Goal: Information Seeking & Learning: Learn about a topic

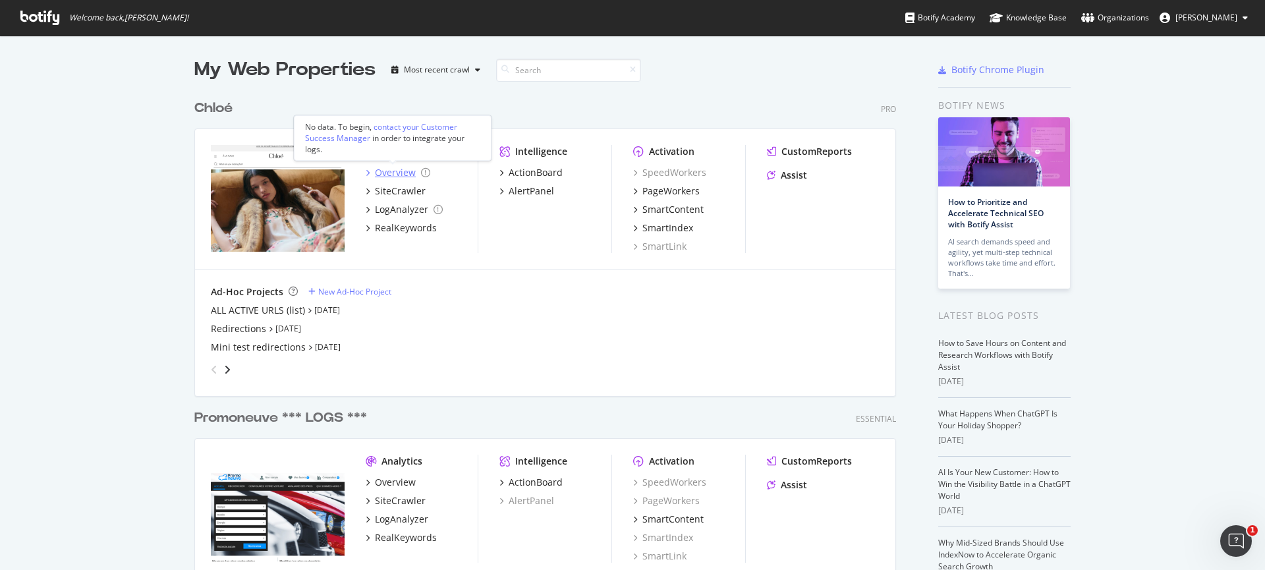
click at [376, 171] on div "Overview" at bounding box center [395, 172] width 41 height 13
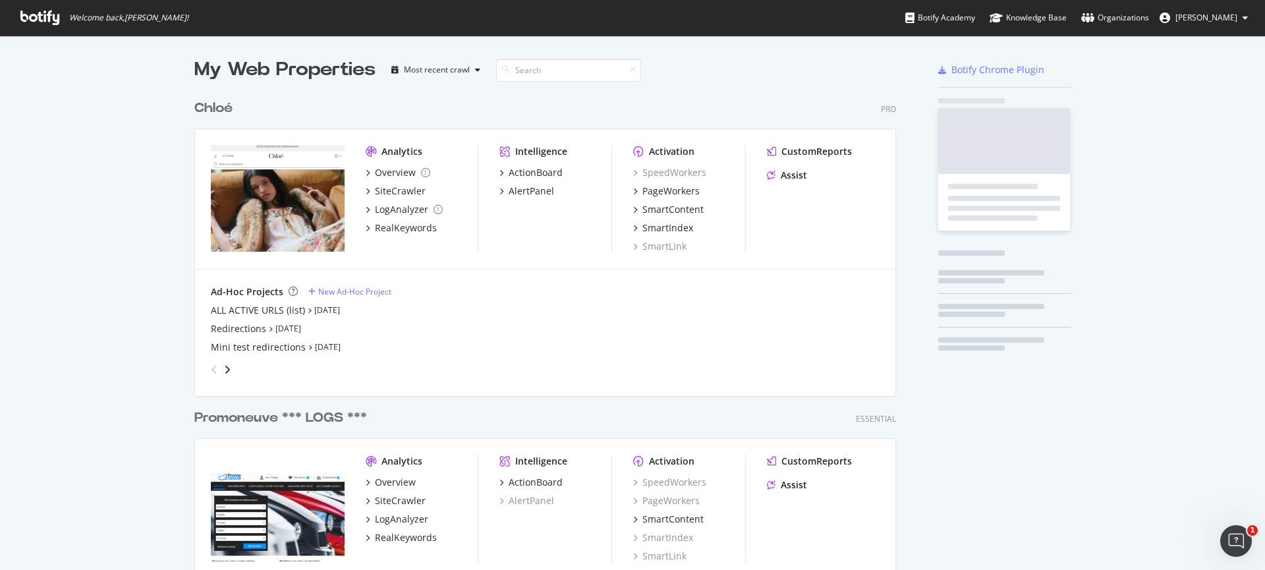
scroll to position [560, 1245]
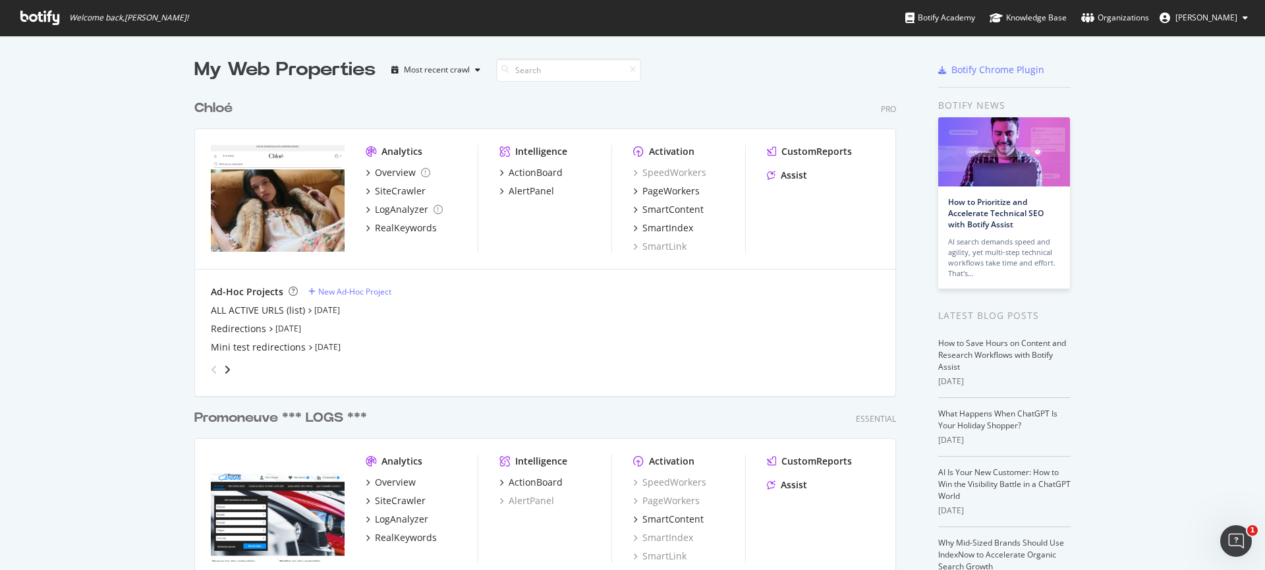
click at [244, 292] on div "Ad-Hoc Projects" at bounding box center [247, 291] width 72 height 13
click at [224, 367] on icon "angle-right" at bounding box center [227, 369] width 7 height 11
click at [211, 369] on icon "angle-left" at bounding box center [214, 369] width 7 height 11
click at [224, 372] on icon "angle-right" at bounding box center [227, 369] width 7 height 11
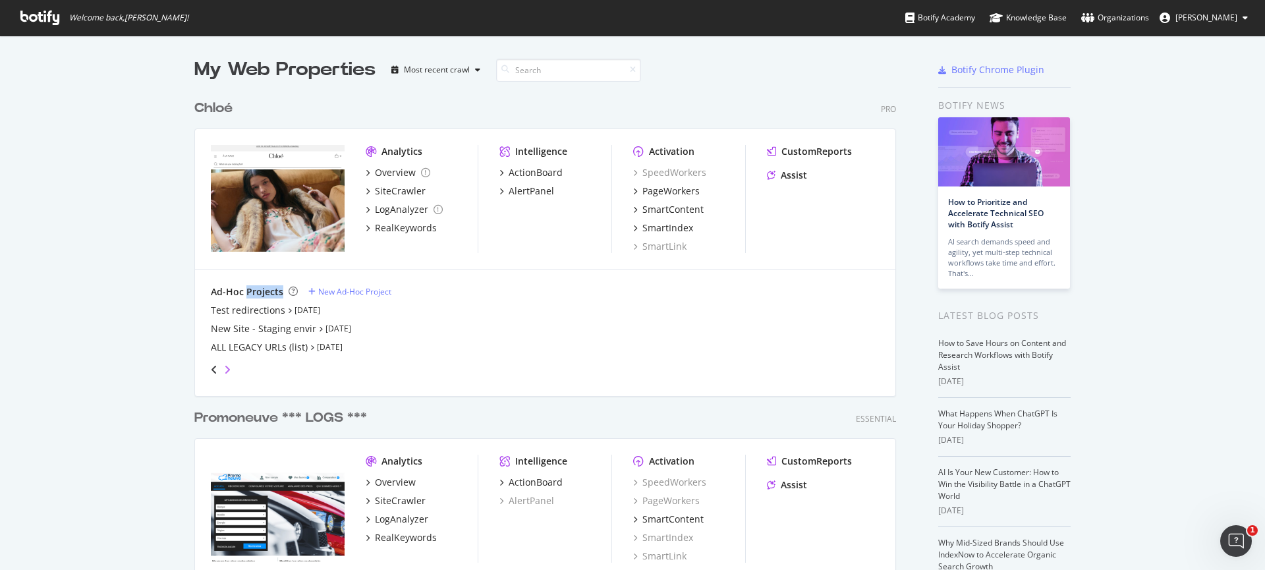
click at [224, 372] on icon "angle-right" at bounding box center [227, 369] width 7 height 11
click at [214, 369] on div "angle-left" at bounding box center [214, 369] width 17 height 21
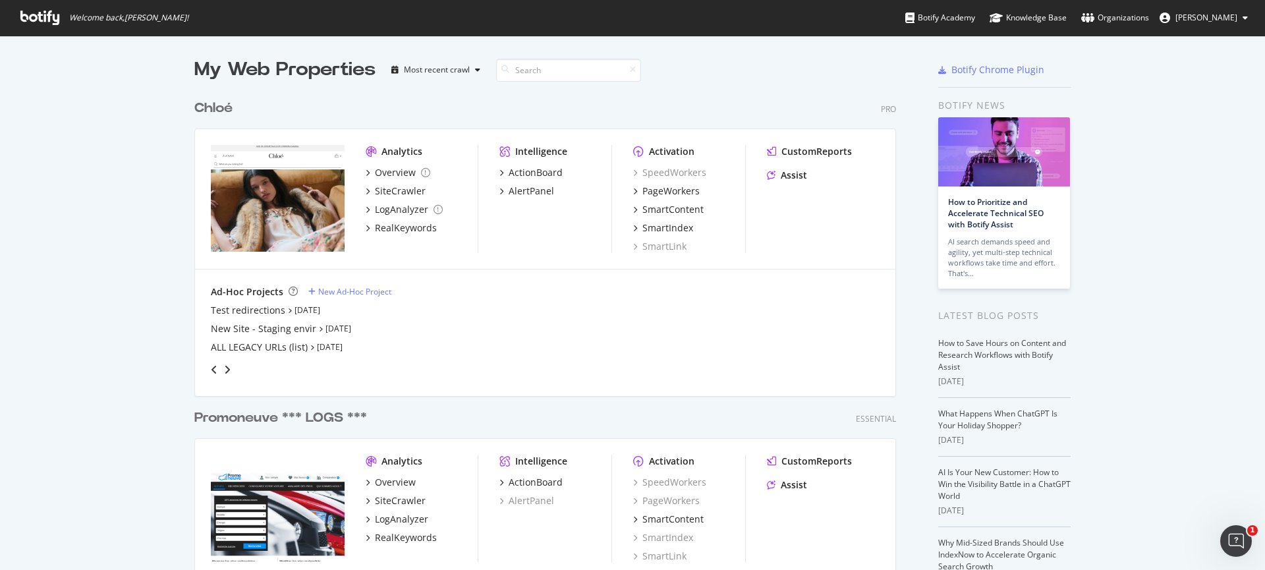
click at [214, 369] on div "angle-left" at bounding box center [214, 369] width 17 height 21
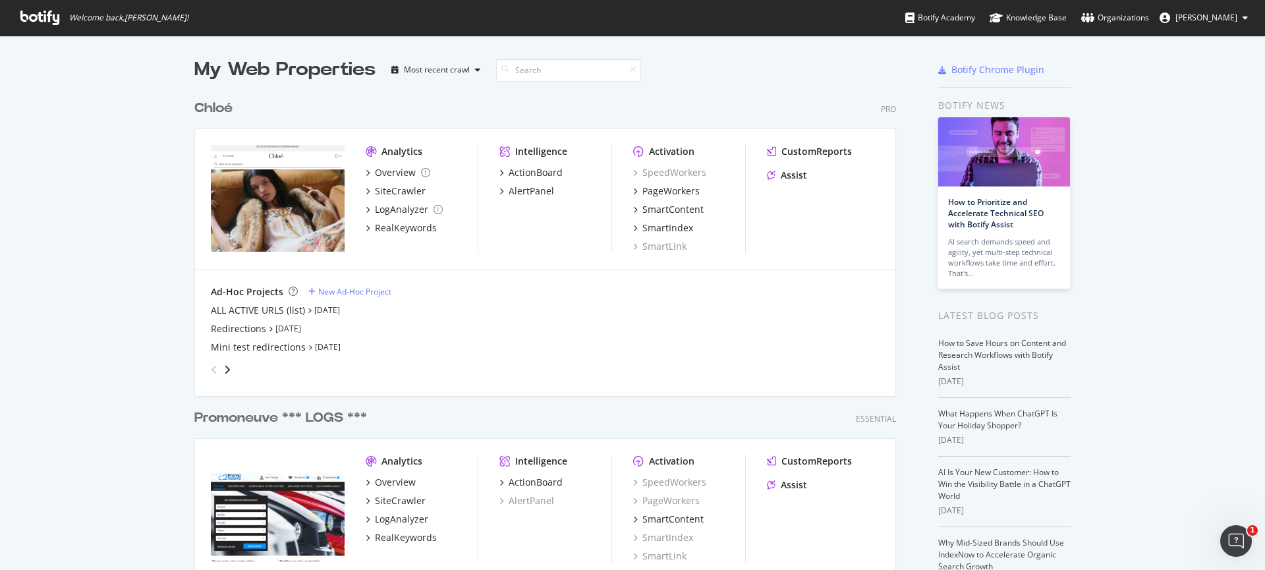
click at [211, 369] on icon "angle-left" at bounding box center [214, 369] width 7 height 11
click at [224, 369] on icon "angle-right" at bounding box center [227, 369] width 7 height 11
click at [206, 369] on div "angle-left" at bounding box center [214, 369] width 17 height 21
click at [224, 370] on icon "angle-right" at bounding box center [227, 369] width 7 height 11
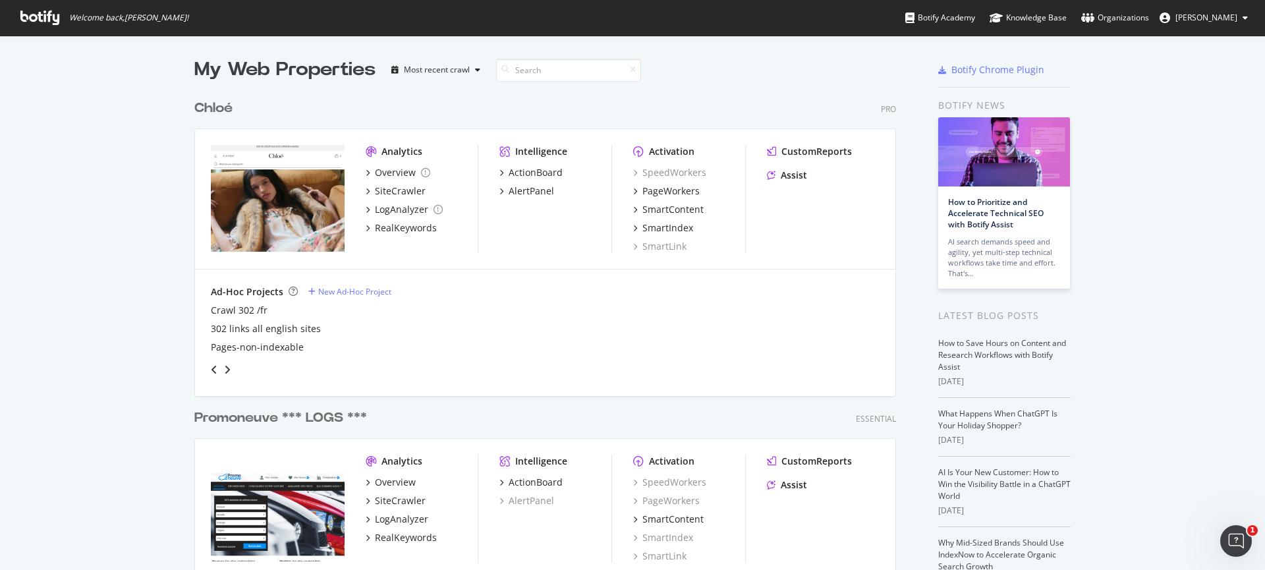
click at [873, 99] on div "Chloé Pro" at bounding box center [545, 108] width 702 height 19
click at [391, 170] on div "Overview" at bounding box center [395, 172] width 41 height 13
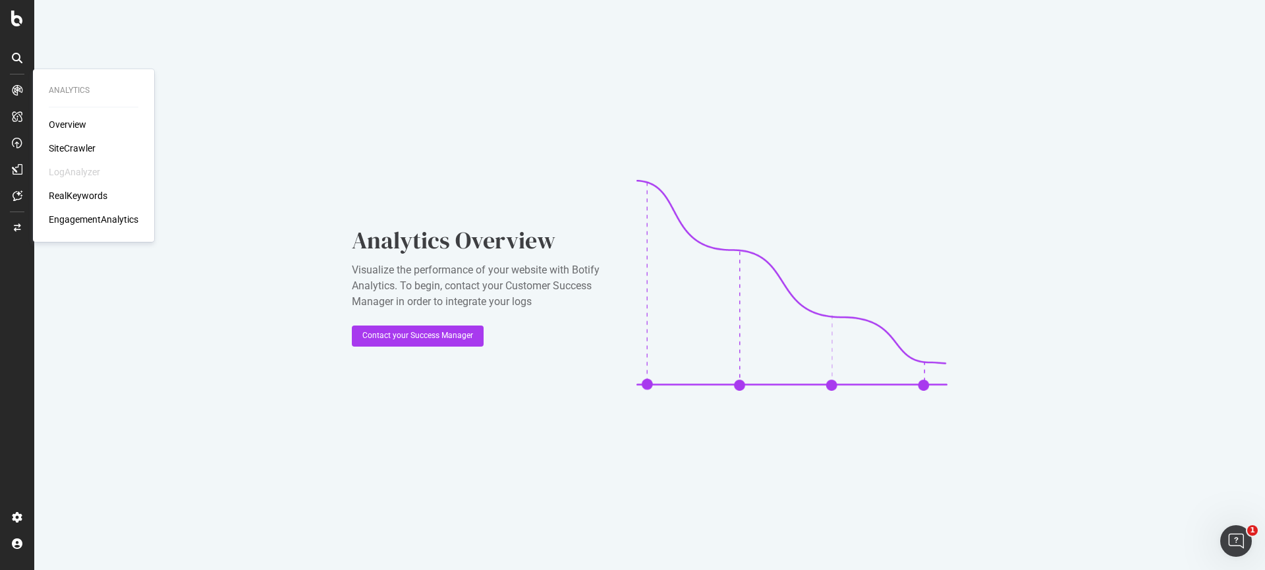
click at [91, 146] on div "SiteCrawler" at bounding box center [72, 148] width 47 height 13
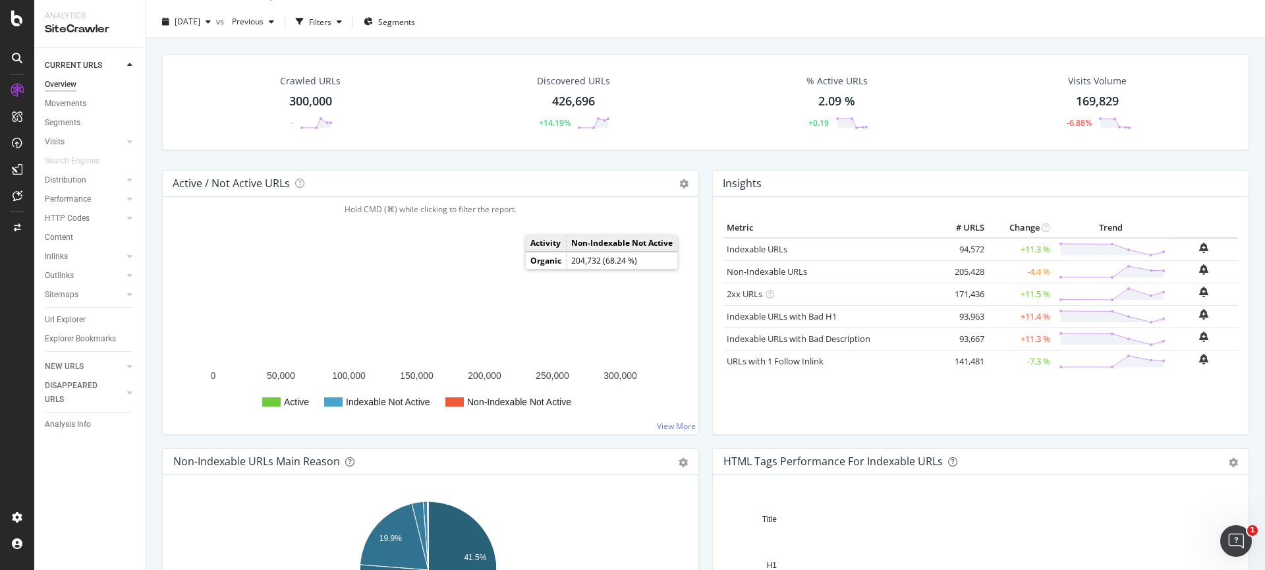
scroll to position [25, 0]
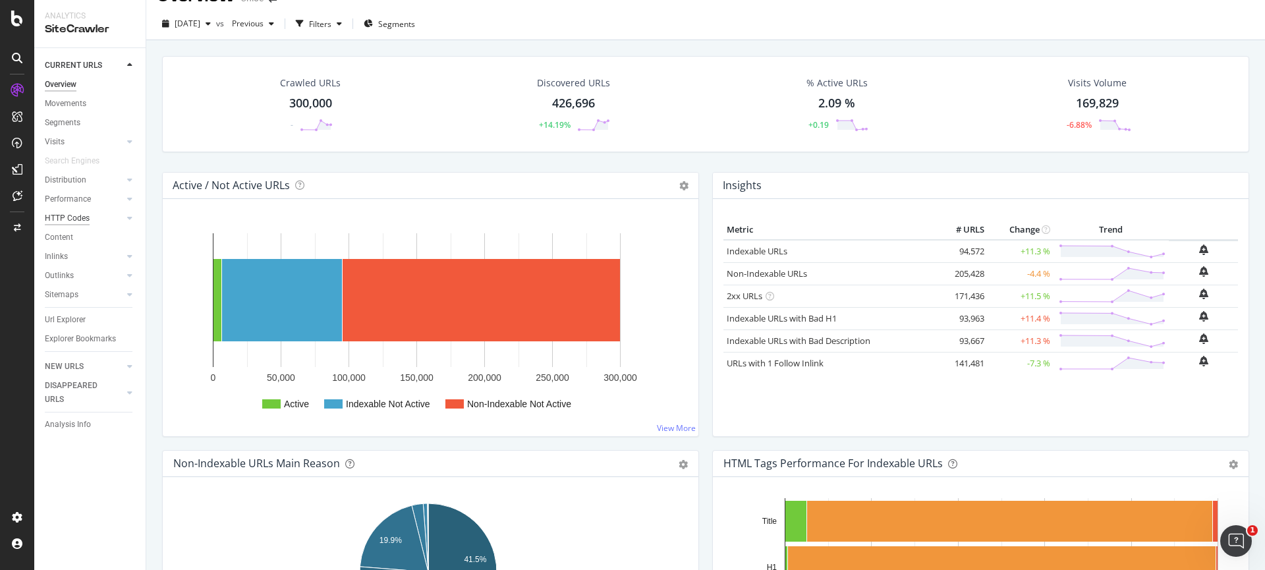
click at [80, 217] on div "HTTP Codes" at bounding box center [67, 218] width 45 height 14
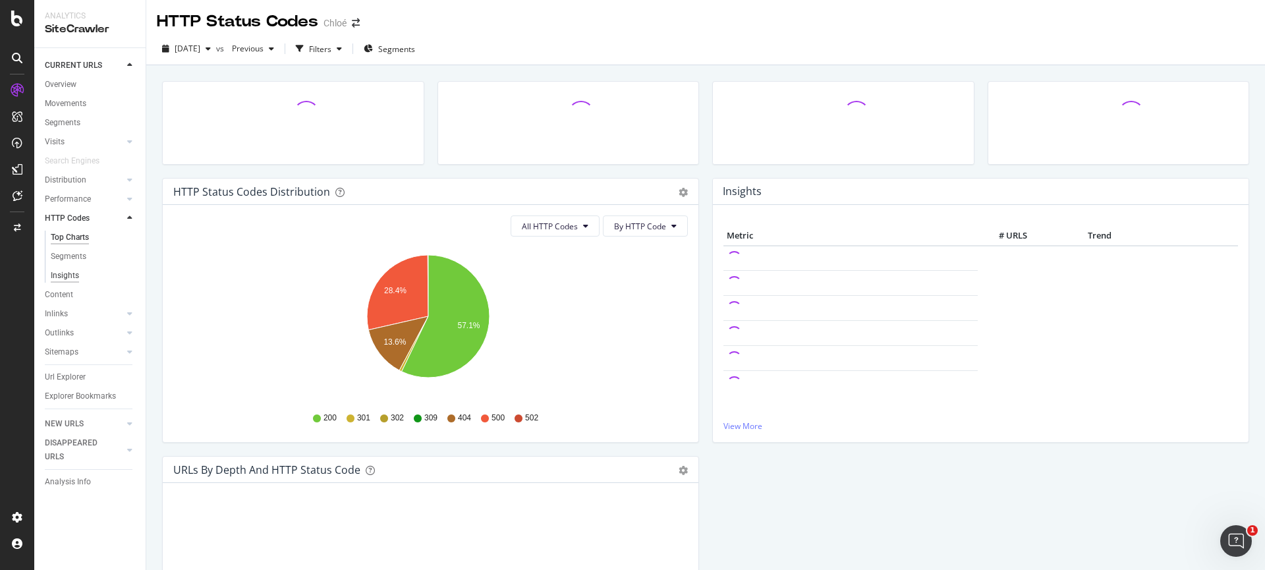
click at [74, 277] on div "Insights" at bounding box center [65, 276] width 28 height 14
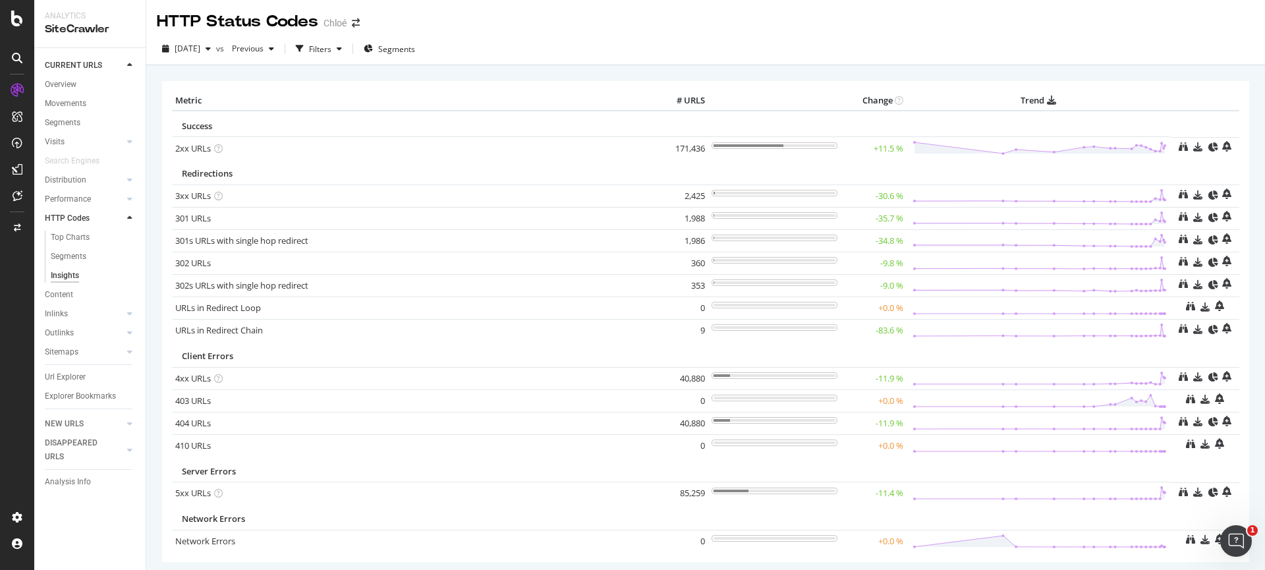
click at [544, 148] on div "2xx URLs" at bounding box center [413, 148] width 477 height 13
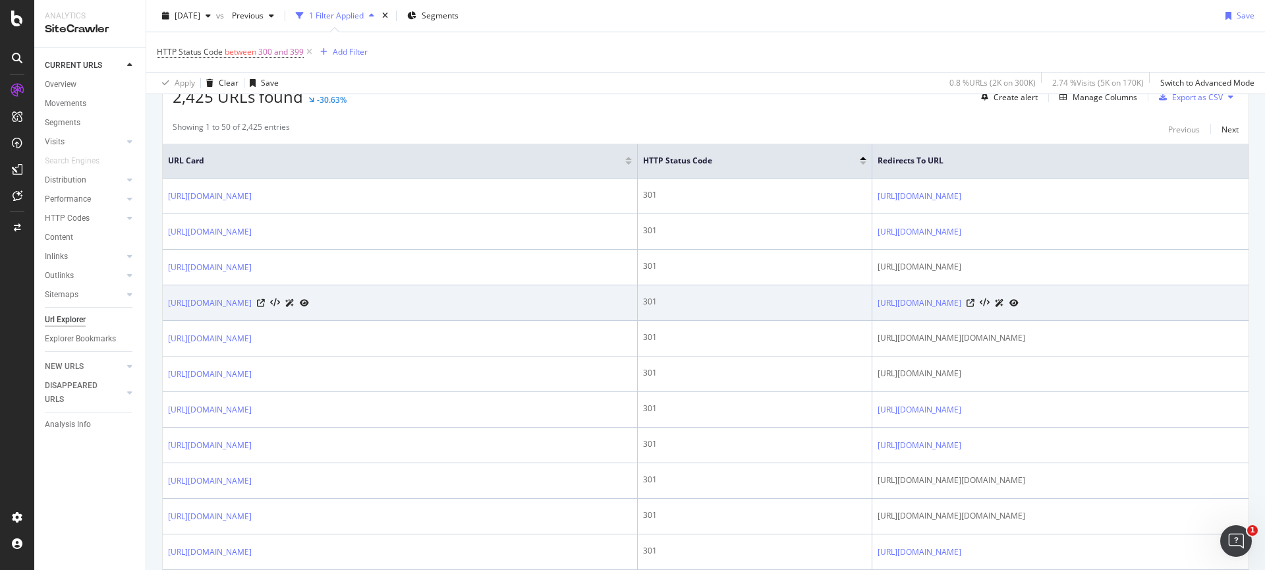
scroll to position [266, 0]
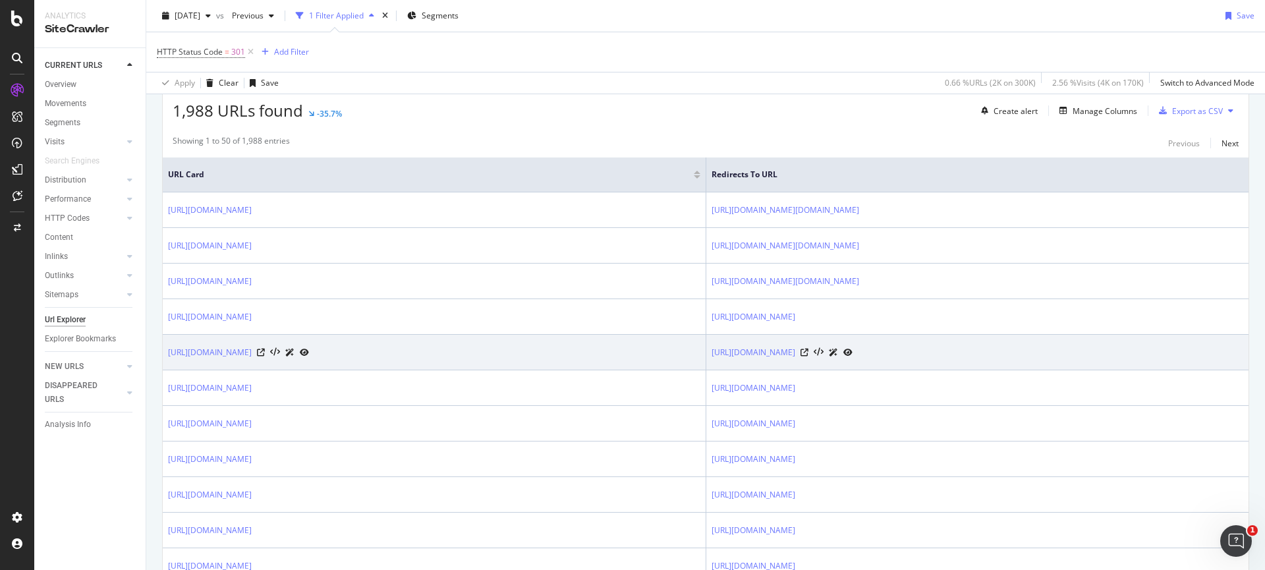
scroll to position [242, 0]
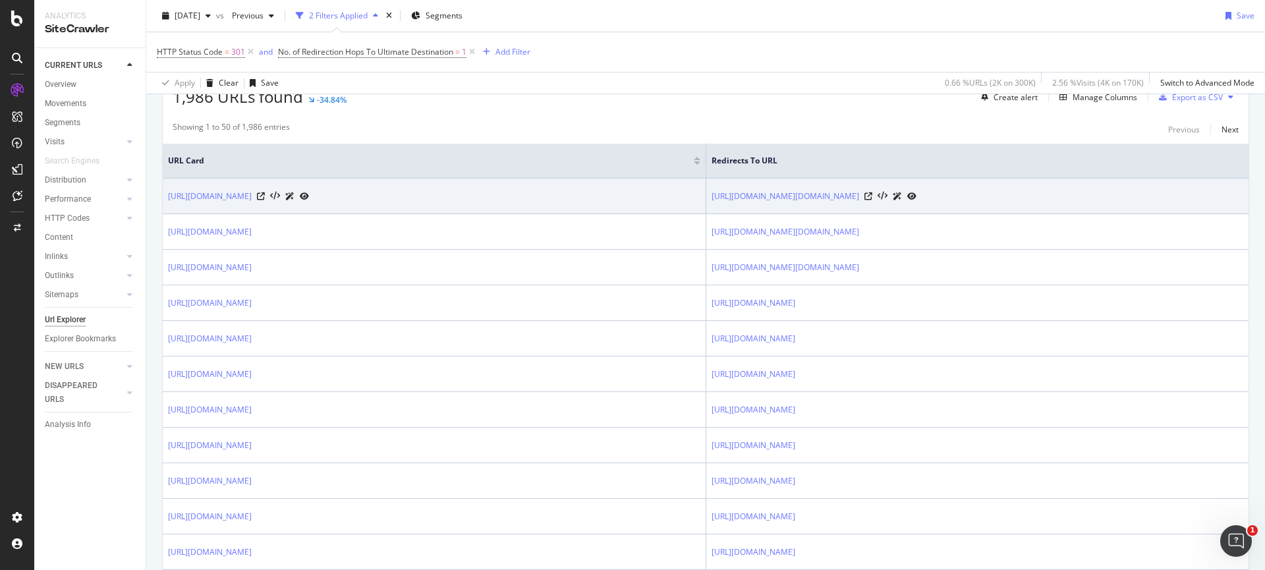
scroll to position [258, 0]
click at [265, 191] on icon at bounding box center [261, 193] width 8 height 8
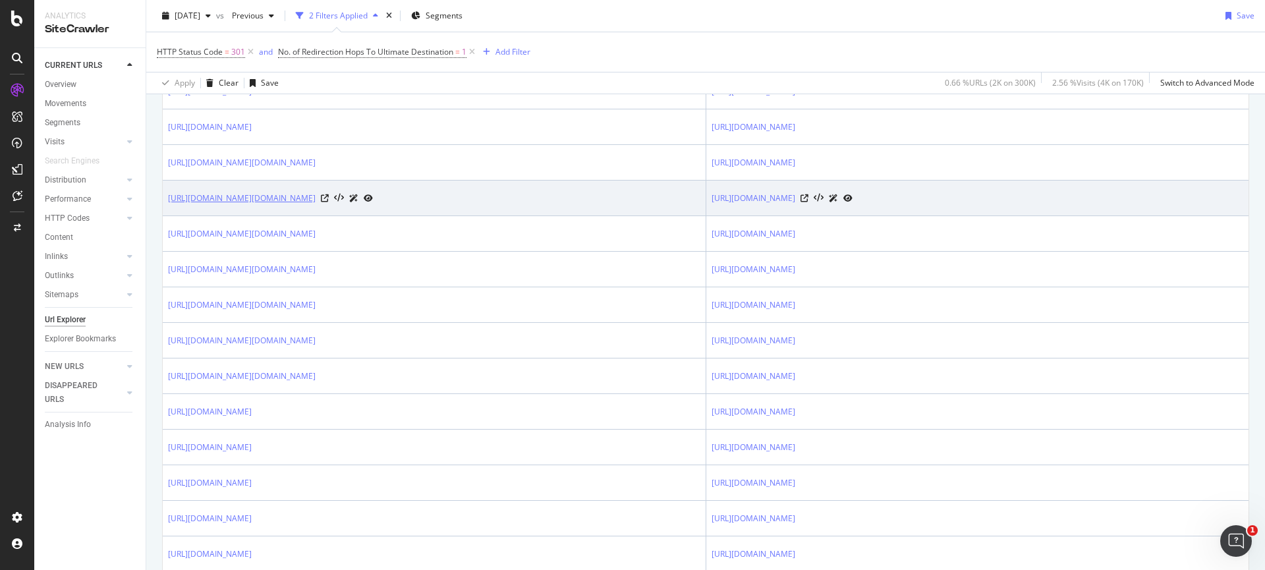
scroll to position [1454, 0]
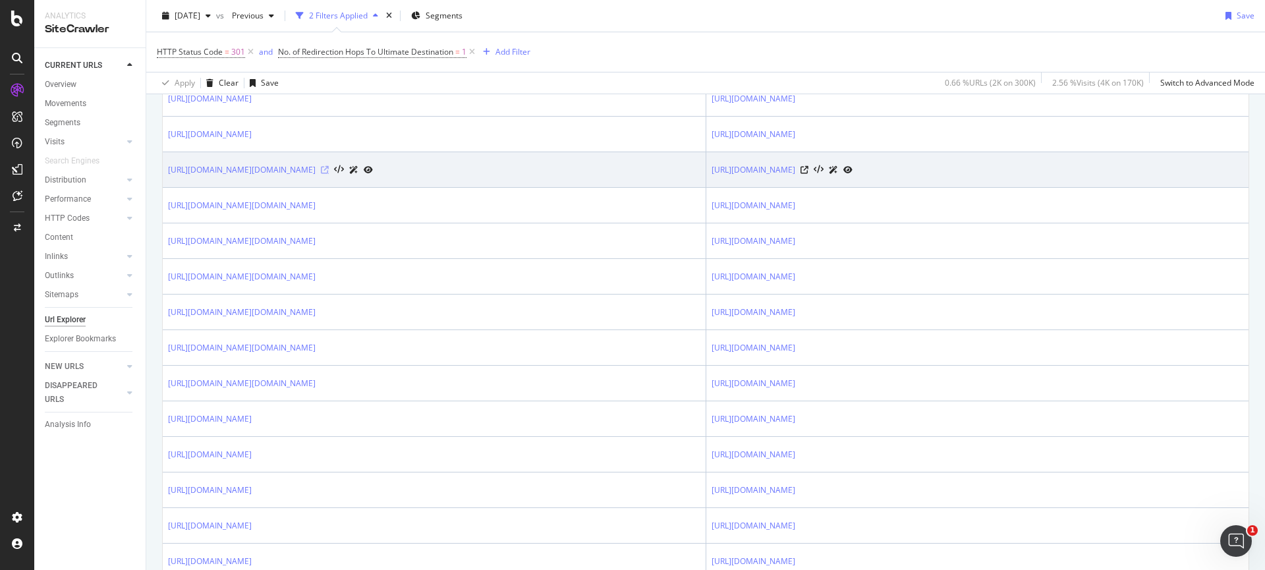
click at [329, 169] on icon at bounding box center [325, 170] width 8 height 8
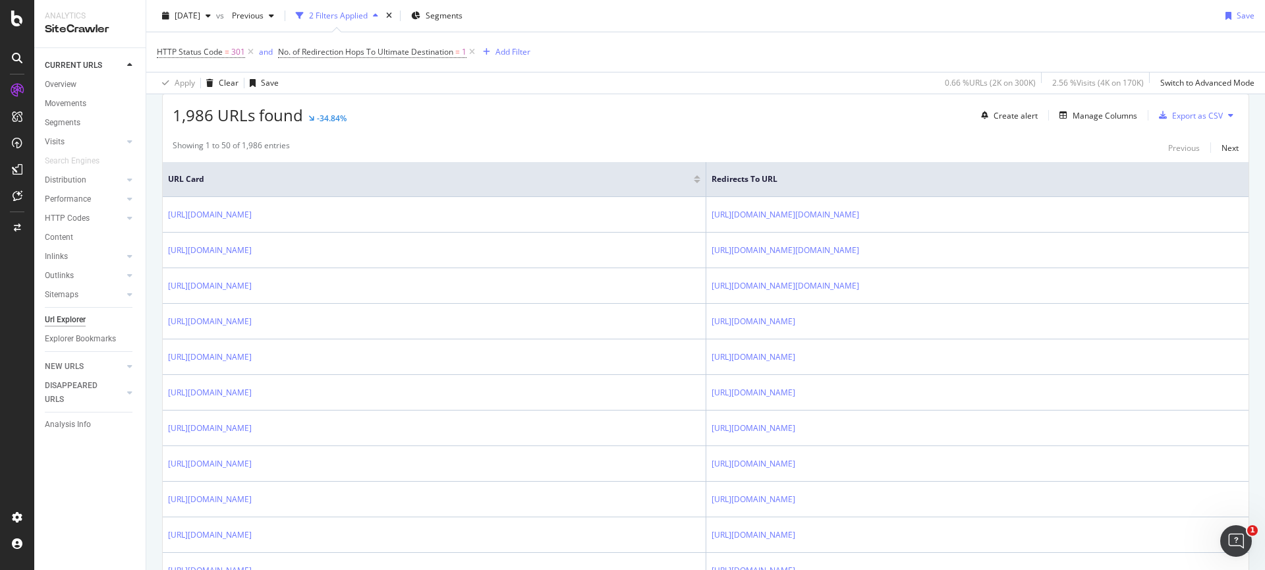
scroll to position [0, 0]
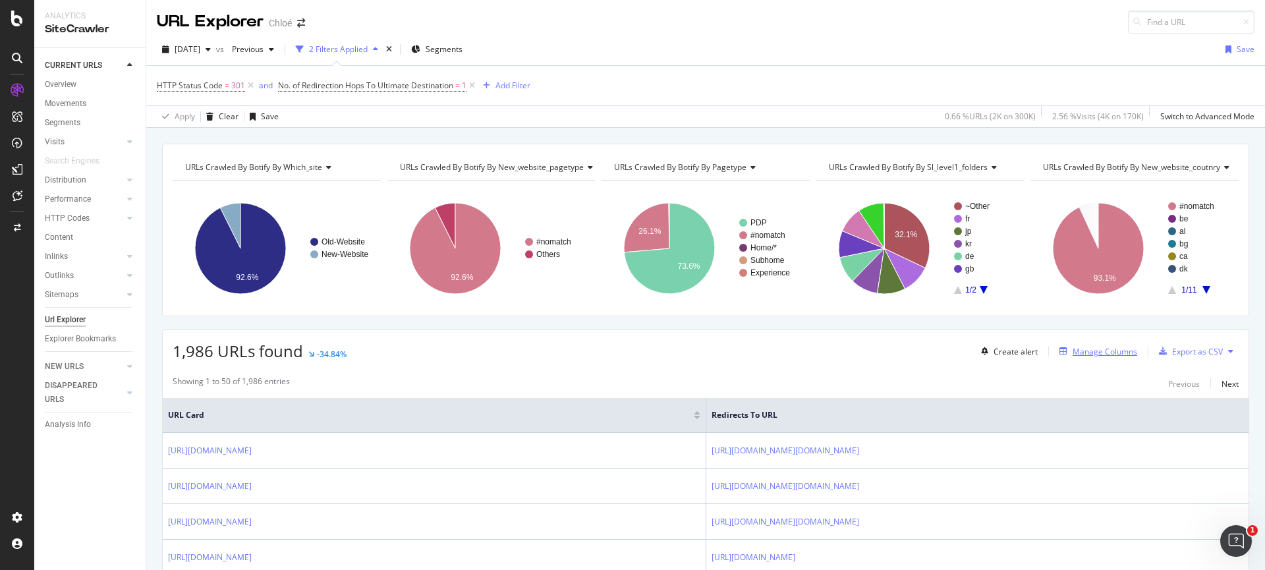
click at [1099, 358] on div "Manage Columns" at bounding box center [1095, 351] width 83 height 14
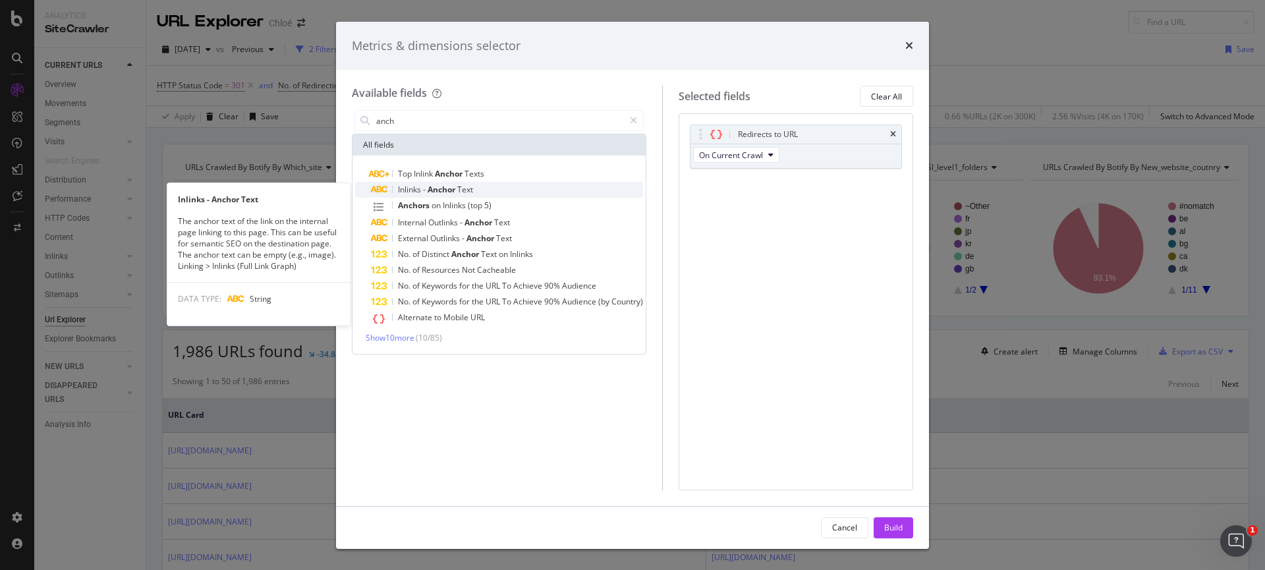
type input "anch"
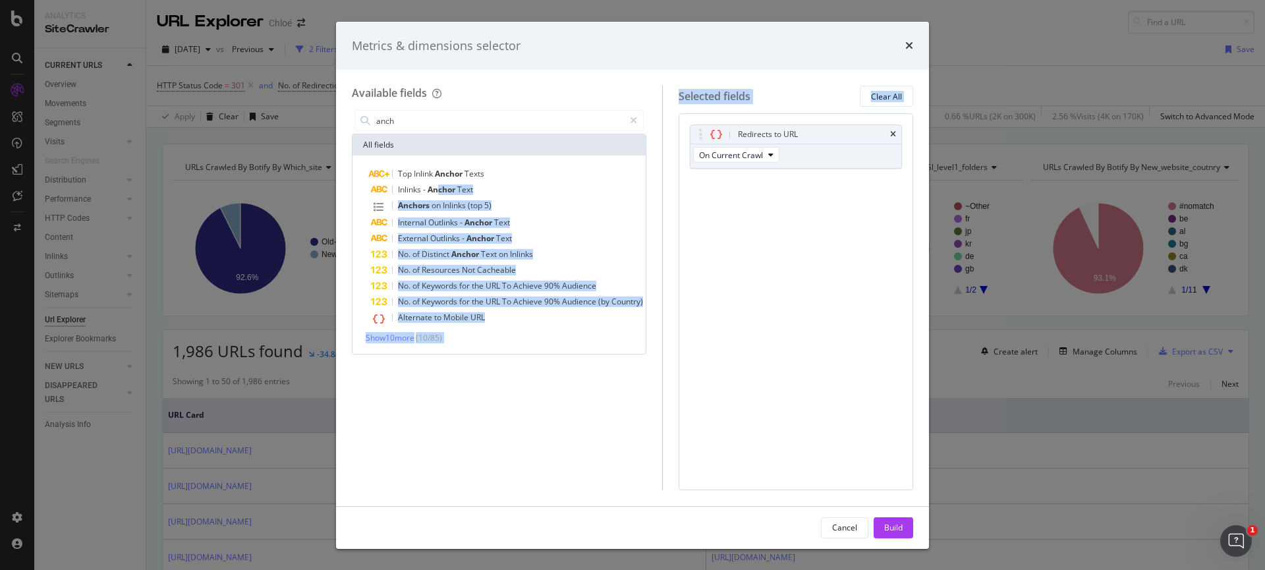
drag, startPoint x: 440, startPoint y: 191, endPoint x: 722, endPoint y: 193, distance: 281.9
click at [740, 194] on div "Available fields anch All fields Top Inlink Anchor Texts Inlinks - Anchor Text …" at bounding box center [632, 288] width 561 height 404
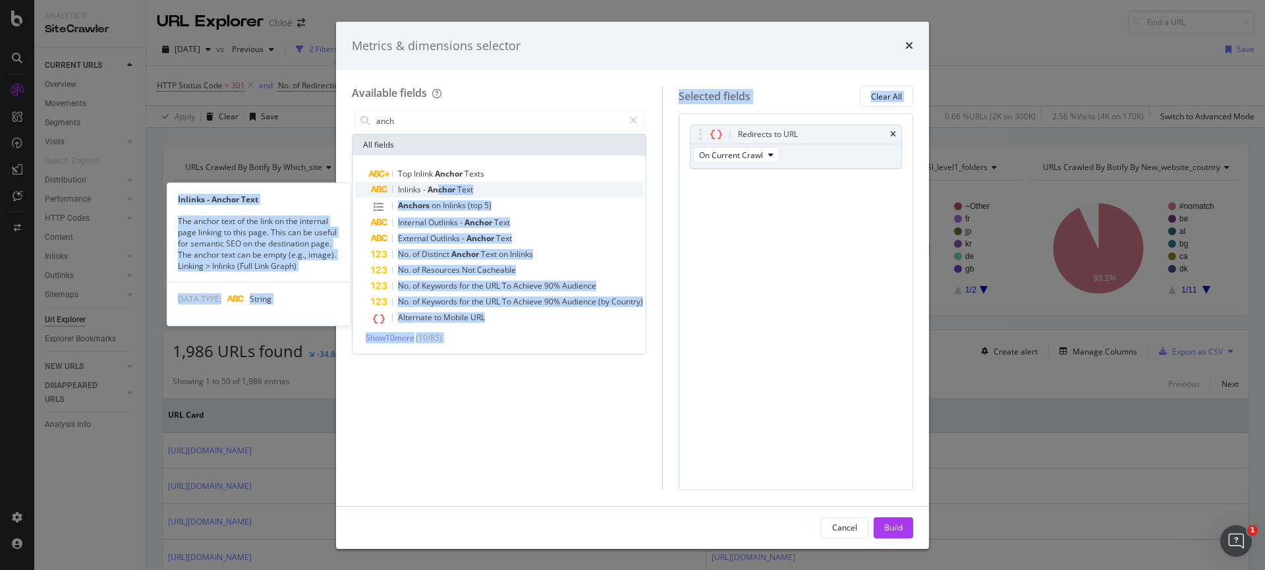
click at [441, 188] on span "Anchor" at bounding box center [443, 189] width 30 height 11
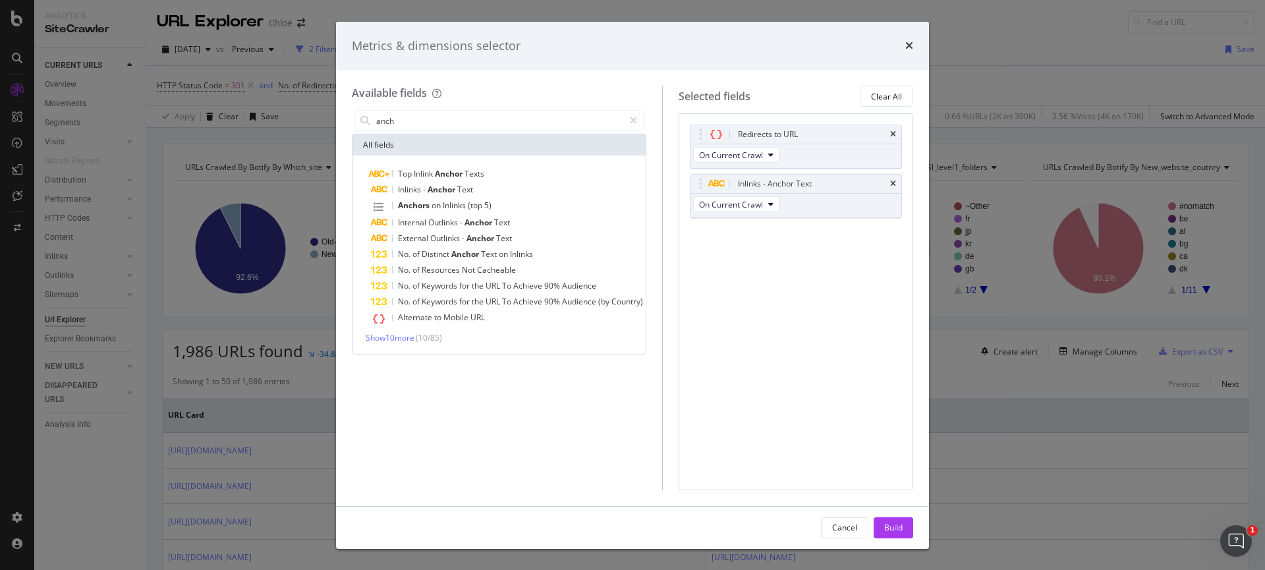
click at [773, 314] on div "Redirects to URL On Current Crawl Inlinks - Anchor Text On Current Crawl You ca…" at bounding box center [795, 301] width 235 height 376
click at [890, 522] on div "Build" at bounding box center [893, 527] width 18 height 11
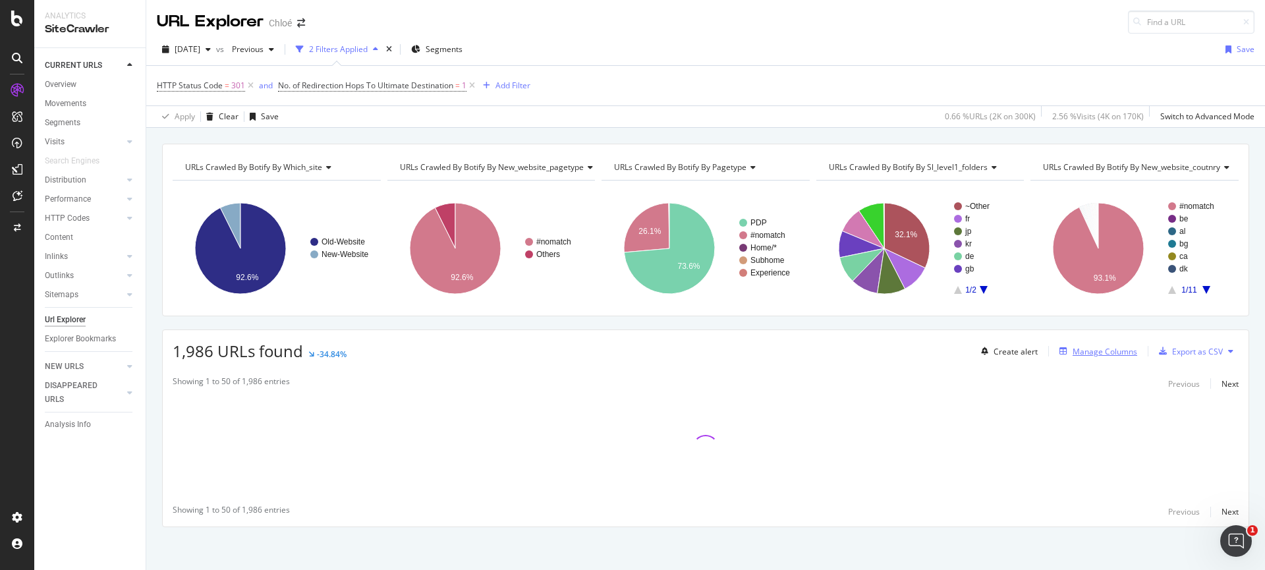
click at [1081, 345] on div "Manage Columns" at bounding box center [1095, 351] width 83 height 14
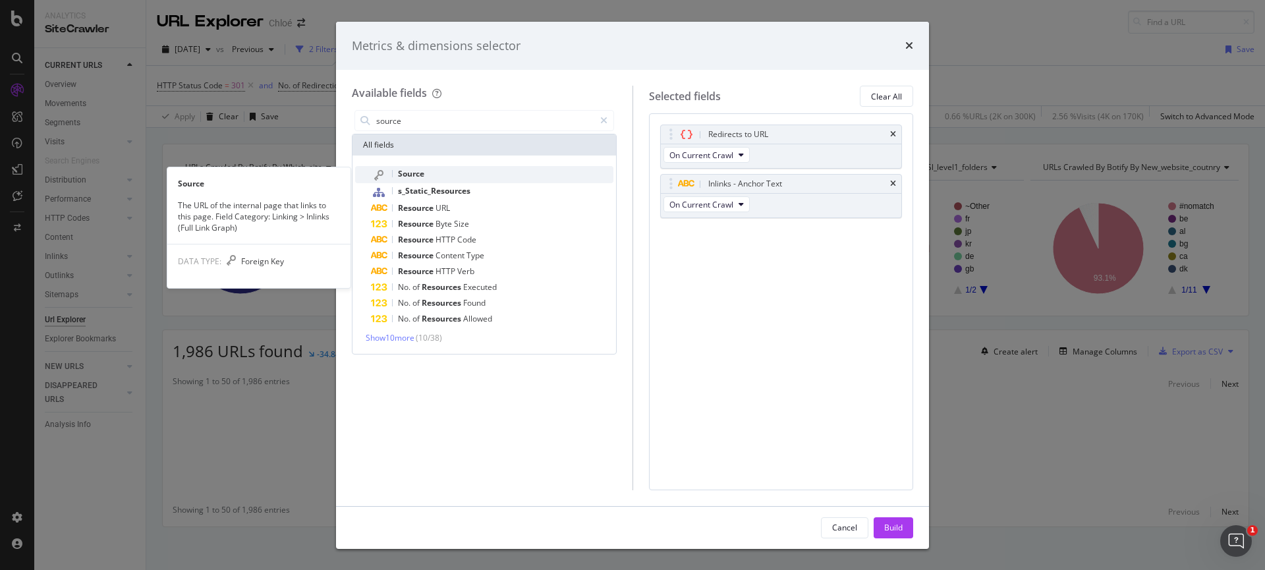
type input "source"
click at [404, 170] on span "Source" at bounding box center [411, 173] width 26 height 11
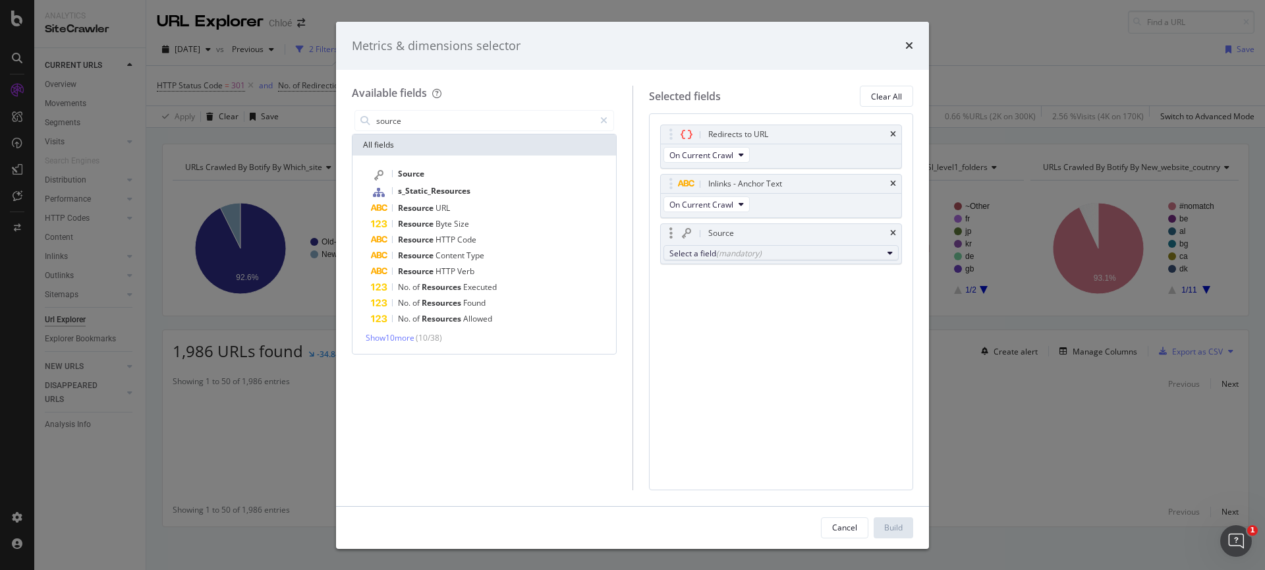
click at [705, 249] on div "Select a field (mandatory)" at bounding box center [775, 253] width 213 height 11
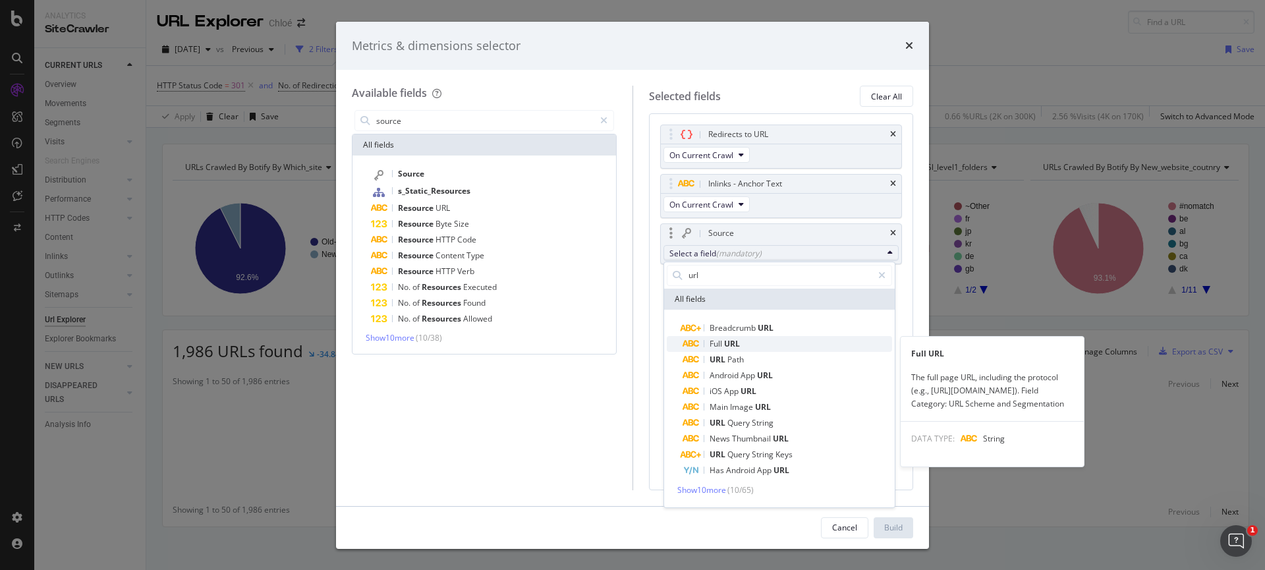
type input "url"
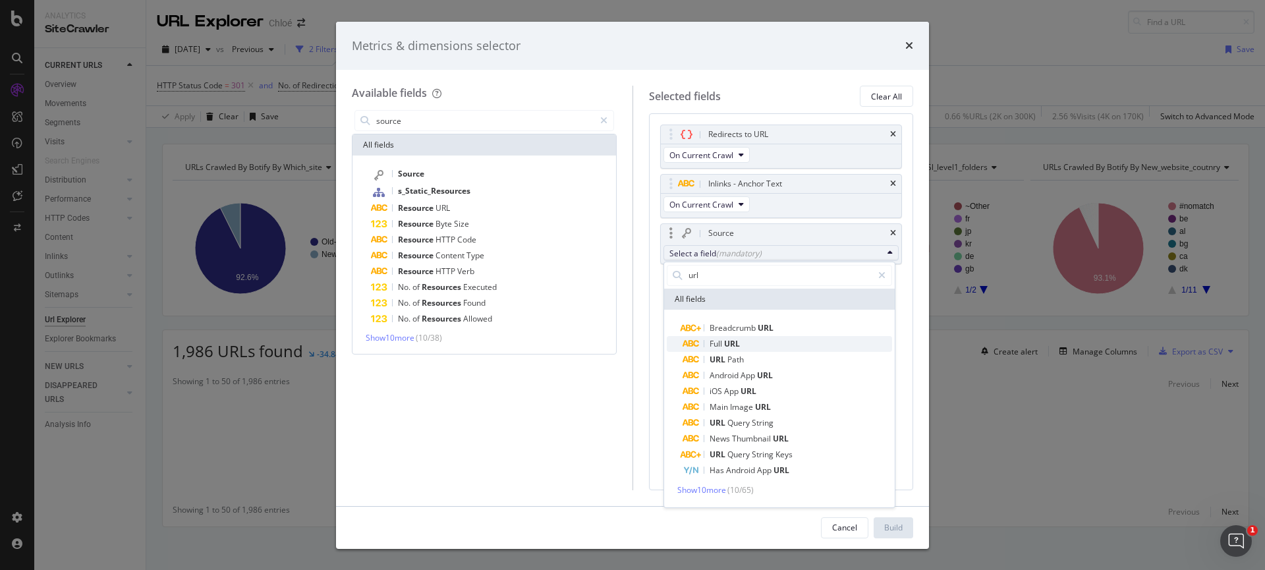
click at [720, 346] on span "Full" at bounding box center [716, 343] width 14 height 11
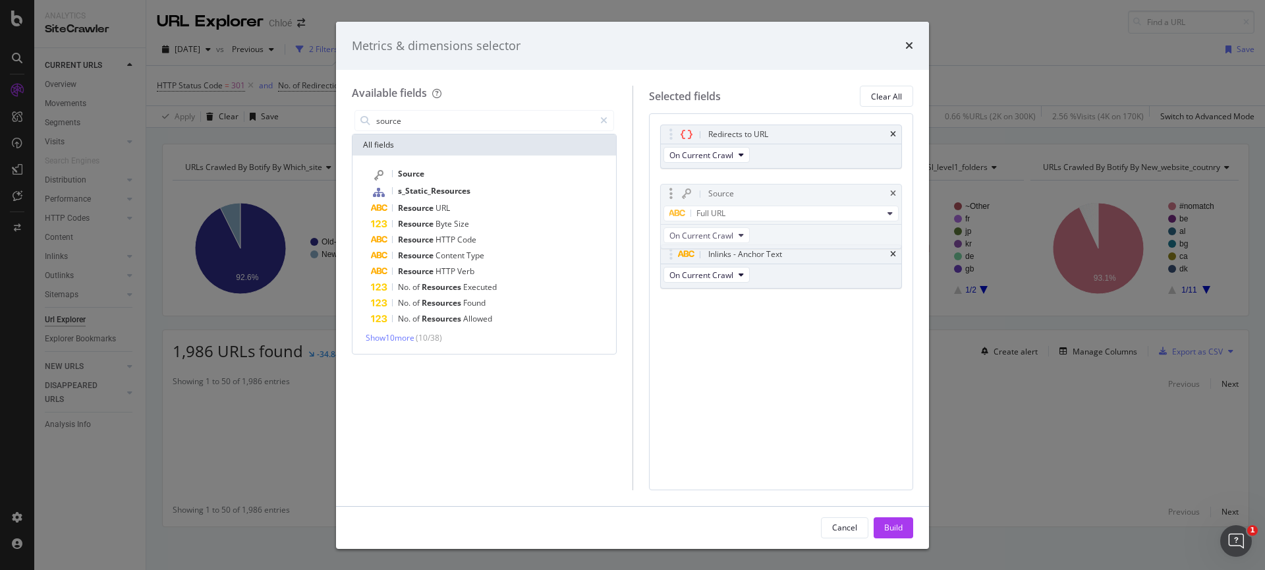
drag, startPoint x: 773, startPoint y: 236, endPoint x: 773, endPoint y: 196, distance: 39.5
click at [773, 196] on body "Analytics SiteCrawler CURRENT URLS Overview Movements Segments Visits Analysis …" at bounding box center [632, 285] width 1265 height 570
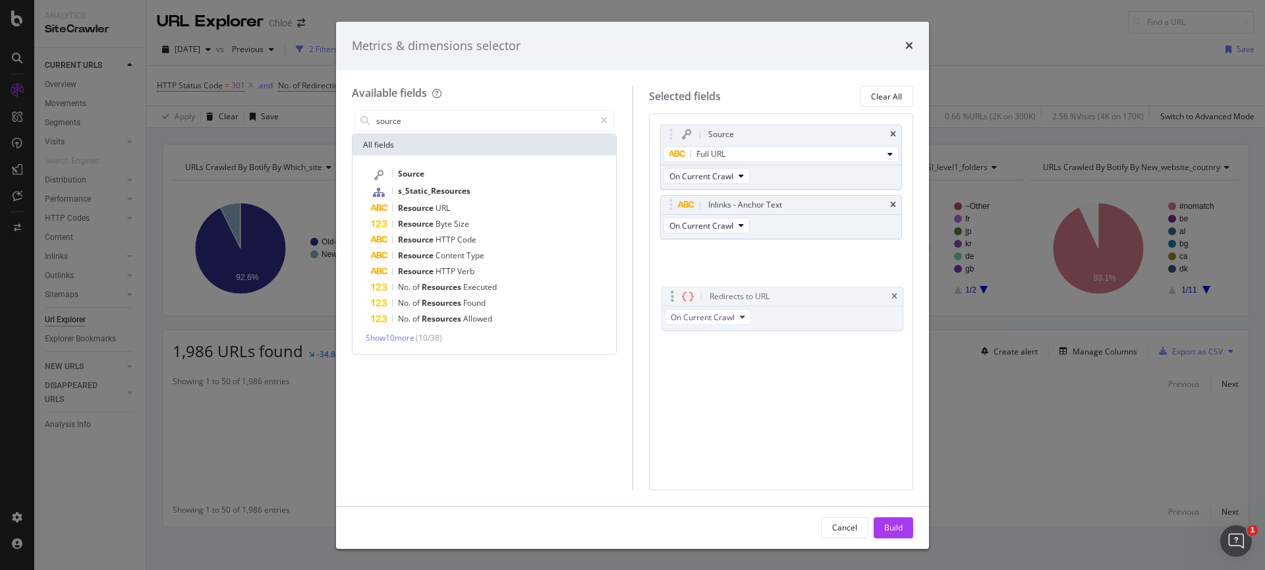
drag, startPoint x: 771, startPoint y: 131, endPoint x: 773, endPoint y: 270, distance: 139.0
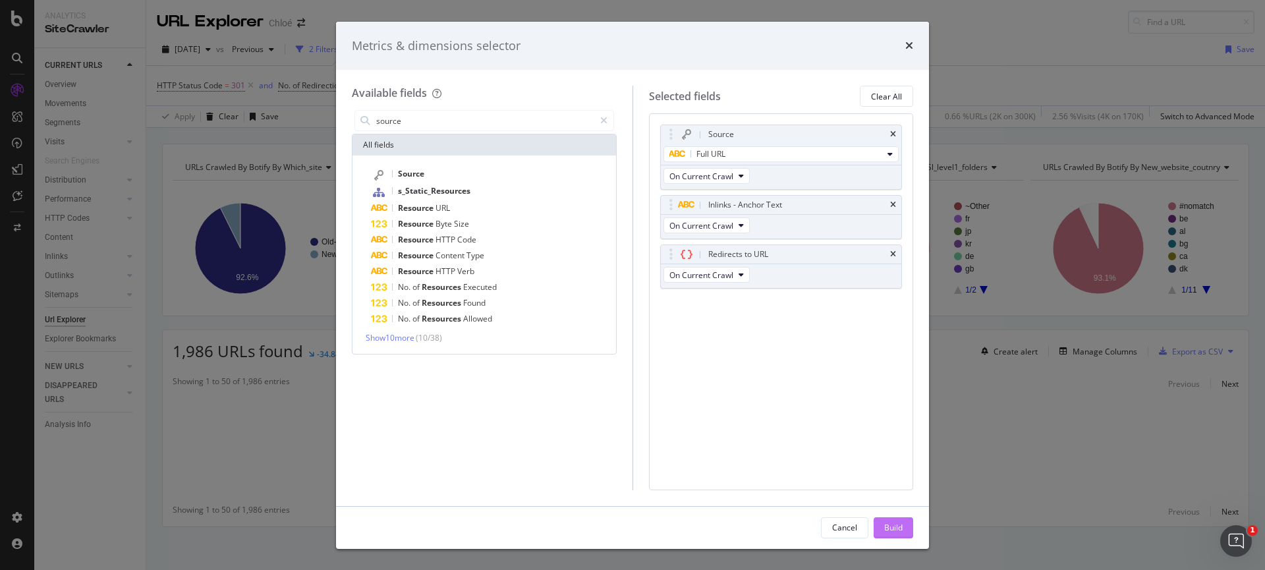
click at [894, 522] on div "Build" at bounding box center [893, 527] width 18 height 11
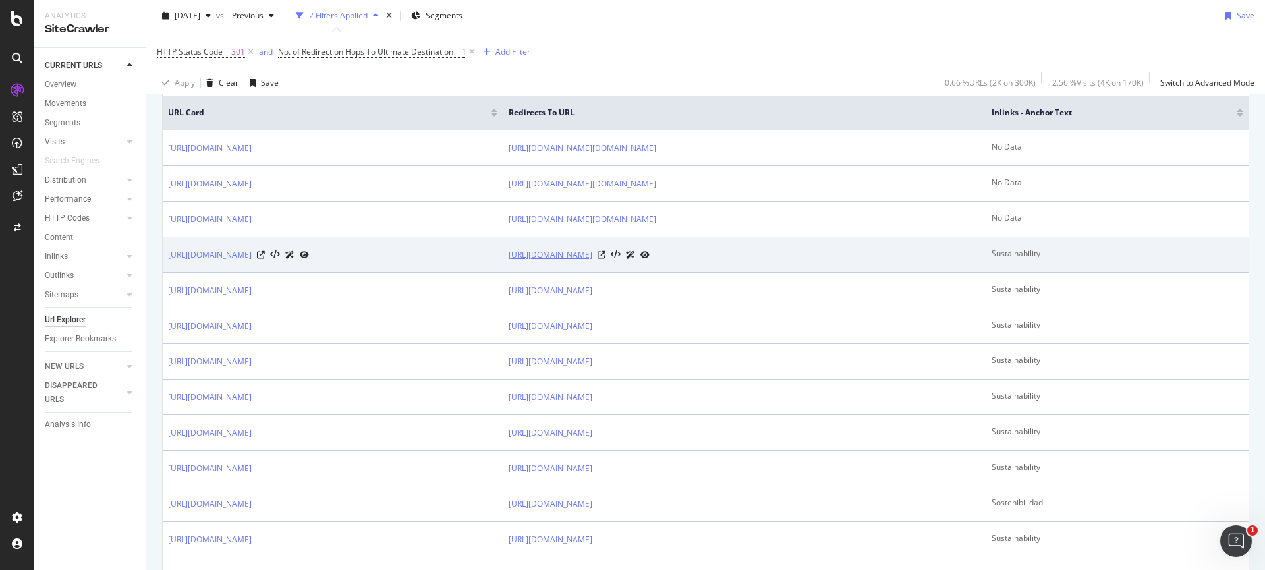
scroll to position [303, 0]
click at [265, 256] on icon at bounding box center [261, 254] width 8 height 8
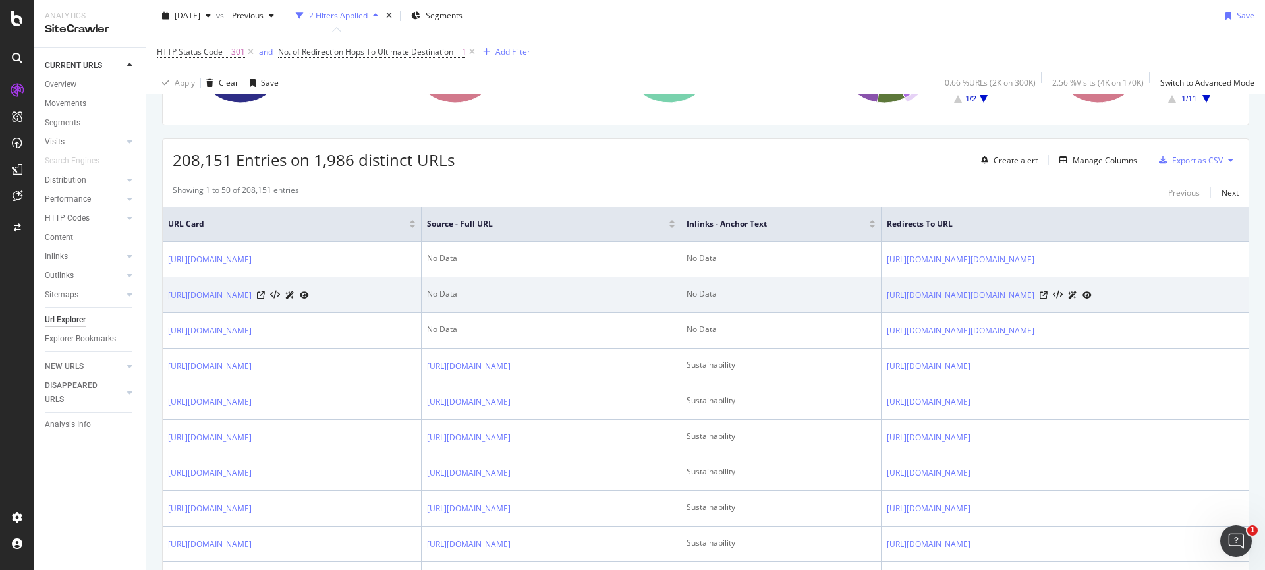
scroll to position [192, 0]
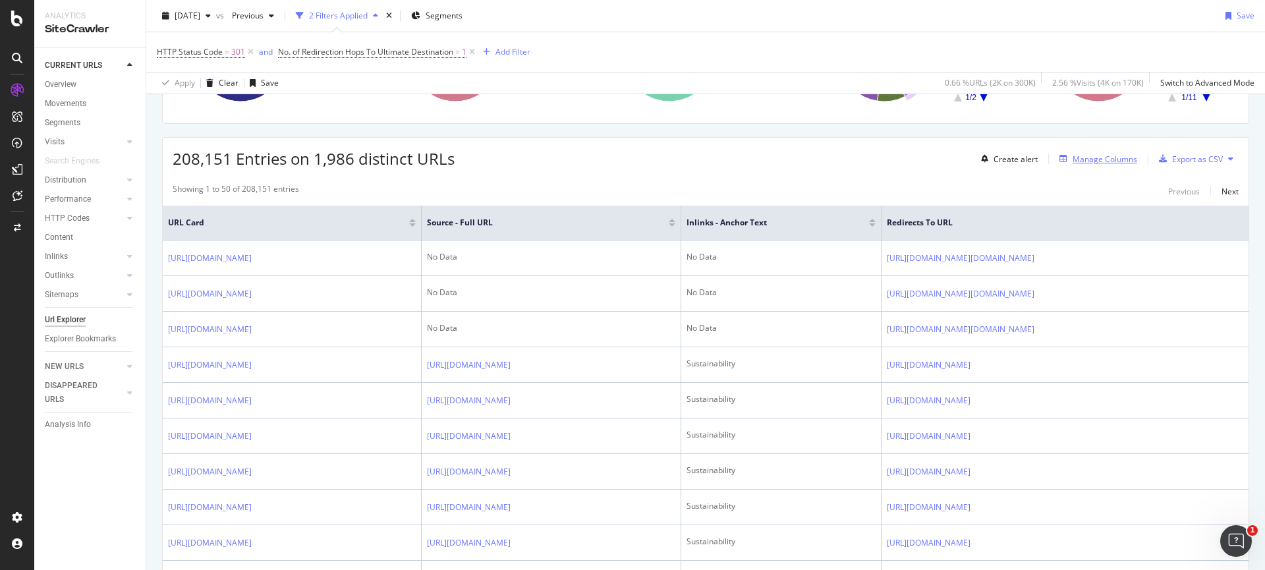
click at [1080, 163] on div "Manage Columns" at bounding box center [1104, 158] width 65 height 11
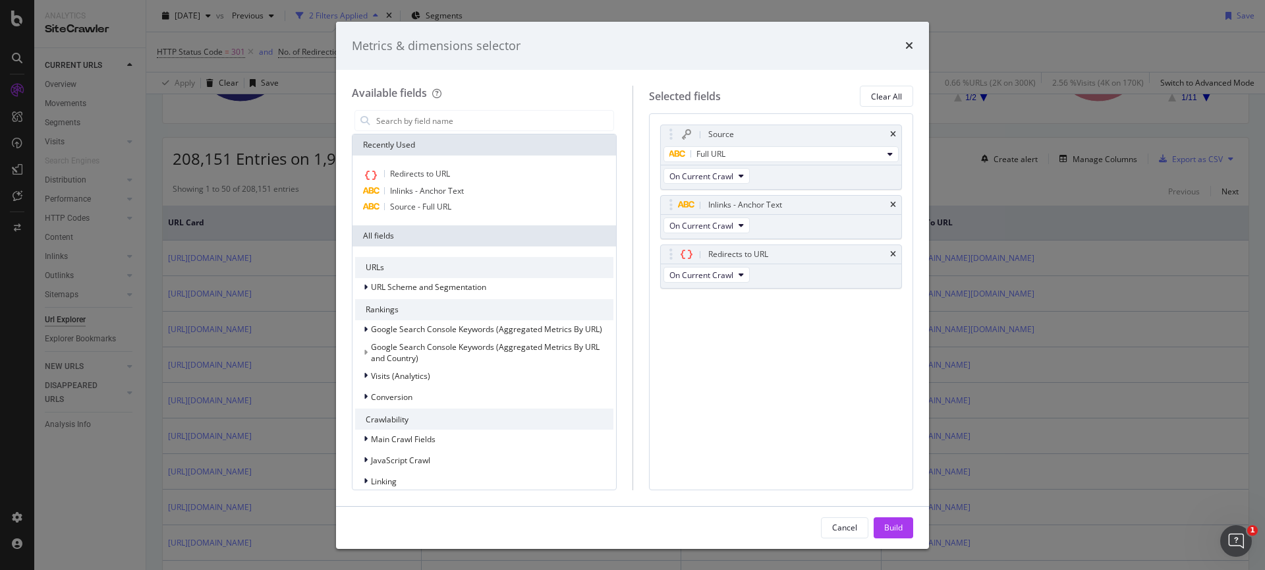
click at [906, 40] on div "times" at bounding box center [909, 46] width 8 height 17
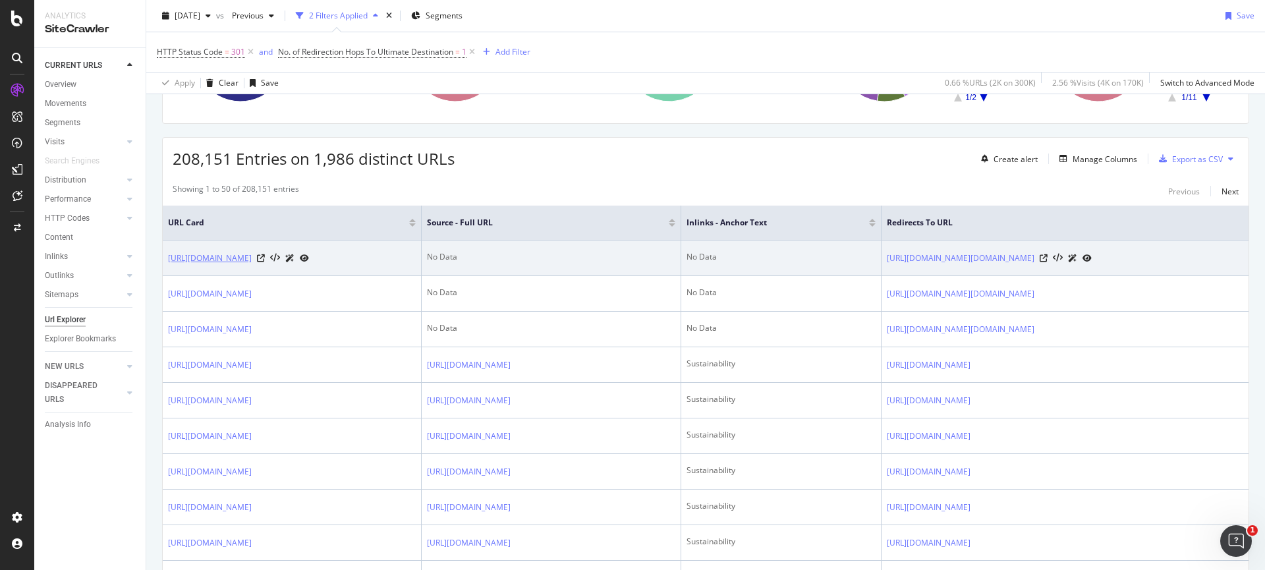
click at [229, 260] on link "https://www.chloe.com/az" at bounding box center [210, 258] width 84 height 13
click at [265, 258] on icon at bounding box center [261, 258] width 8 height 8
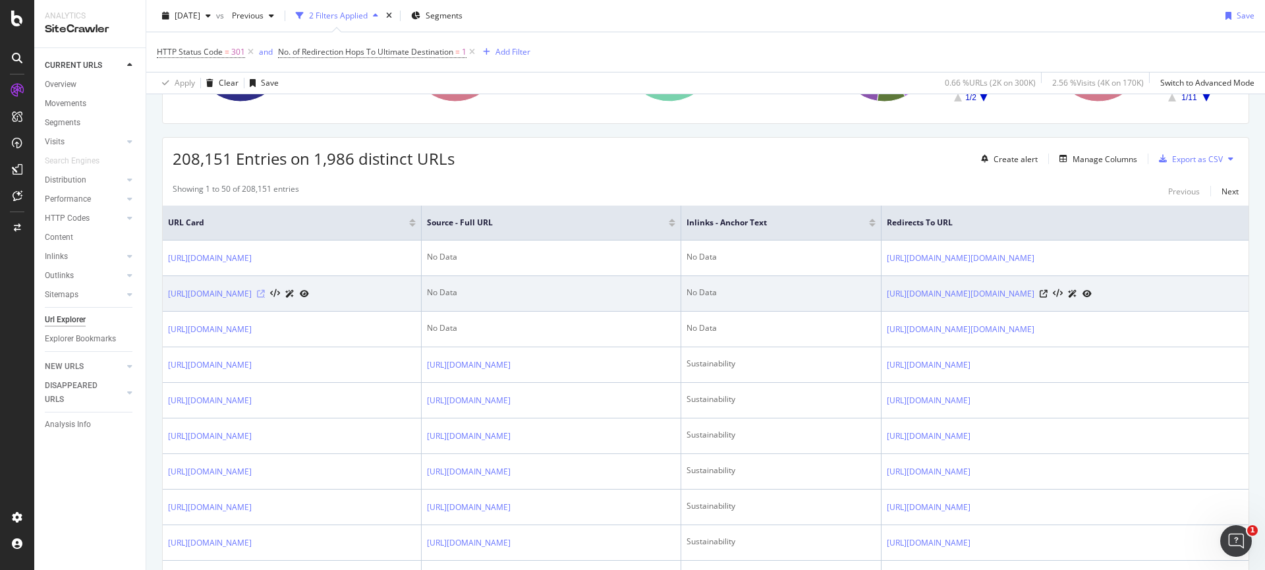
click at [265, 298] on icon at bounding box center [261, 294] width 8 height 8
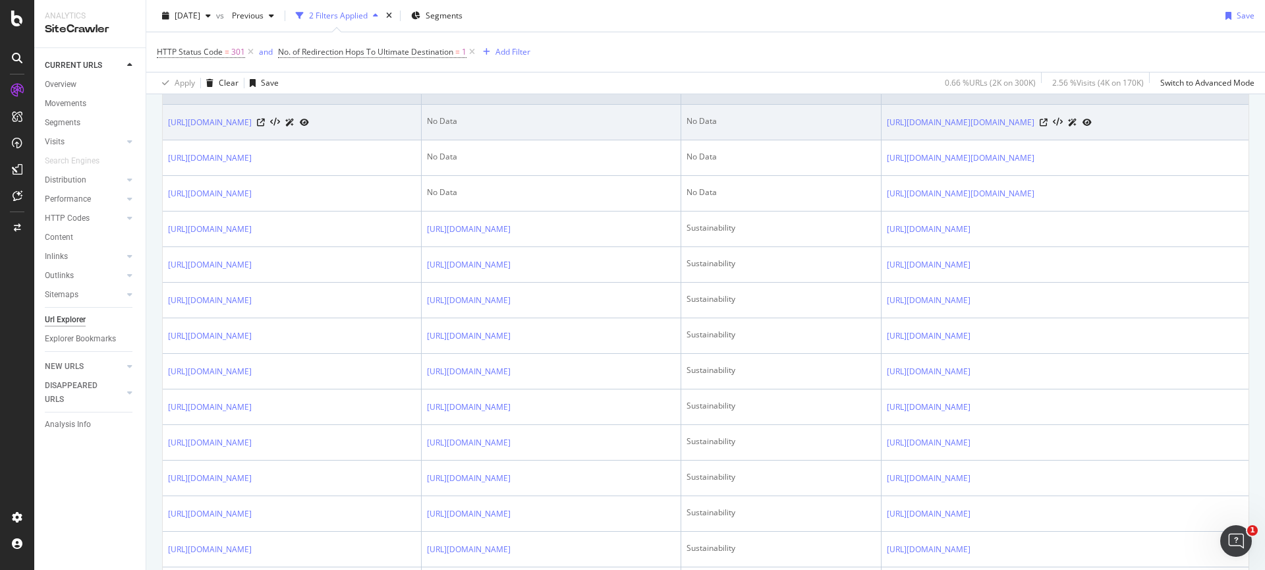
scroll to position [330, 0]
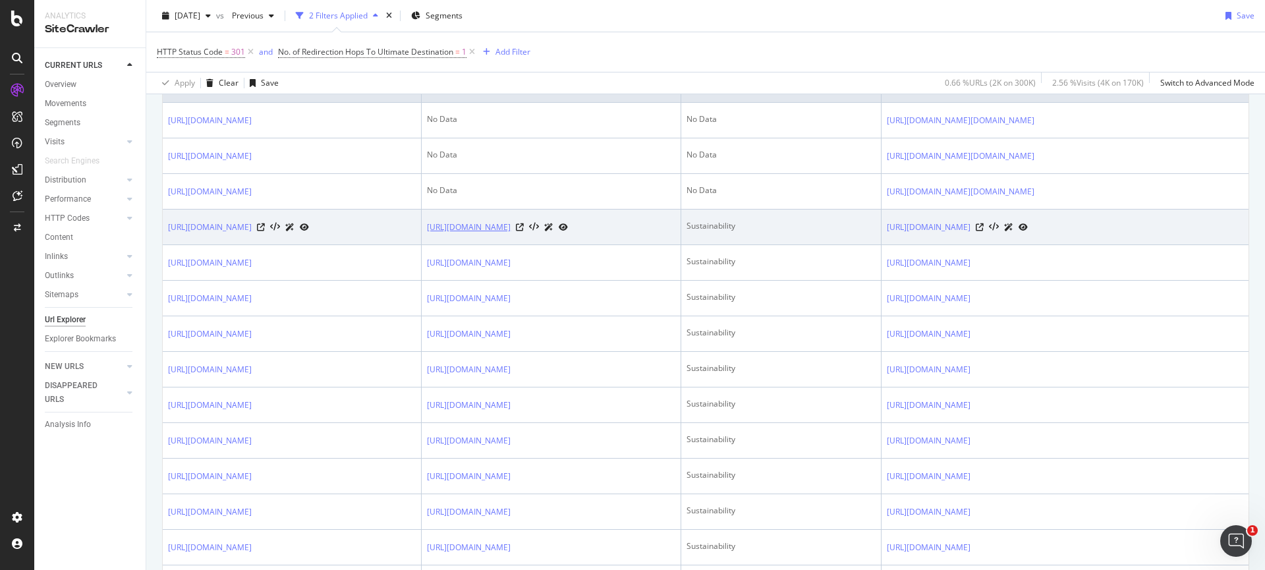
click at [492, 234] on link "https://www.chloe.com/de-at/p/jewelry/necklace/CH25AJN77BRM7ZL.html" at bounding box center [469, 227] width 84 height 13
click at [789, 232] on div "Sustainability" at bounding box center [781, 226] width 190 height 12
copy div "Sustainability"
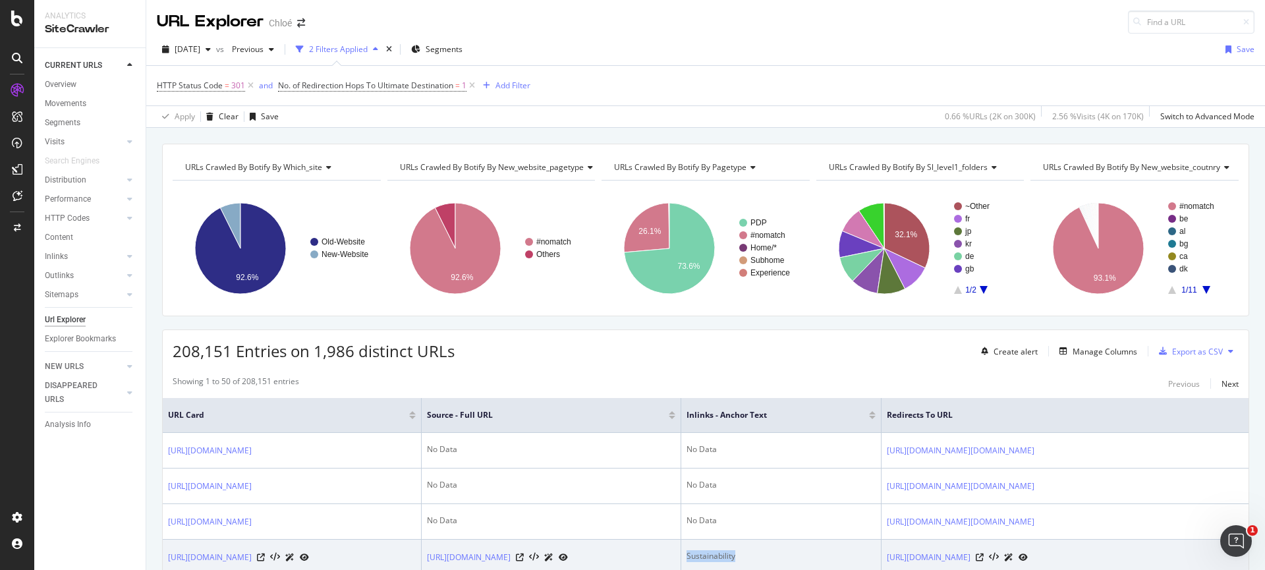
scroll to position [41, 0]
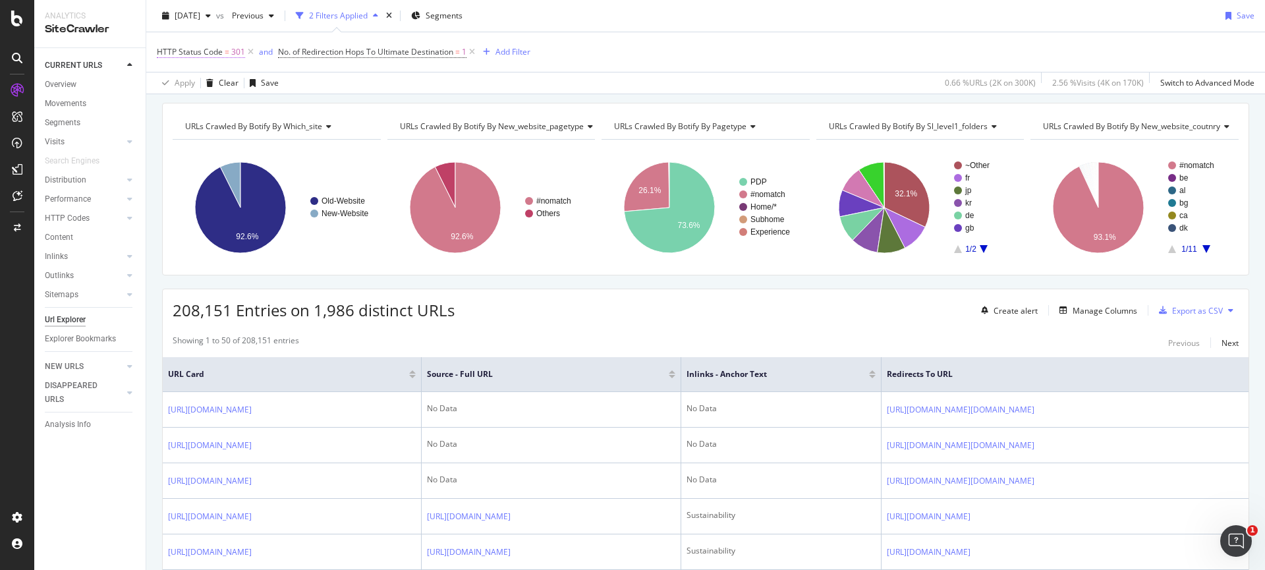
click at [213, 57] on span "HTTP Status Code" at bounding box center [190, 51] width 66 height 11
click at [200, 103] on icon at bounding box center [202, 104] width 9 height 8
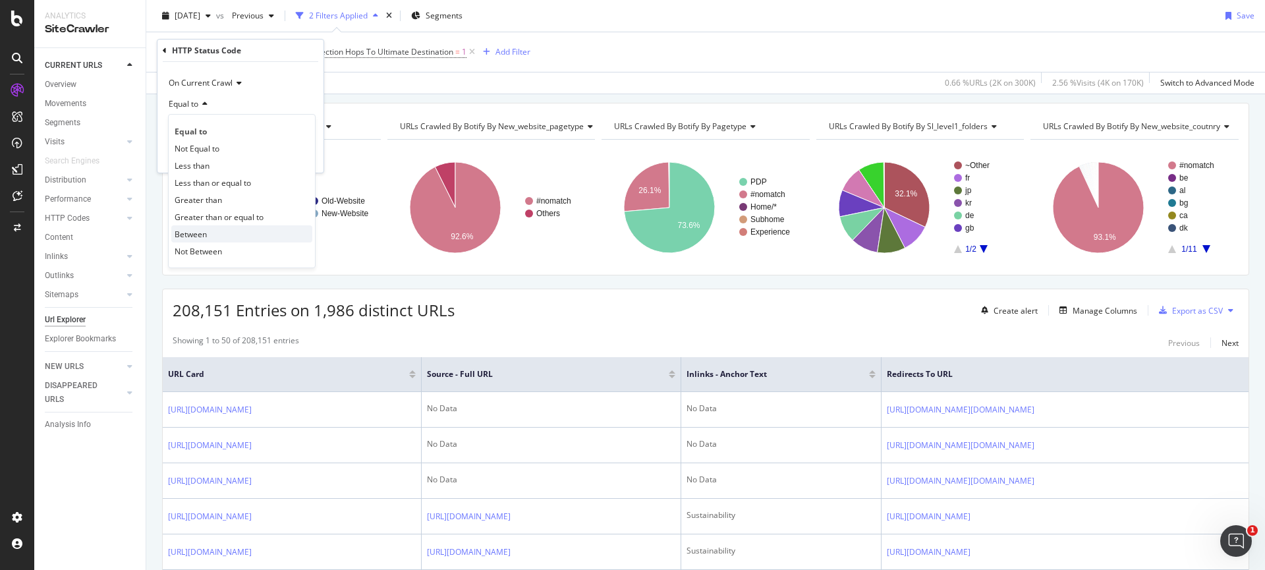
click at [201, 235] on span "Between" at bounding box center [191, 234] width 32 height 11
click at [206, 132] on input "0" at bounding box center [240, 127] width 145 height 21
type input "300"
click at [190, 173] on input "1" at bounding box center [240, 165] width 145 height 21
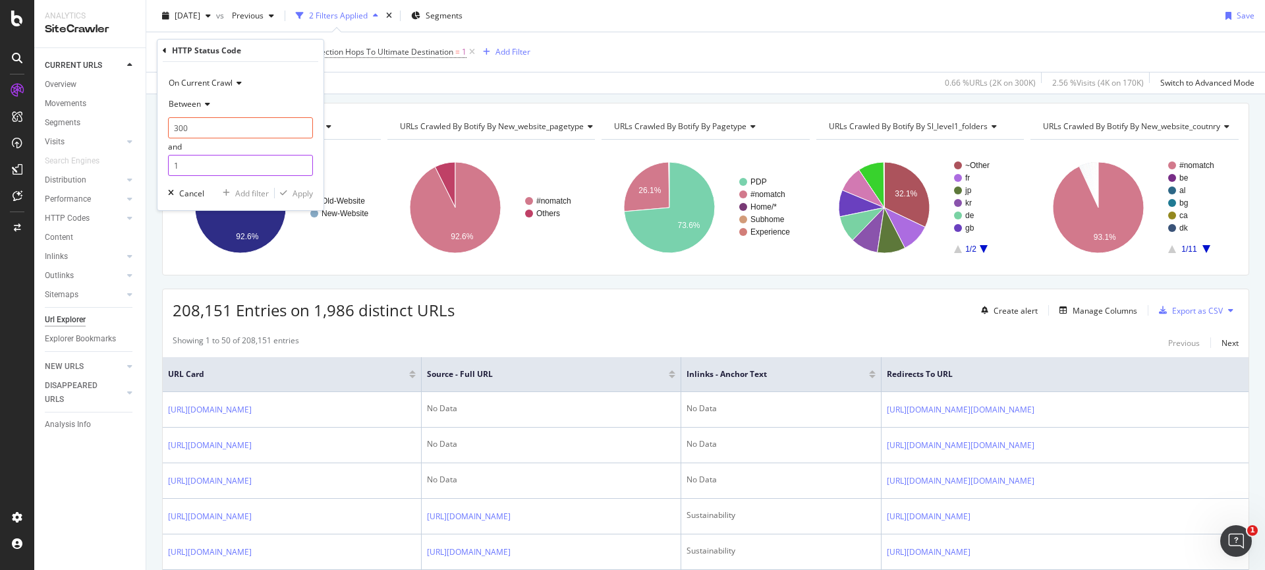
click at [190, 173] on input "1" at bounding box center [240, 165] width 145 height 21
type input "399"
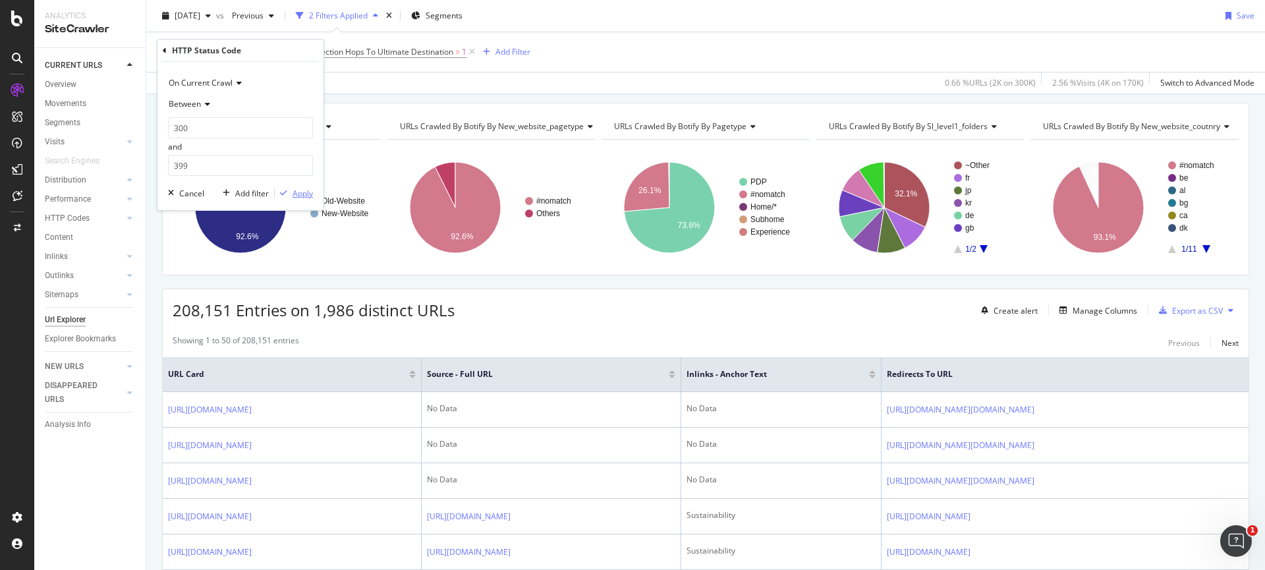
click at [306, 188] on div "Apply" at bounding box center [302, 193] width 20 height 11
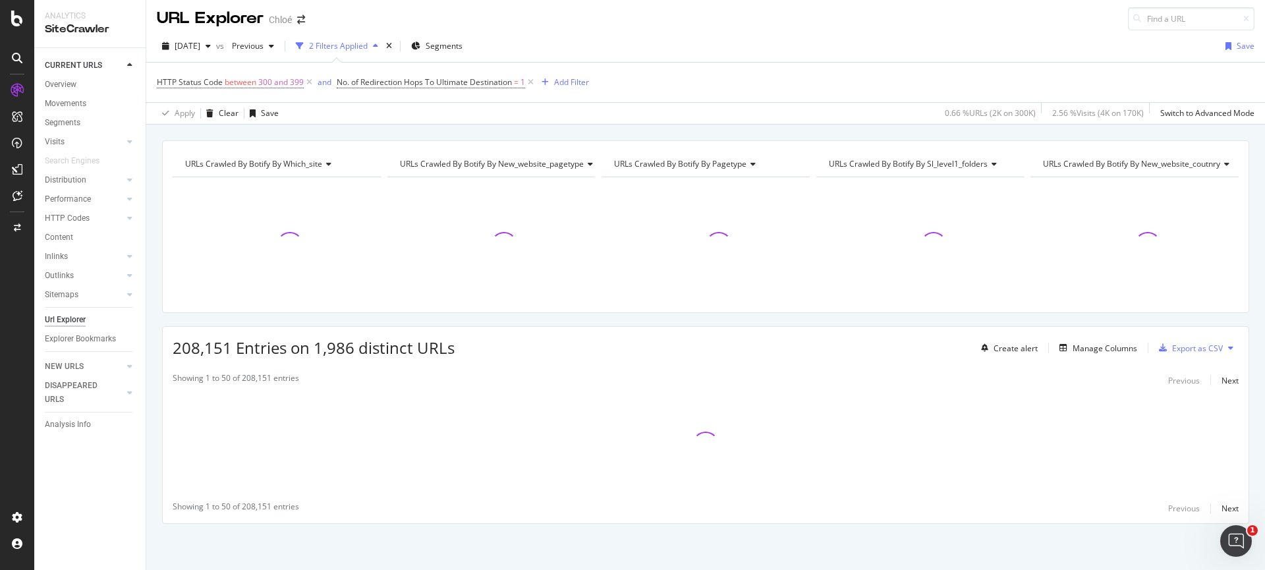
scroll to position [3, 0]
click at [533, 80] on icon at bounding box center [530, 82] width 11 height 13
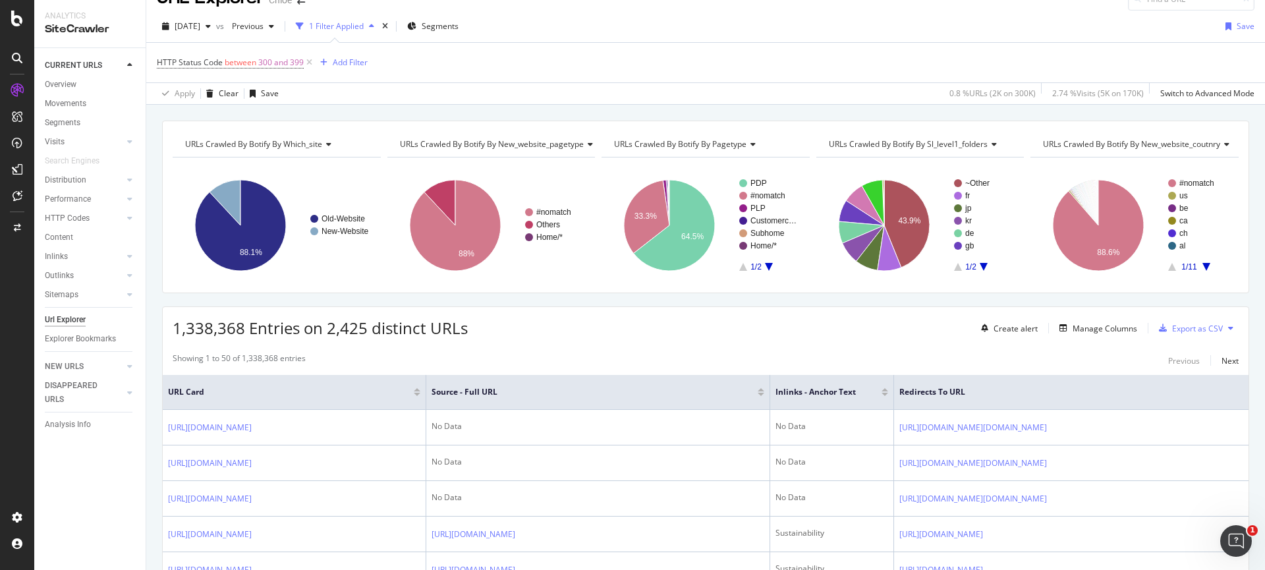
scroll to position [12, 0]
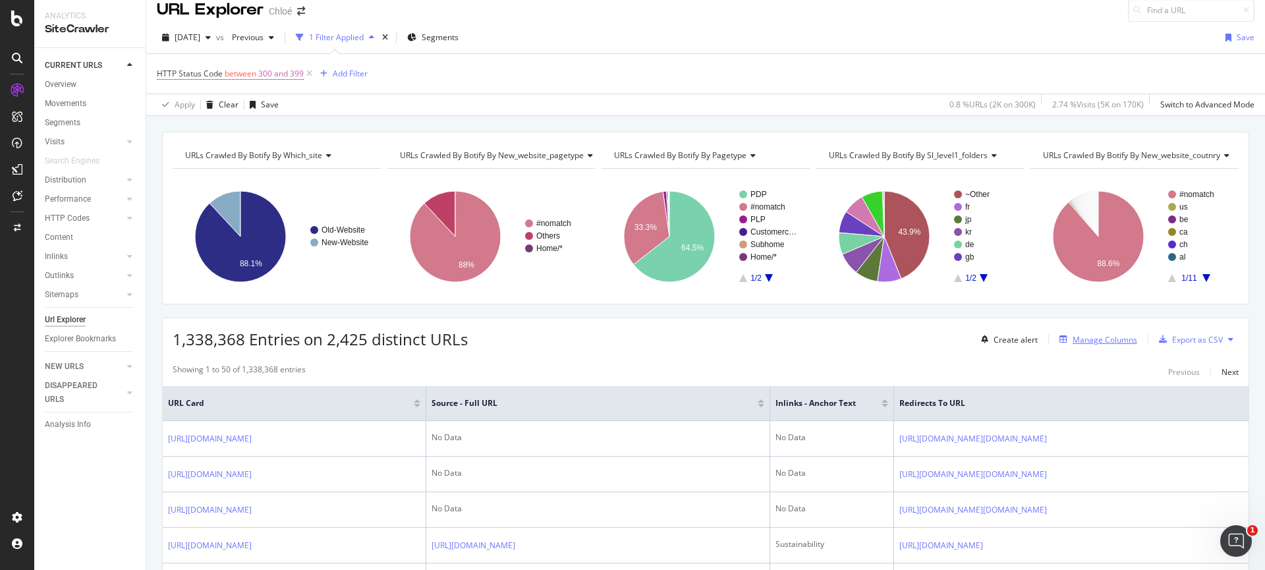
click at [1106, 340] on div "Manage Columns" at bounding box center [1104, 339] width 65 height 11
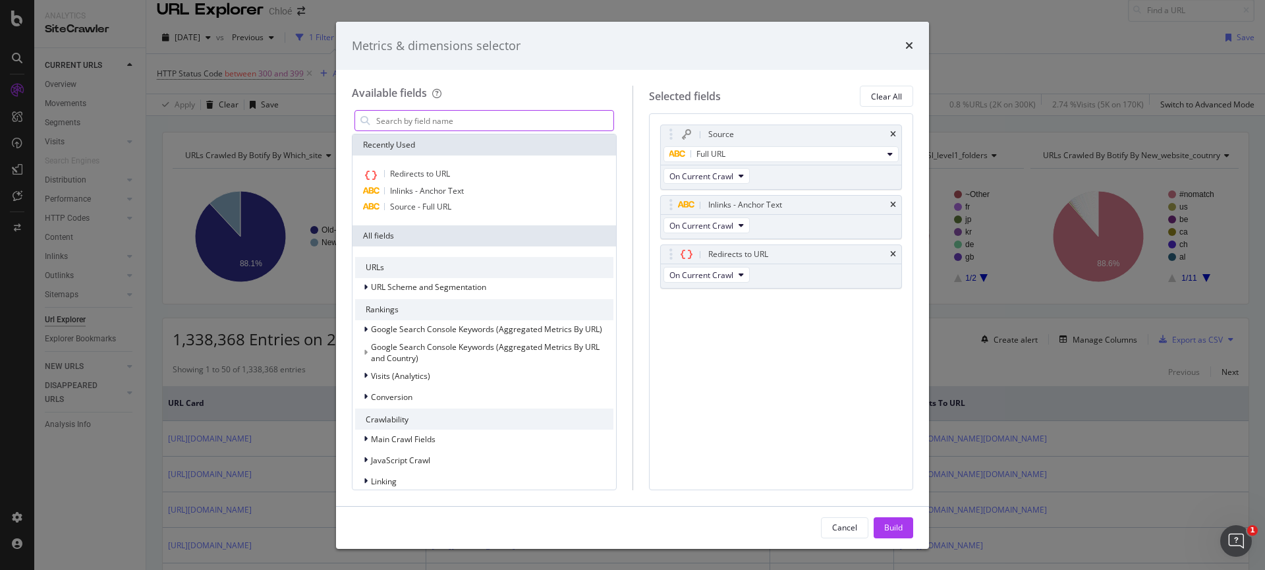
click at [381, 129] on input "modal" at bounding box center [494, 121] width 238 height 20
click at [387, 122] on input "modal" at bounding box center [494, 121] width 238 height 20
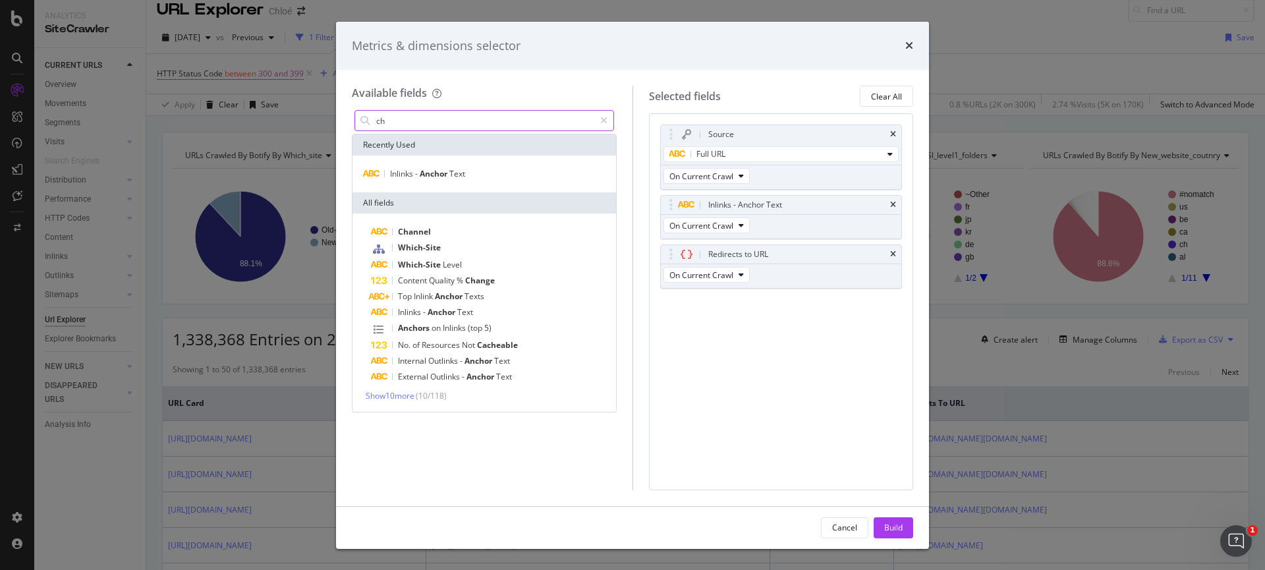
type input "c"
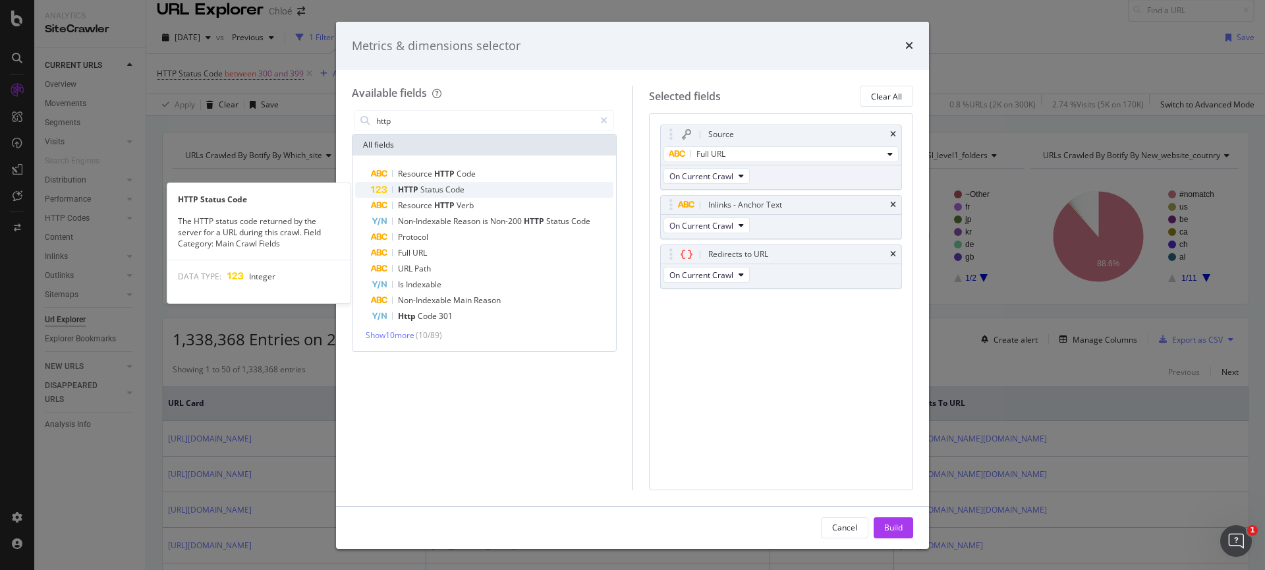
type input "http"
click at [423, 185] on span "Status" at bounding box center [432, 189] width 25 height 11
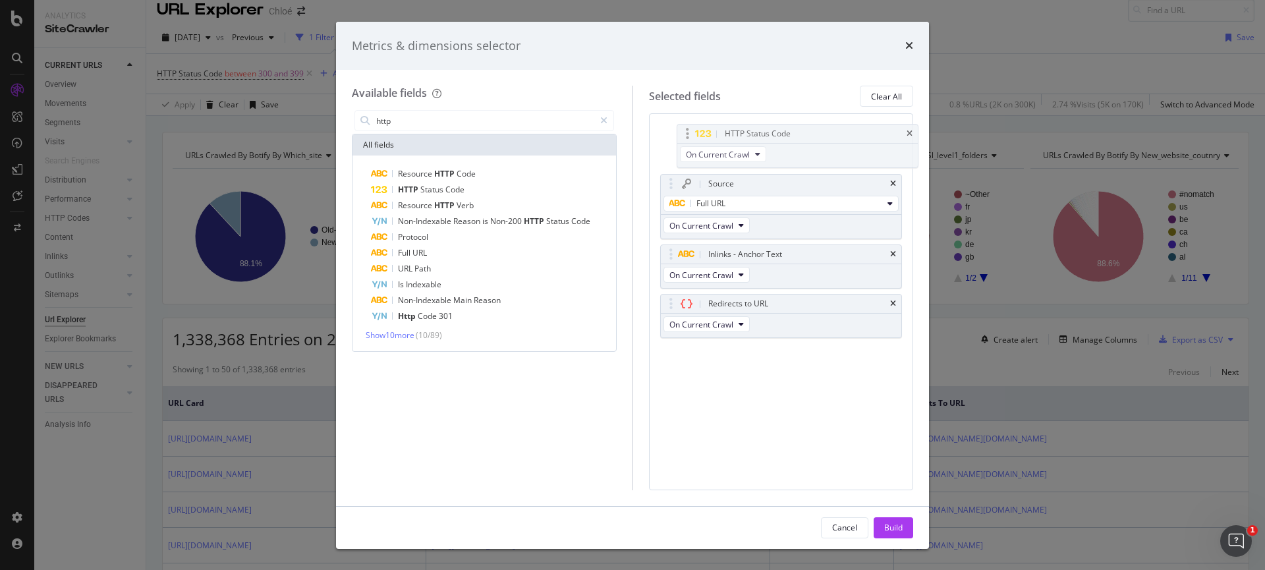
drag, startPoint x: 779, startPoint y: 306, endPoint x: 788, endPoint y: 130, distance: 176.2
click at [788, 130] on body "Analytics SiteCrawler CURRENT URLS Overview Movements Segments Visits Analysis …" at bounding box center [632, 285] width 1265 height 570
click at [887, 524] on div "Build" at bounding box center [893, 527] width 18 height 11
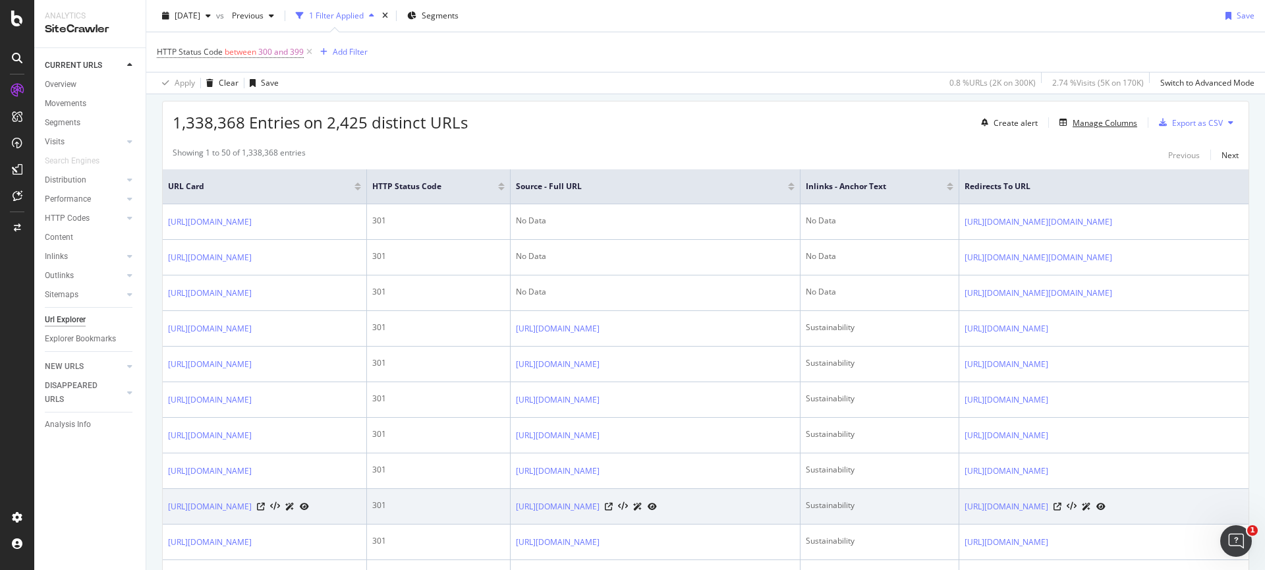
scroll to position [142, 0]
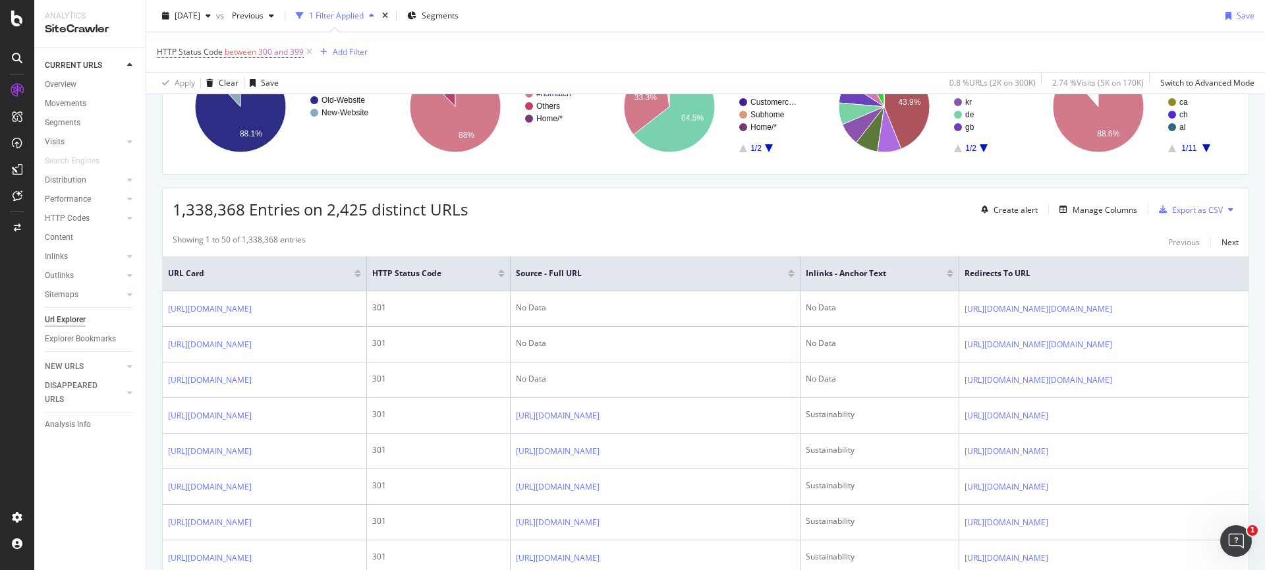
click at [361, 276] on div at bounding box center [357, 275] width 7 height 3
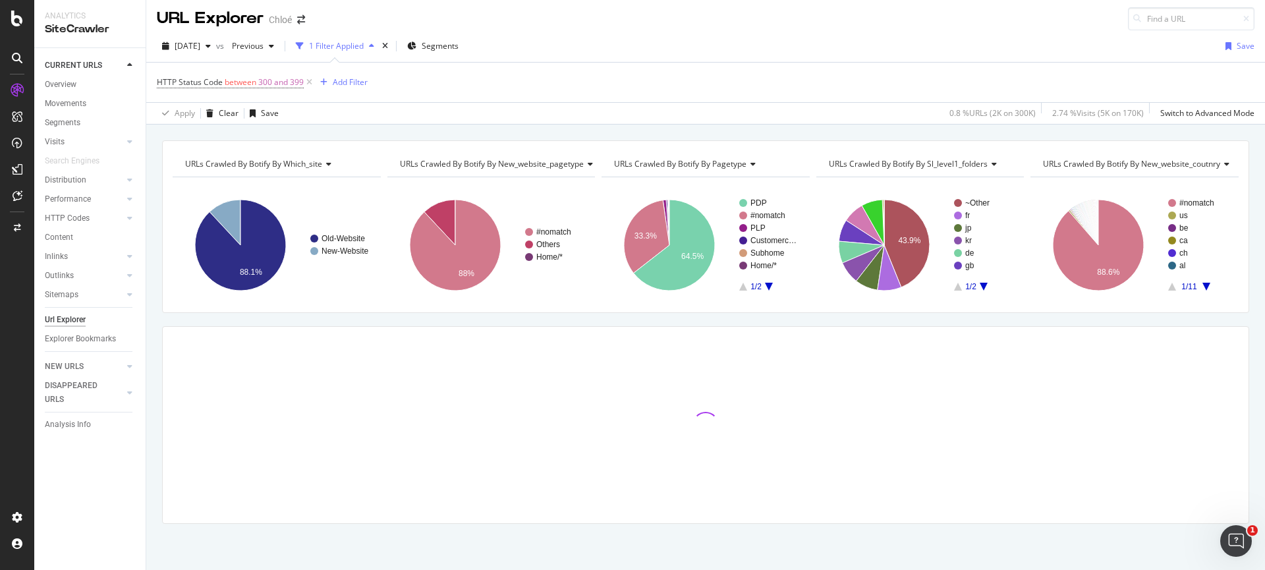
scroll to position [3, 0]
click at [389, 273] on rect "A chart." at bounding box center [490, 245] width 206 height 115
click at [361, 80] on div "Add Filter" at bounding box center [350, 81] width 35 height 11
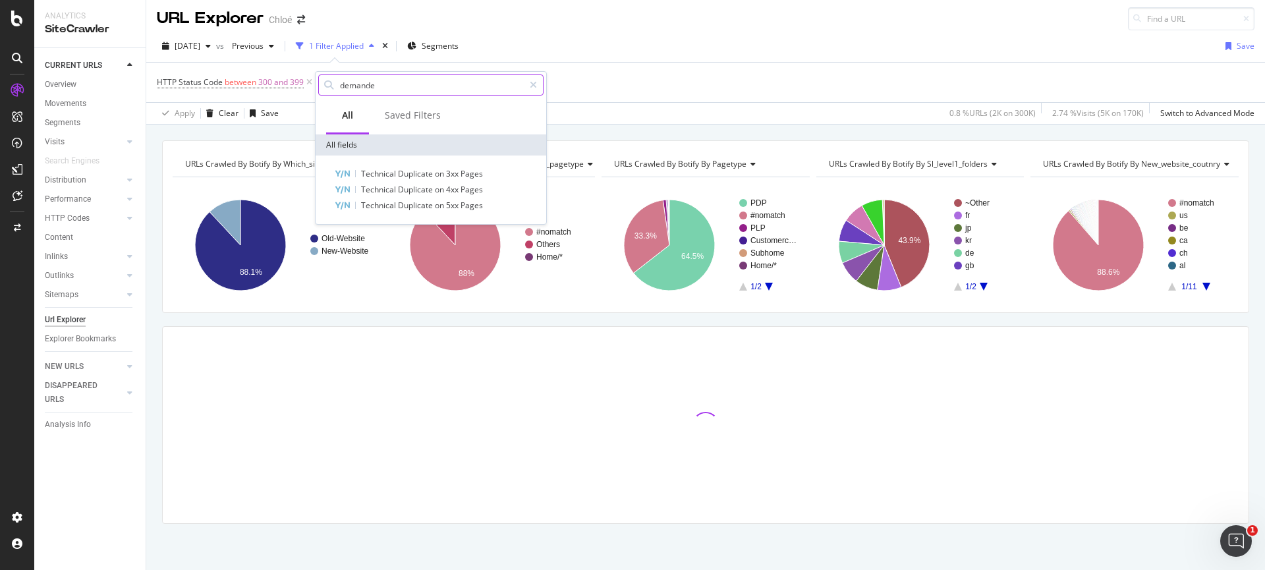
click at [393, 84] on input "demande" at bounding box center [431, 85] width 185 height 20
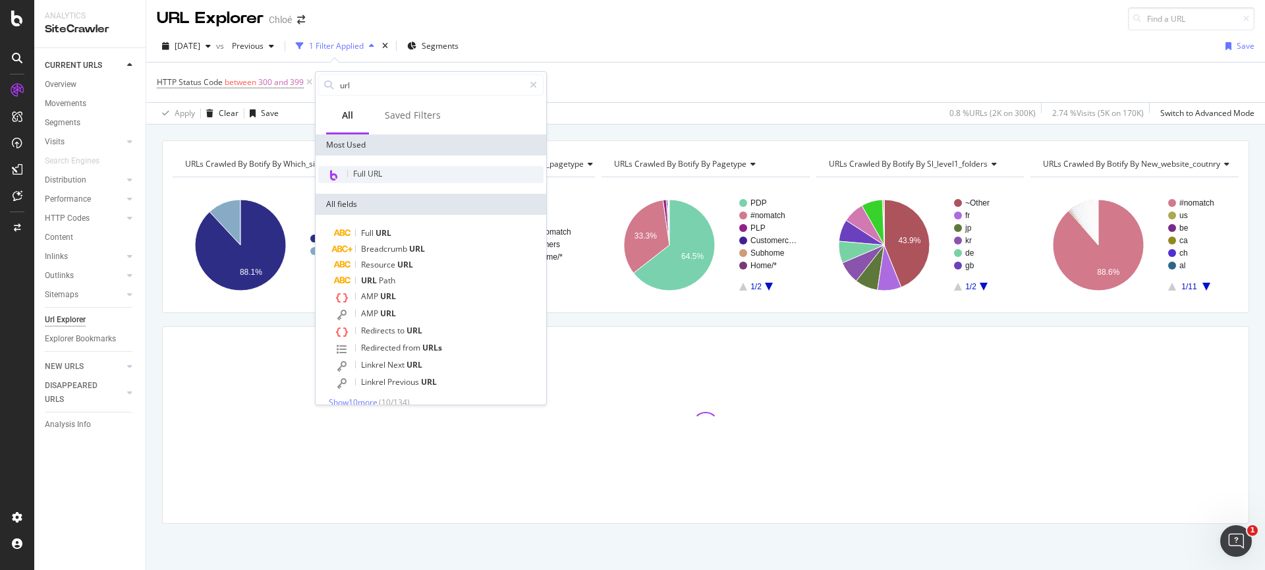
type input "url"
click at [364, 178] on span "Full URL" at bounding box center [367, 173] width 29 height 11
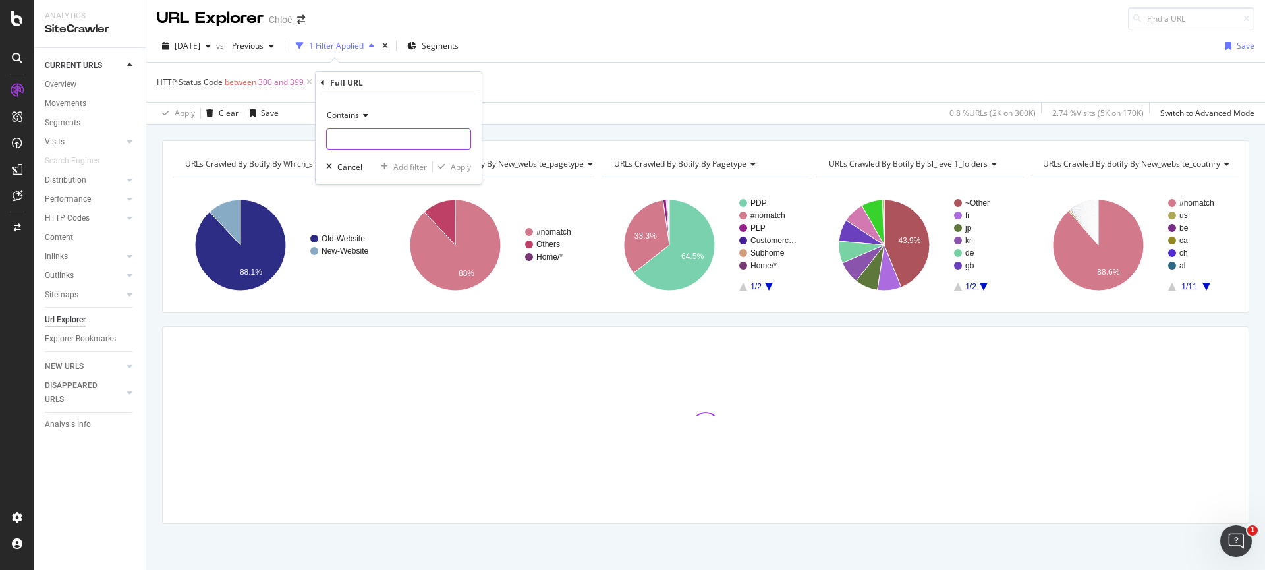
click at [352, 137] on input "text" at bounding box center [399, 138] width 144 height 21
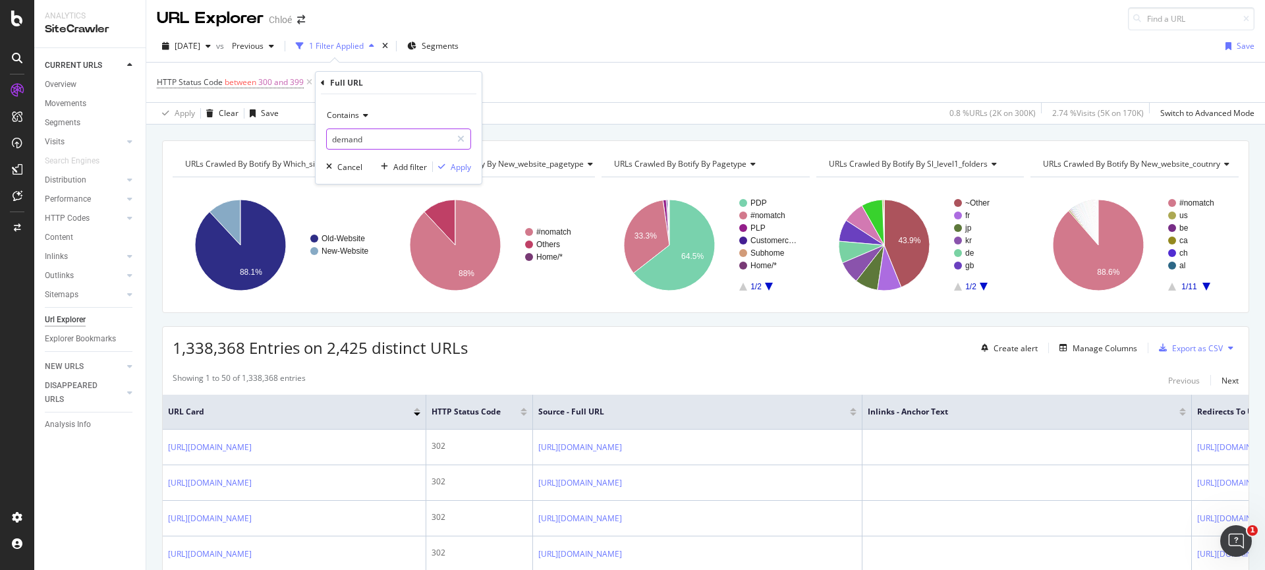
paste input "https://www.chloe.com/on/demandware.store/Sites-ChloeJP-Site/ja_JP/Link-Product…"
click at [358, 138] on input "https://www.chloe.com/on/demandware.store/Sites-ChloeJP-Site/ja_JP/Link-Product…" at bounding box center [389, 138] width 124 height 21
type input "/on/demandware.store/"
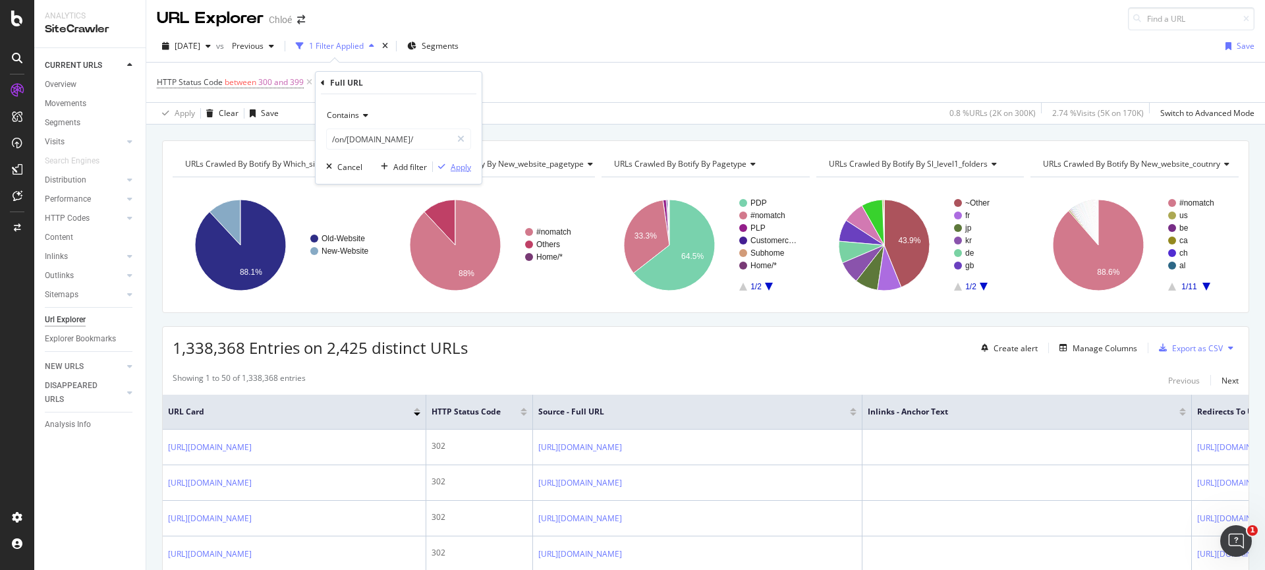
click at [465, 171] on div "Apply" at bounding box center [461, 166] width 20 height 11
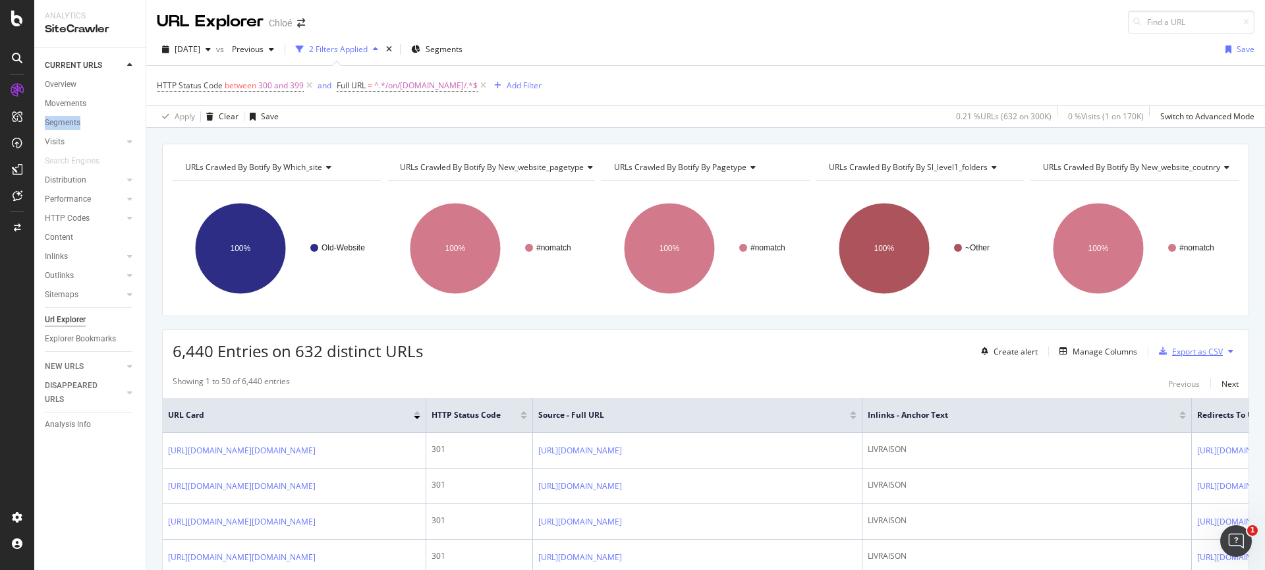
click at [1188, 351] on div "Export as CSV" at bounding box center [1197, 351] width 51 height 11
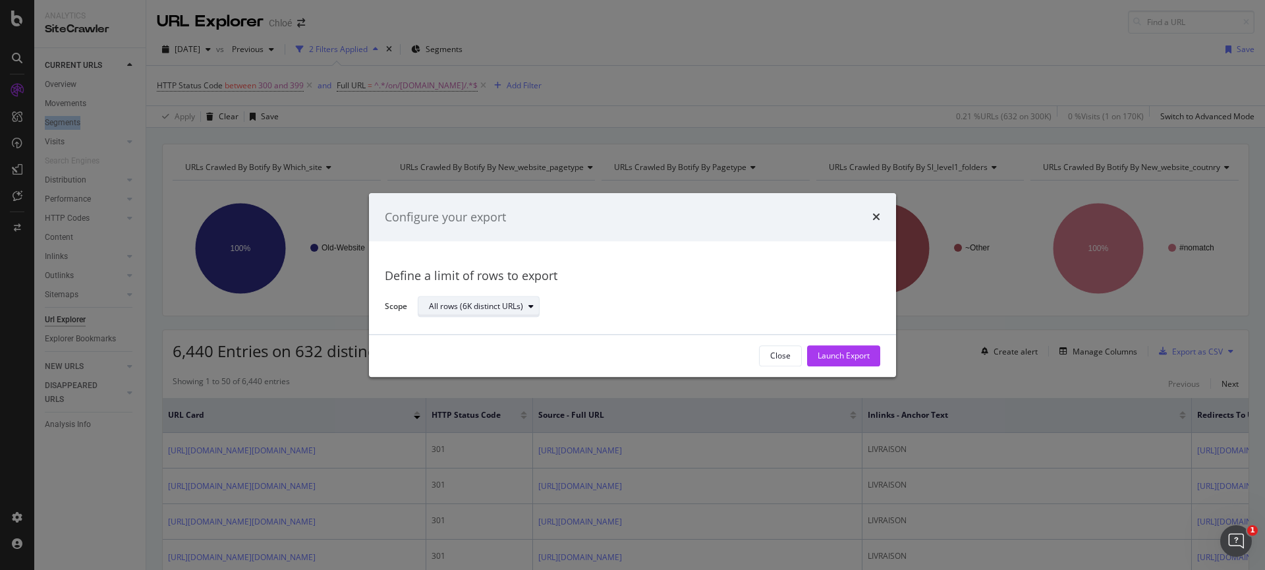
click at [482, 311] on div "All rows (6K distinct URLs)" at bounding box center [476, 307] width 94 height 8
click at [840, 346] on div "Launch Export" at bounding box center [843, 356] width 52 height 20
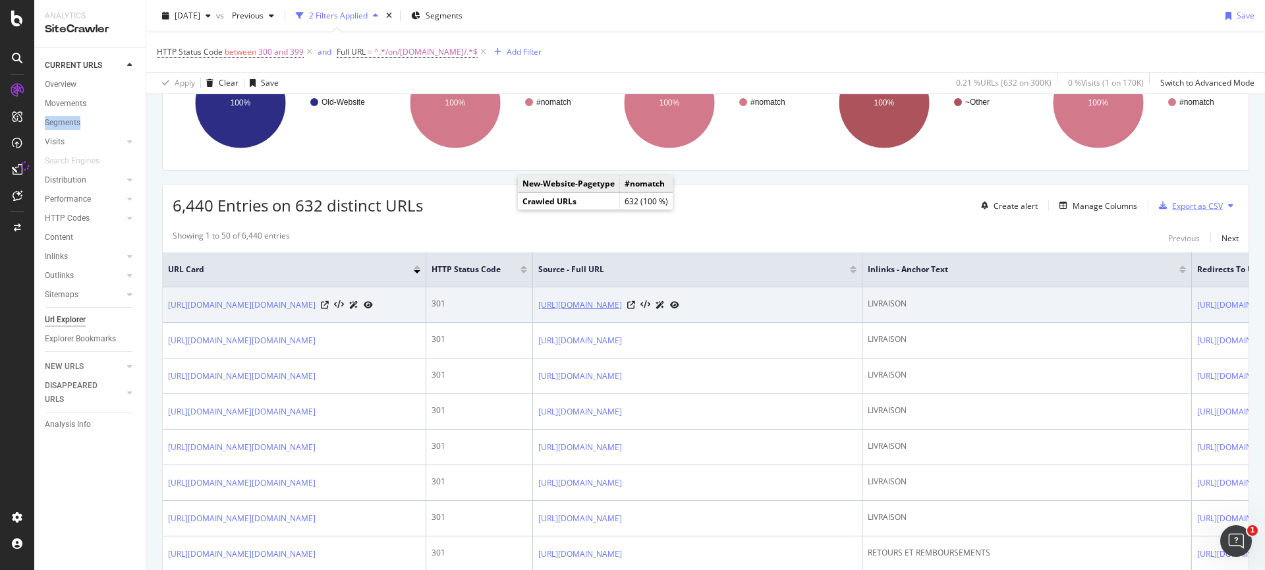
scroll to position [161, 0]
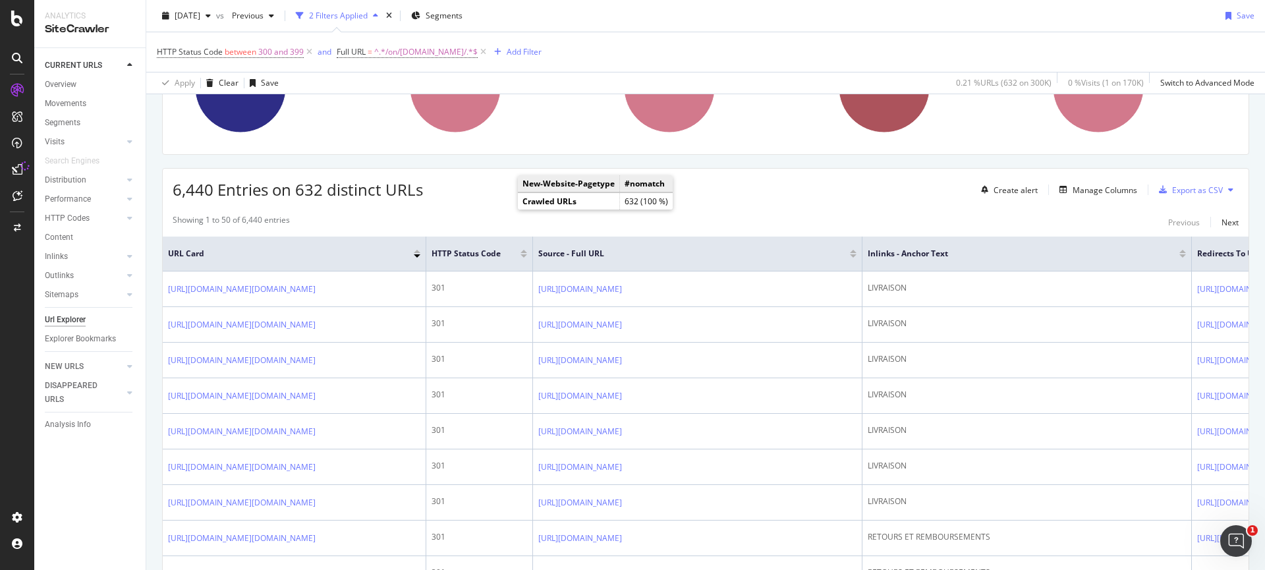
click at [361, 253] on span "URL Card" at bounding box center [289, 254] width 242 height 12
click at [417, 256] on div at bounding box center [417, 255] width 7 height 3
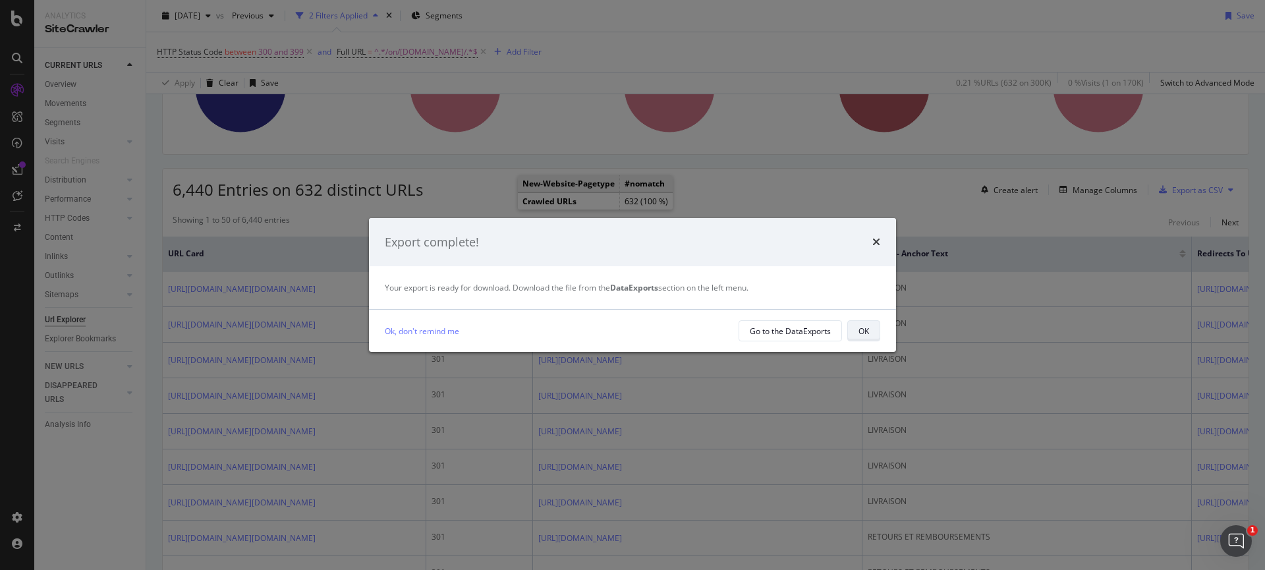
click at [866, 333] on div "OK" at bounding box center [863, 330] width 11 height 11
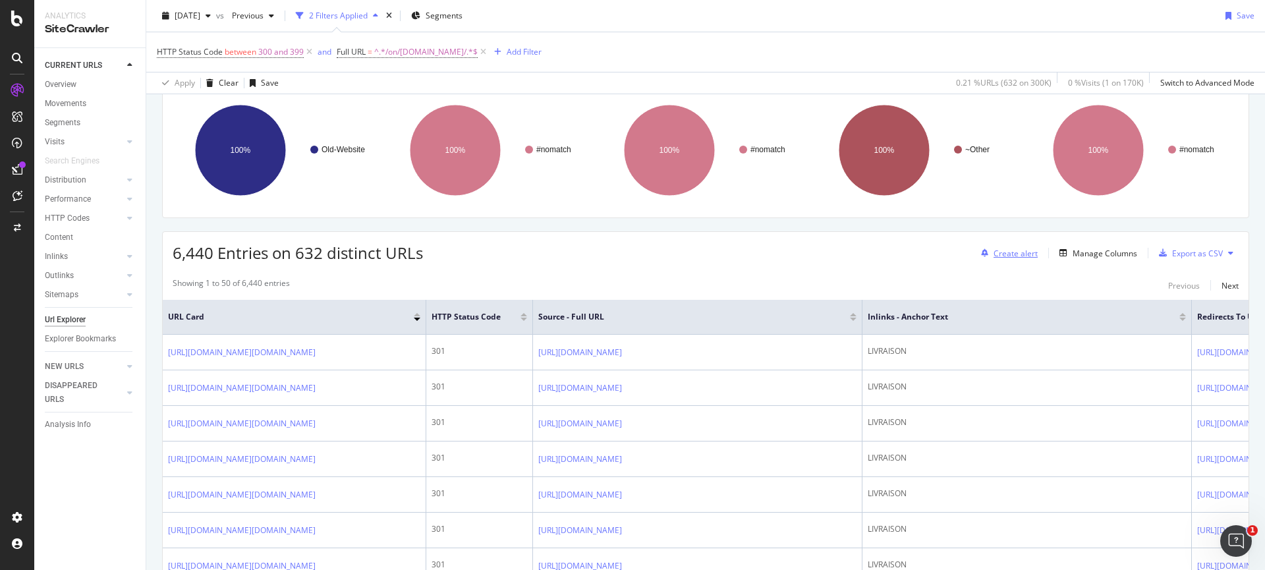
scroll to position [32, 0]
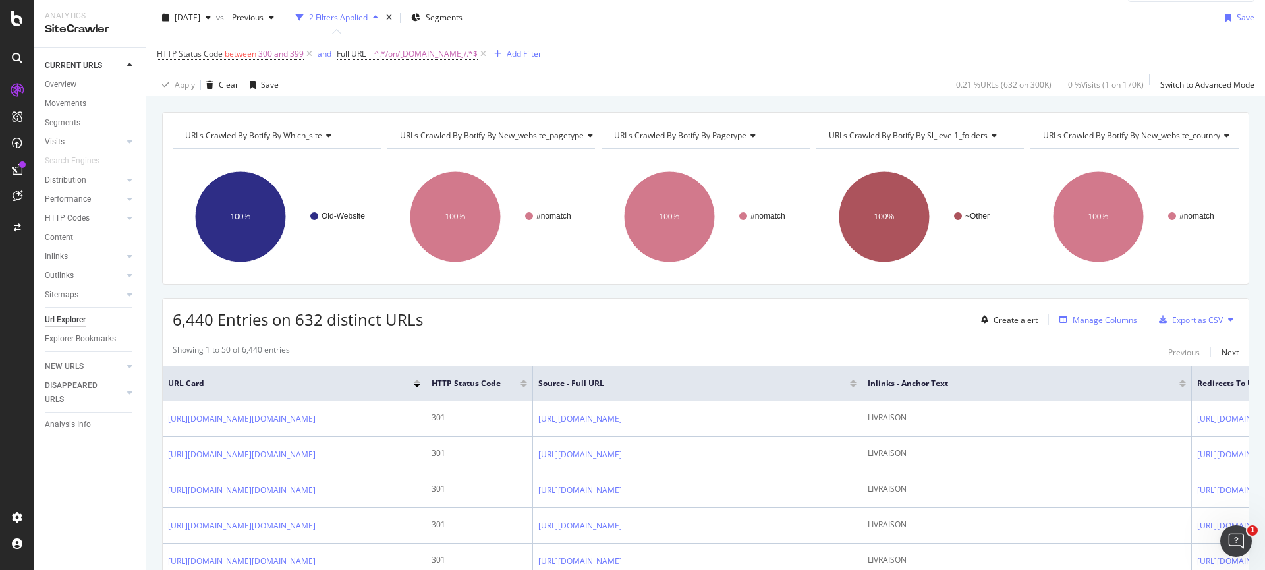
click at [1073, 311] on div "Create alert Manage Columns Export as CSV" at bounding box center [1107, 319] width 263 height 22
click at [1077, 318] on div "Manage Columns" at bounding box center [1104, 319] width 65 height 11
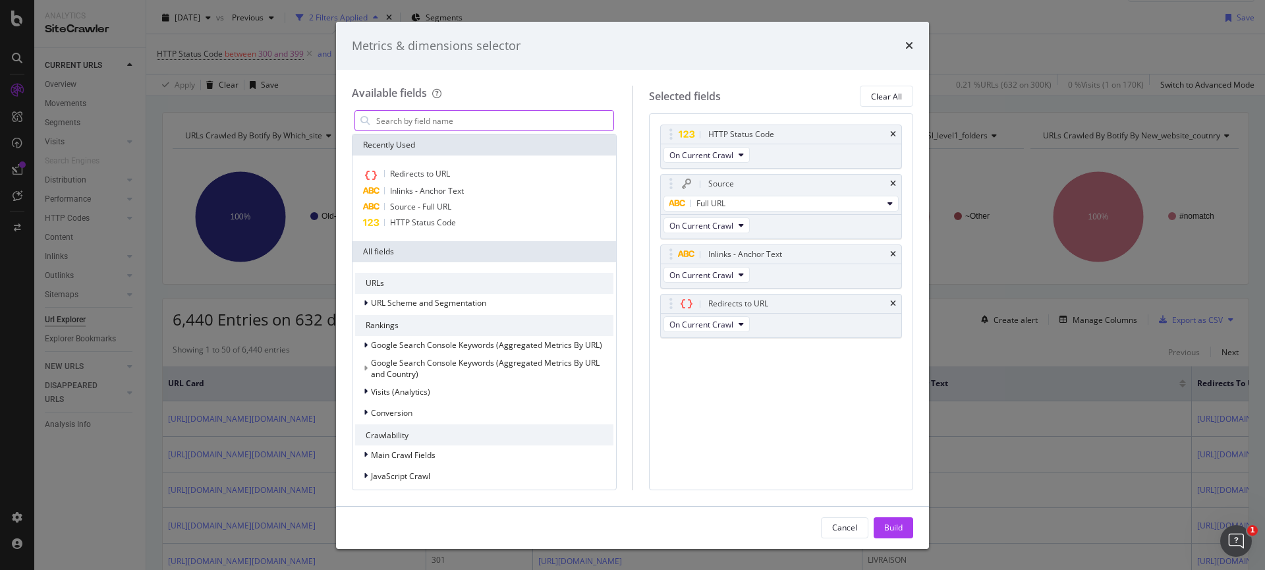
click at [383, 130] on div "modal" at bounding box center [484, 120] width 260 height 21
click at [389, 120] on input "modal" at bounding box center [494, 121] width 238 height 20
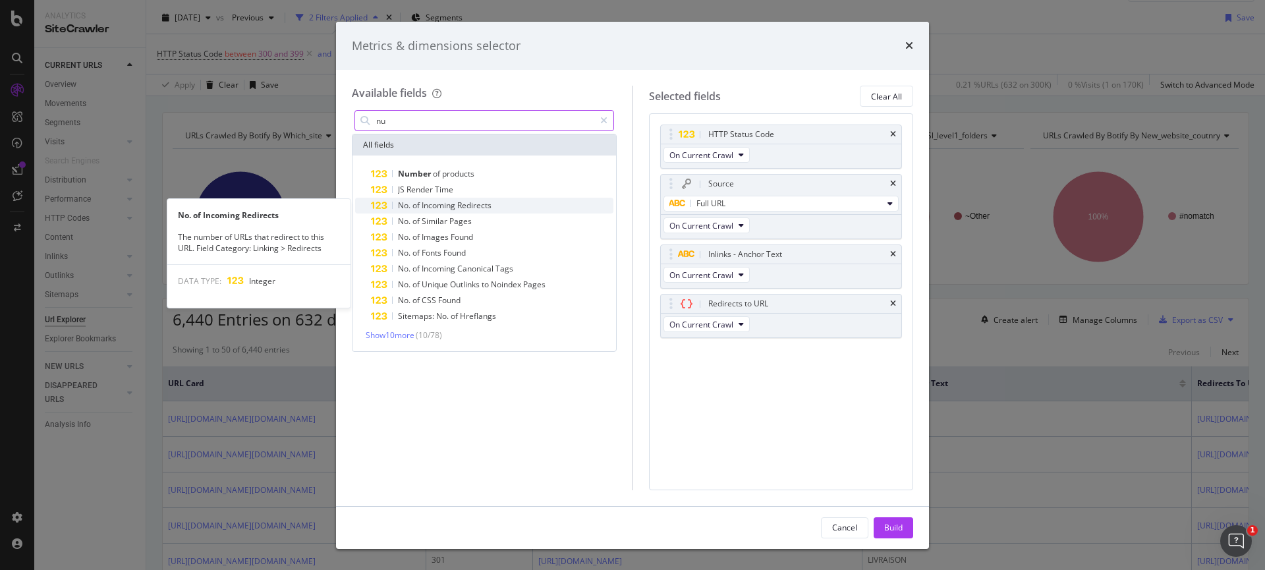
type input "n"
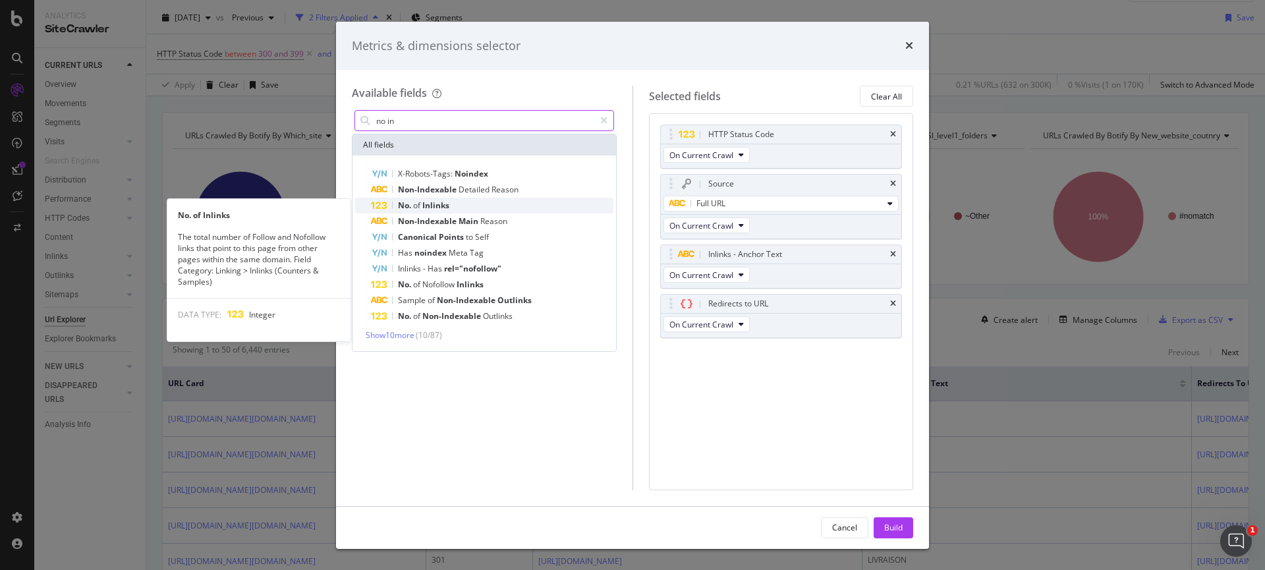
type input "no in"
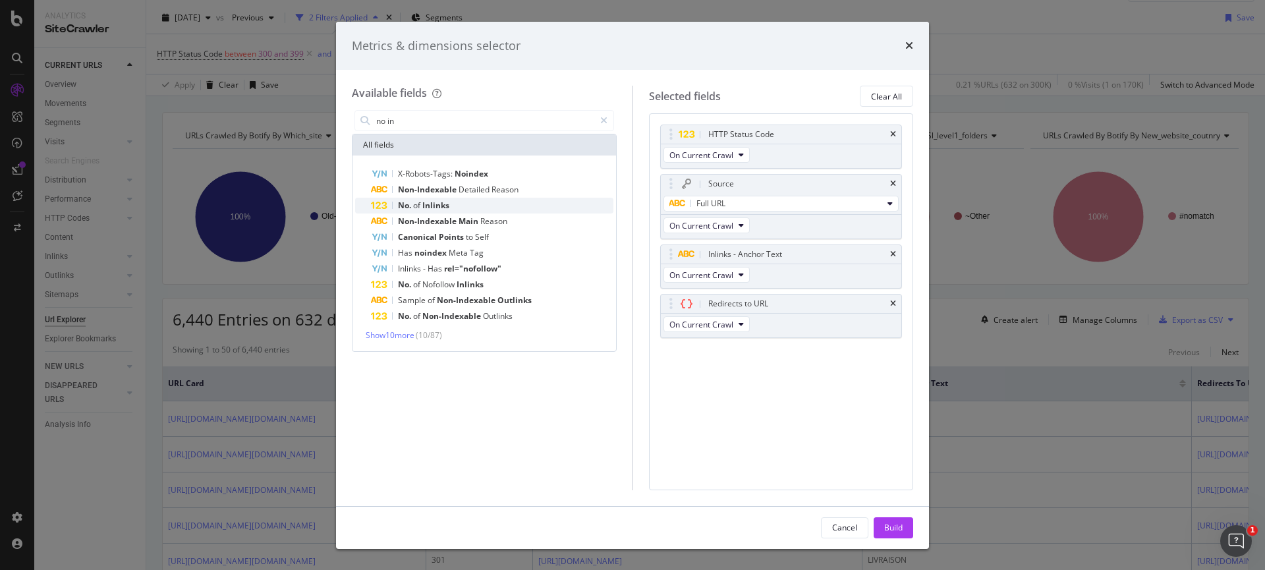
click at [433, 203] on span "Inlinks" at bounding box center [435, 205] width 27 height 11
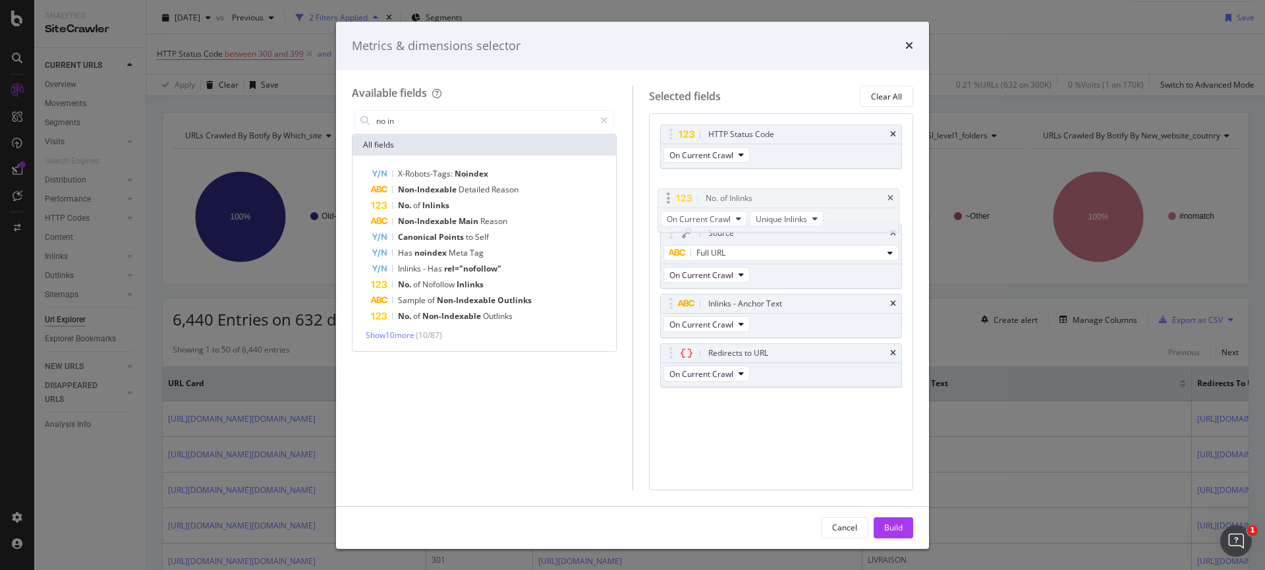
drag, startPoint x: 820, startPoint y: 358, endPoint x: 817, endPoint y: 204, distance: 154.2
click at [817, 204] on body "Analytics SiteCrawler CURRENT URLS Overview Movements Segments Visits Analysis …" at bounding box center [632, 285] width 1265 height 570
click at [895, 524] on div "Build" at bounding box center [893, 527] width 18 height 11
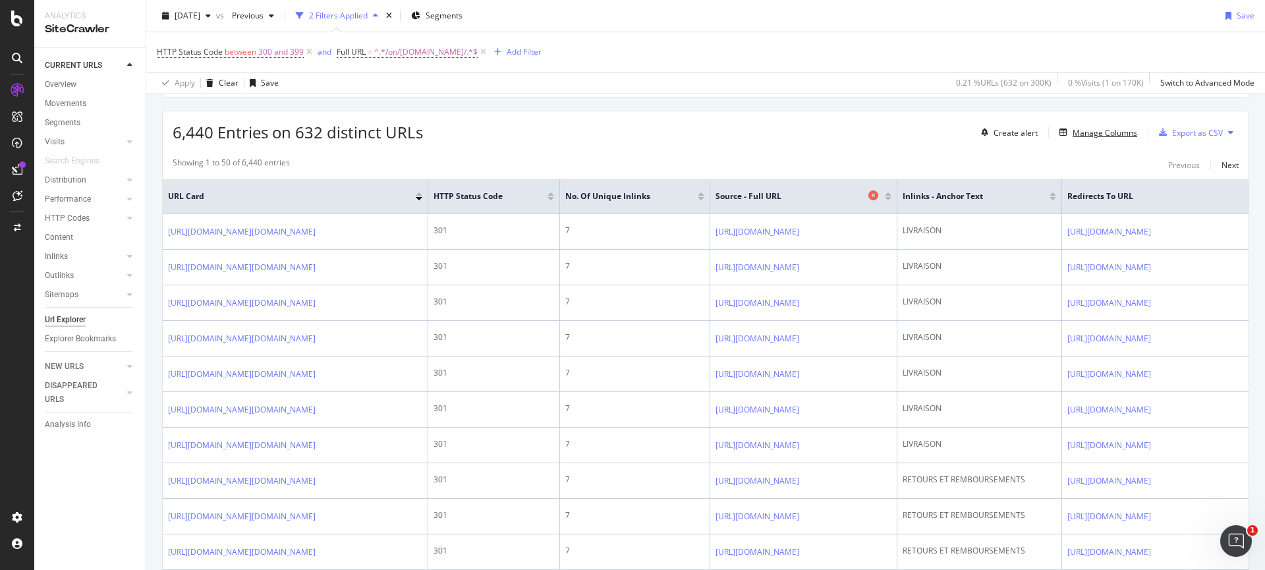
scroll to position [213, 0]
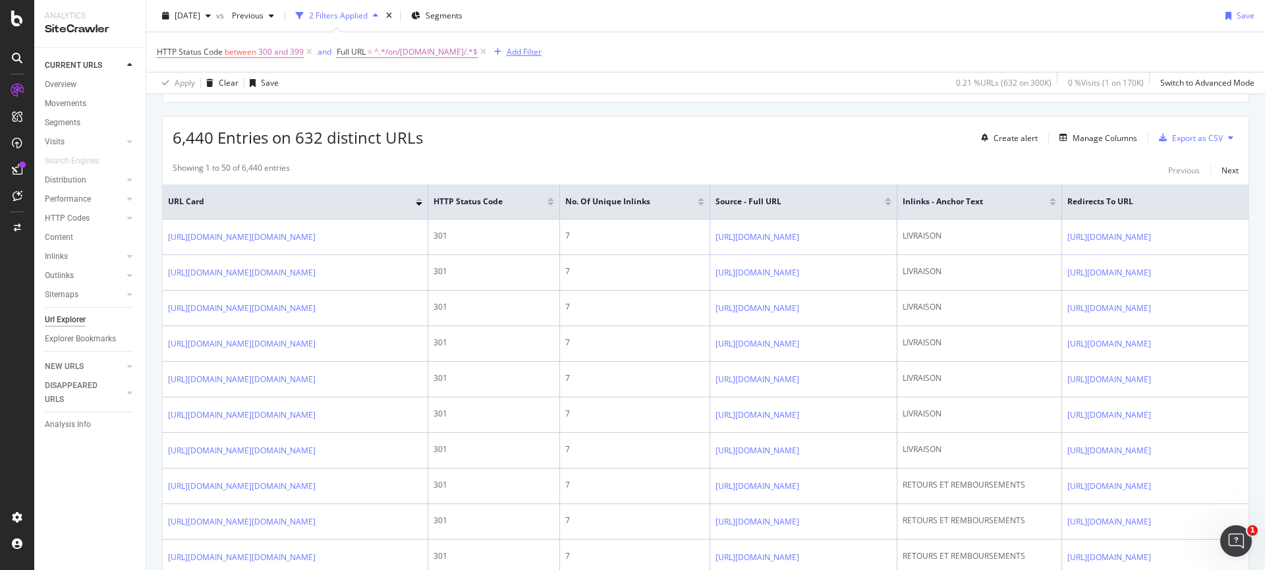
click at [529, 51] on div "Add Filter" at bounding box center [524, 51] width 35 height 11
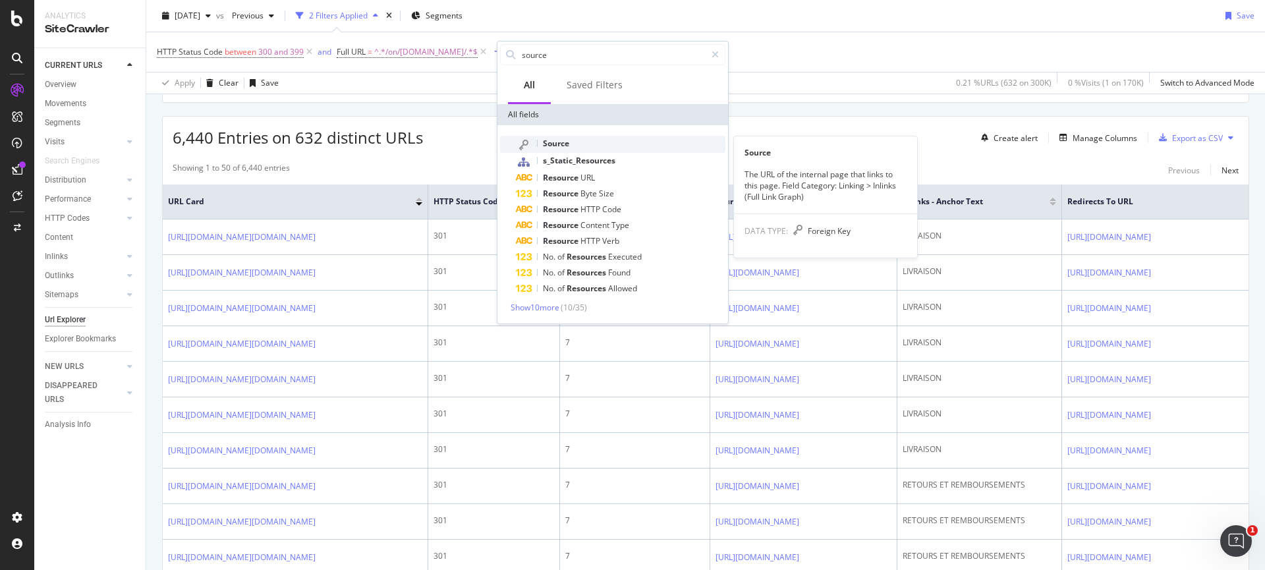
type input "source"
click at [569, 136] on div "Source" at bounding box center [620, 144] width 209 height 17
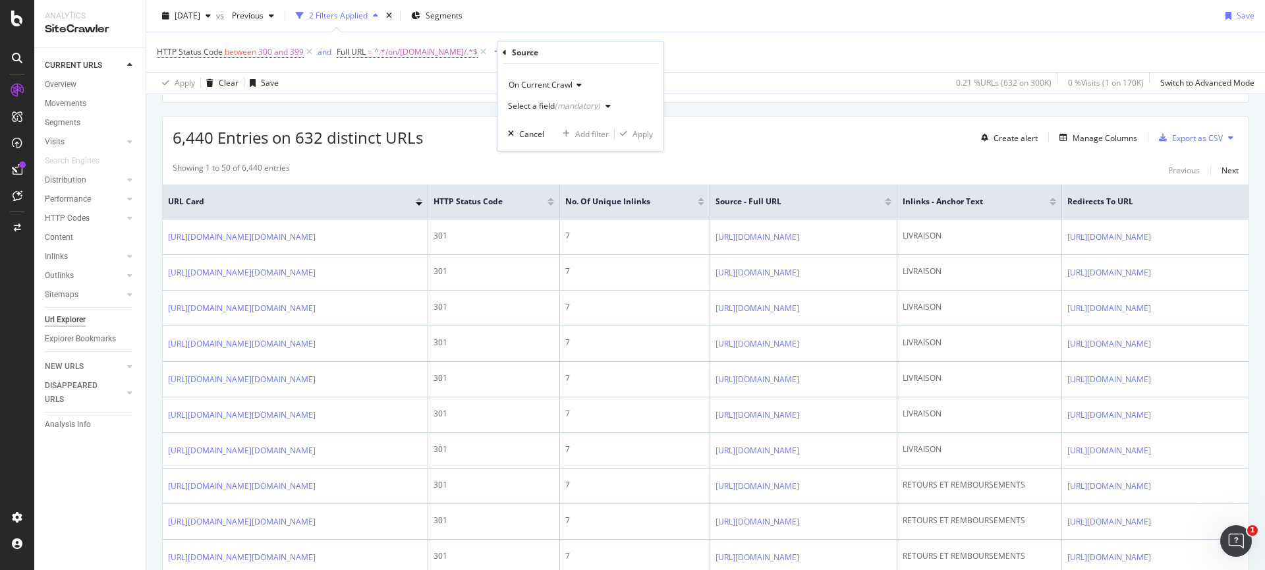
click at [574, 86] on icon at bounding box center [576, 85] width 9 height 8
click at [619, 72] on div "On Current Crawl Select a field (mandatory) Cancel Add filter Apply" at bounding box center [580, 107] width 166 height 87
click at [580, 103] on div "(mandatory)" at bounding box center [577, 105] width 45 height 11
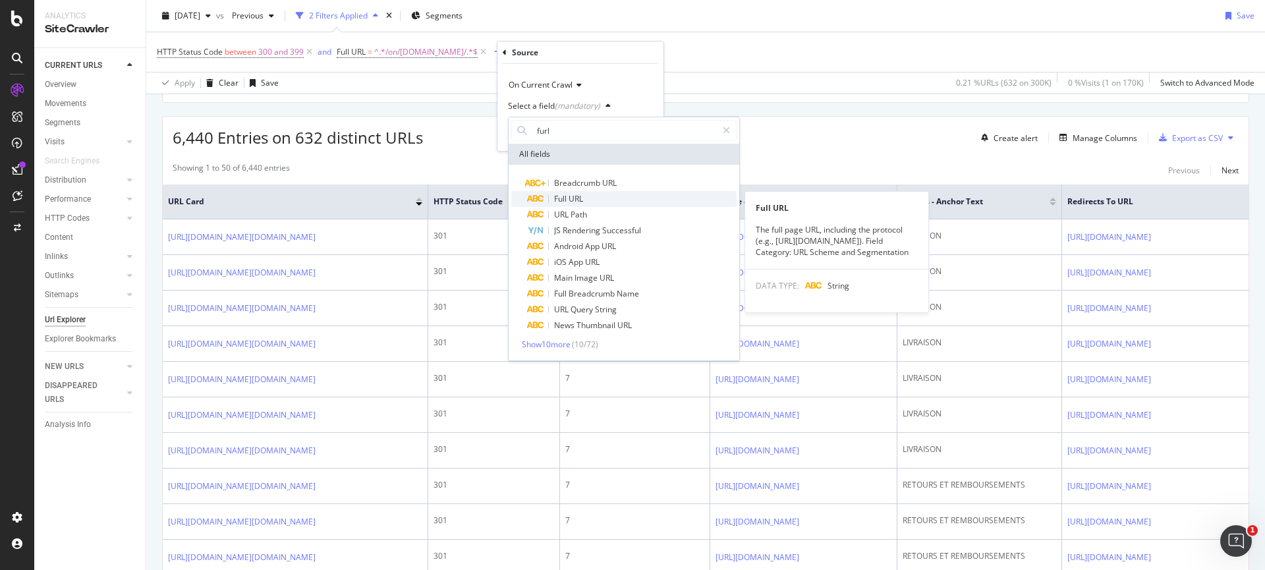
type input "furl"
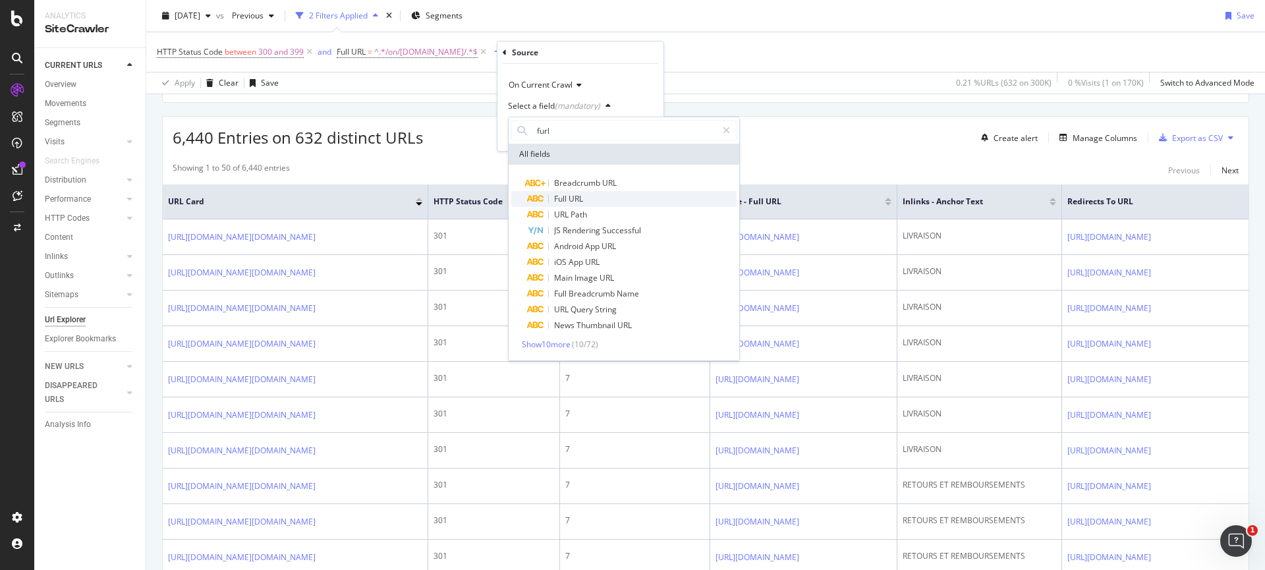
click at [572, 195] on span "URL" at bounding box center [575, 198] width 14 height 11
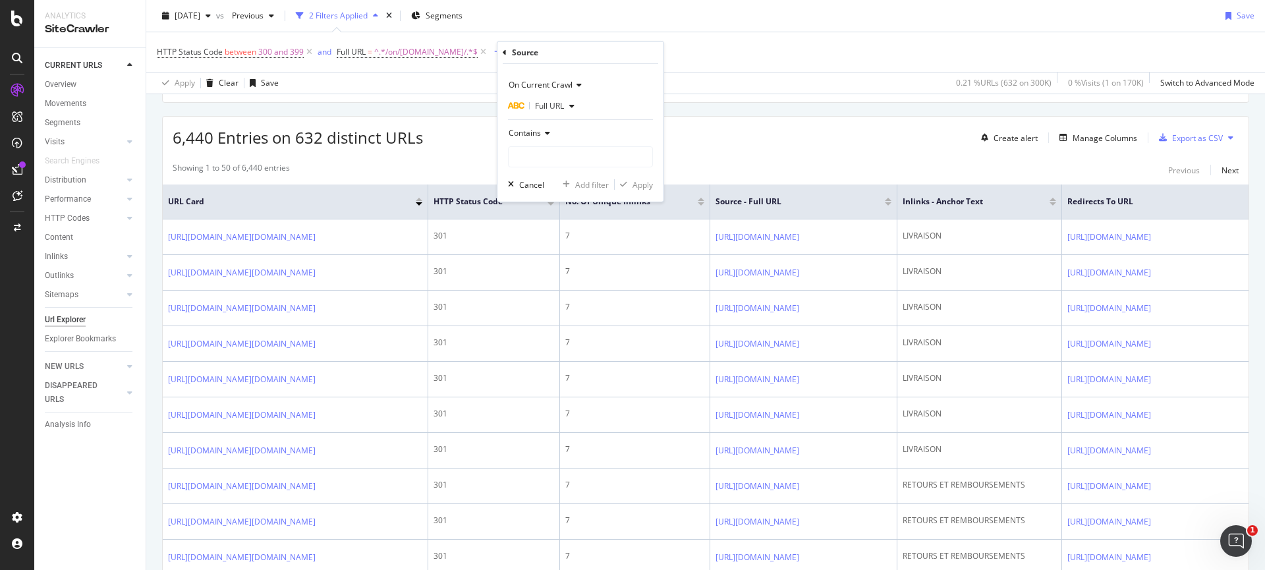
click at [542, 136] on icon at bounding box center [545, 133] width 9 height 8
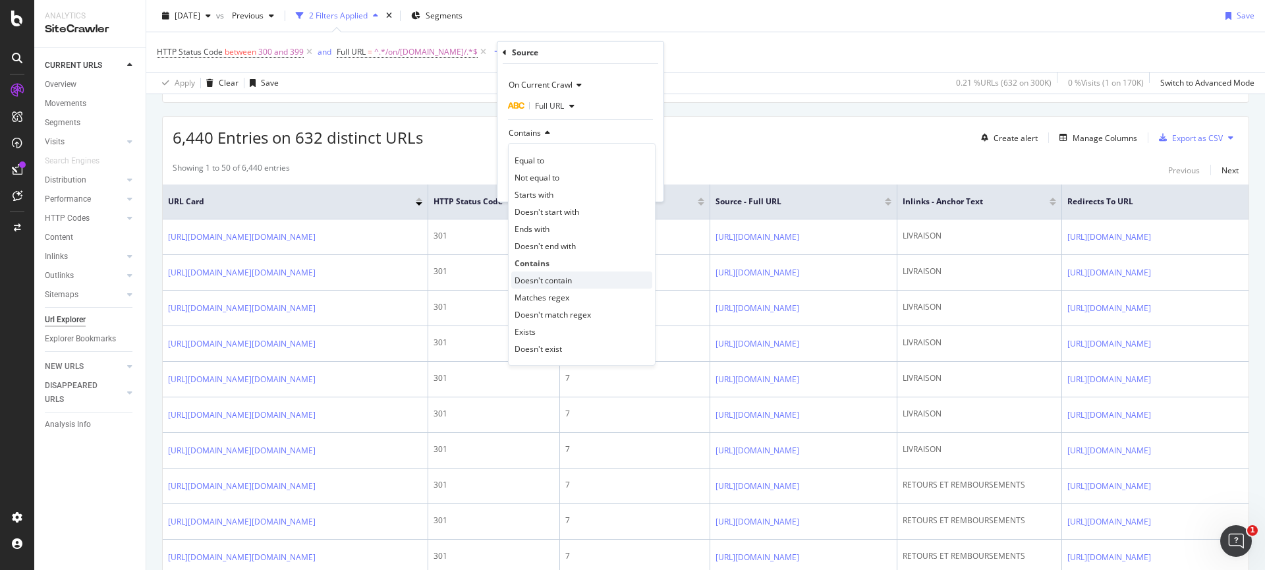
click at [540, 283] on span "Doesn't contain" at bounding box center [542, 280] width 57 height 11
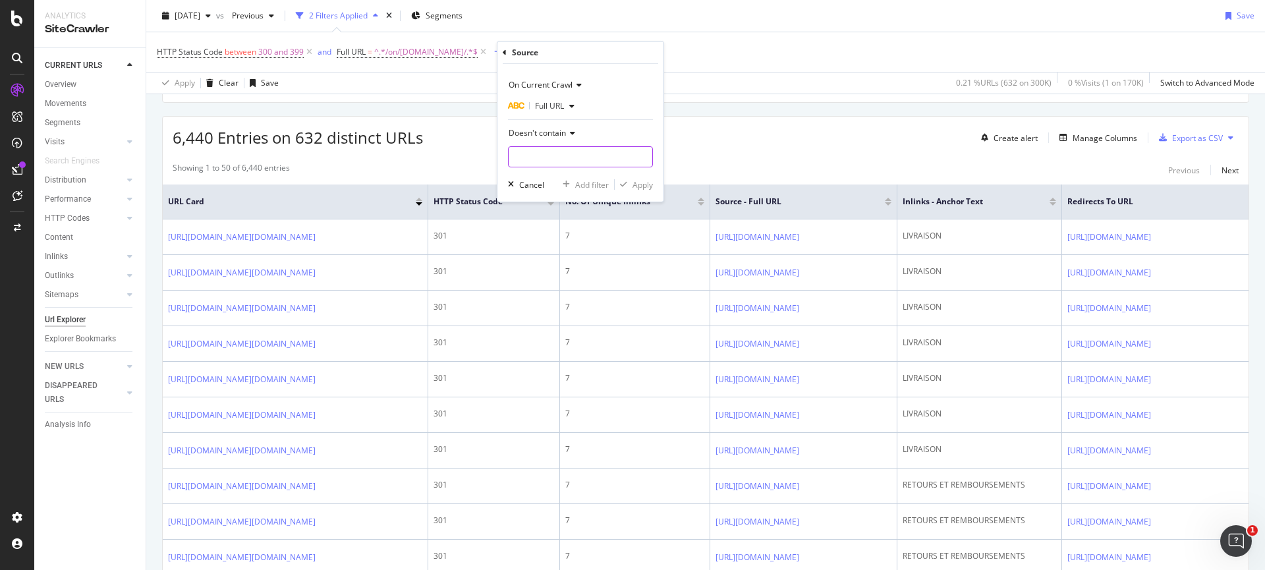
click at [543, 153] on input "text" at bounding box center [581, 156] width 144 height 21
type input "customer"
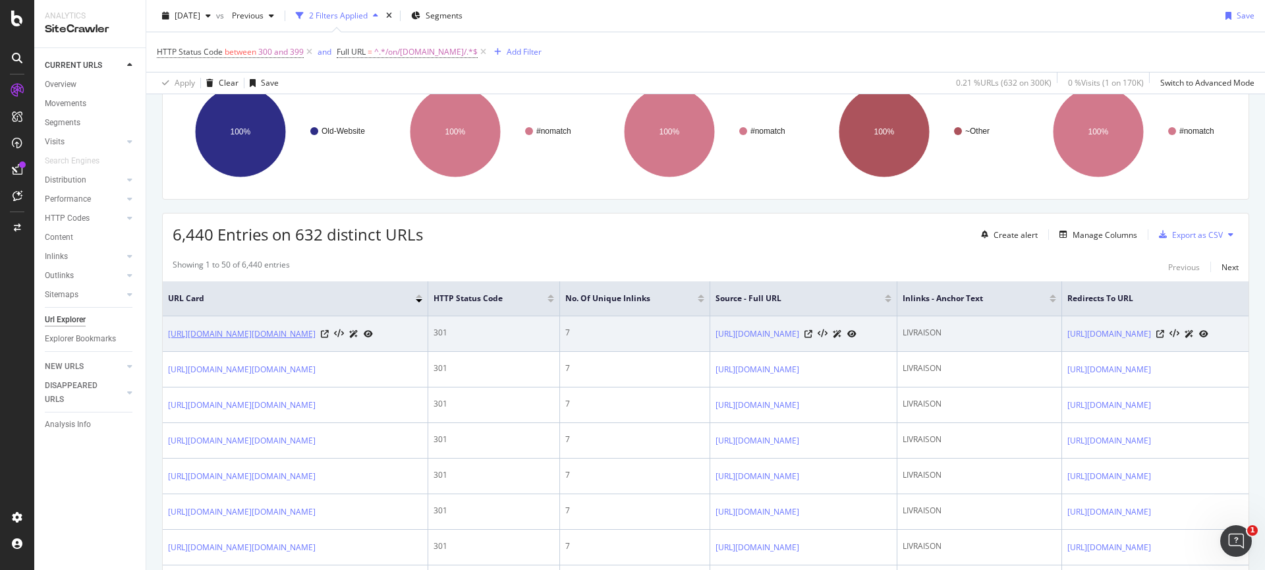
scroll to position [0, 0]
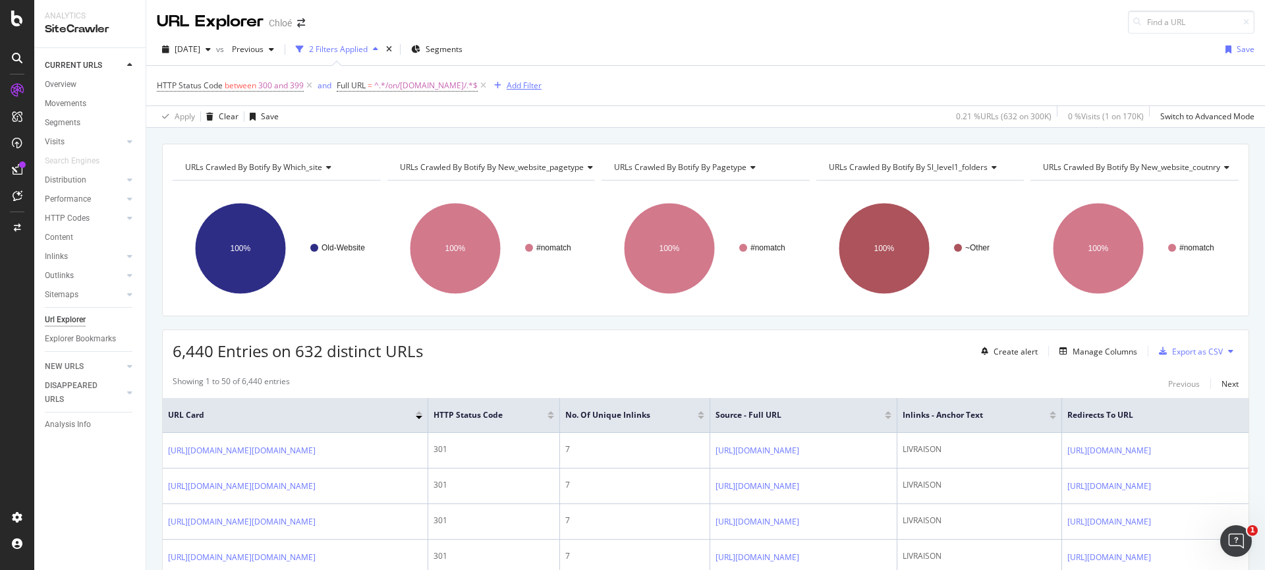
click at [525, 84] on div "Add Filter" at bounding box center [524, 85] width 35 height 11
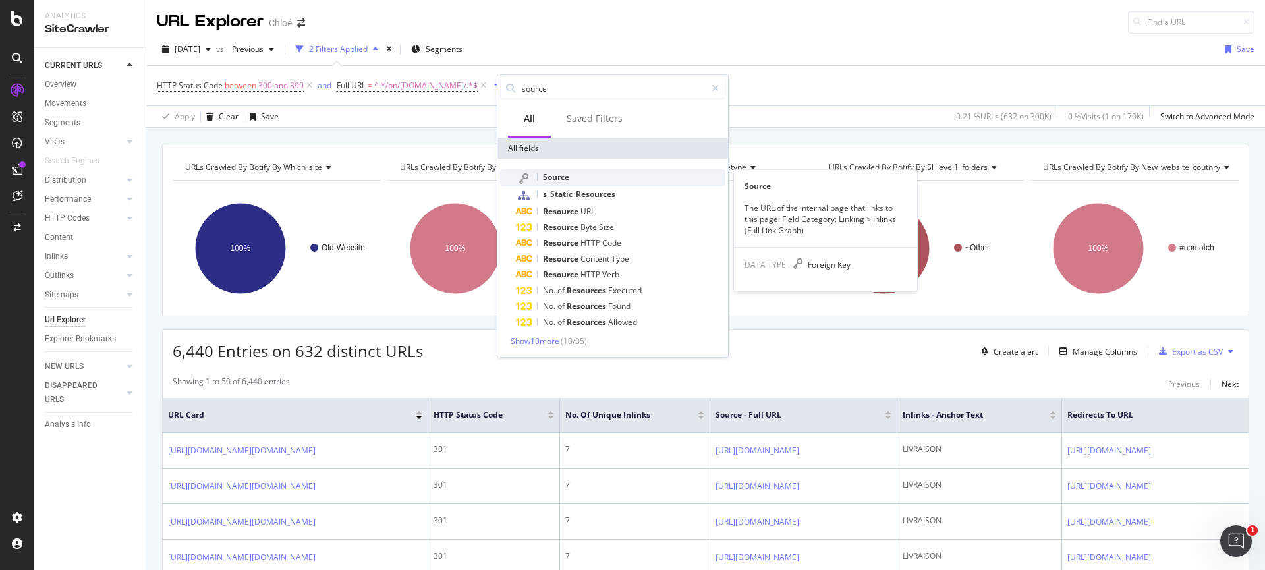
click at [562, 177] on span "Source" at bounding box center [556, 176] width 26 height 11
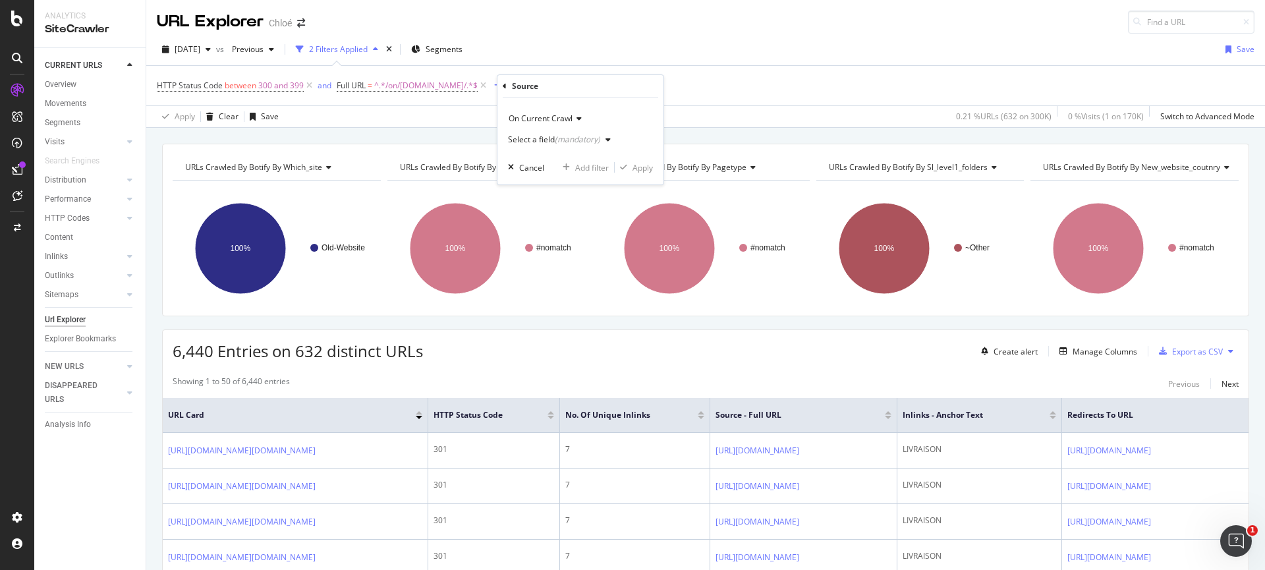
click at [613, 138] on div "button" at bounding box center [608, 140] width 16 height 8
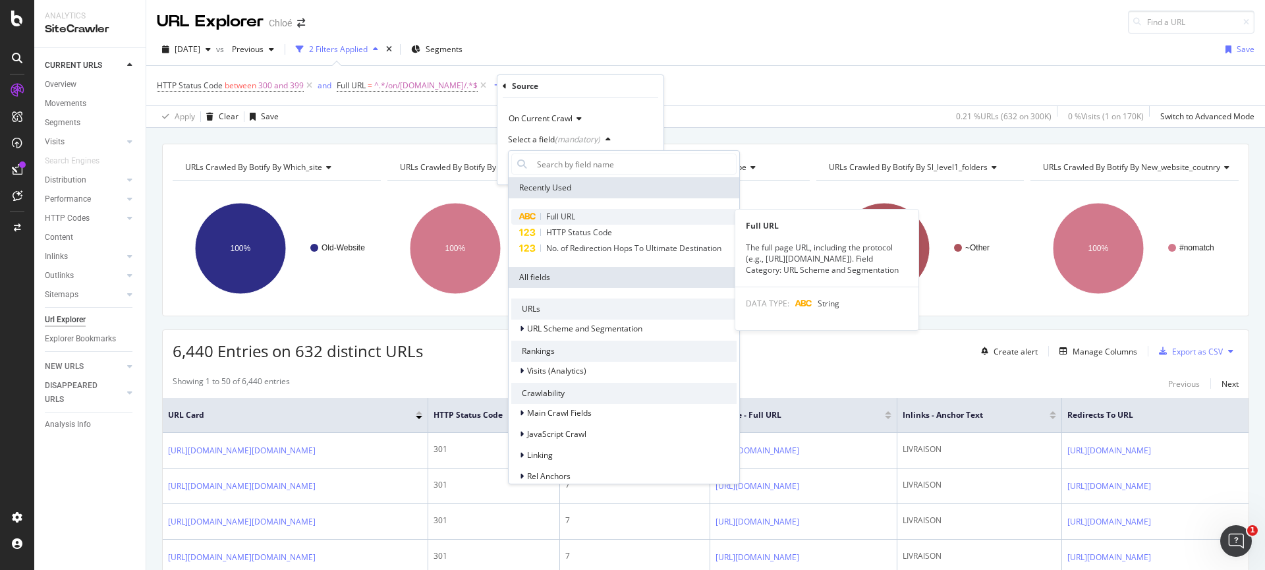
click at [553, 213] on span "Full URL" at bounding box center [560, 216] width 29 height 11
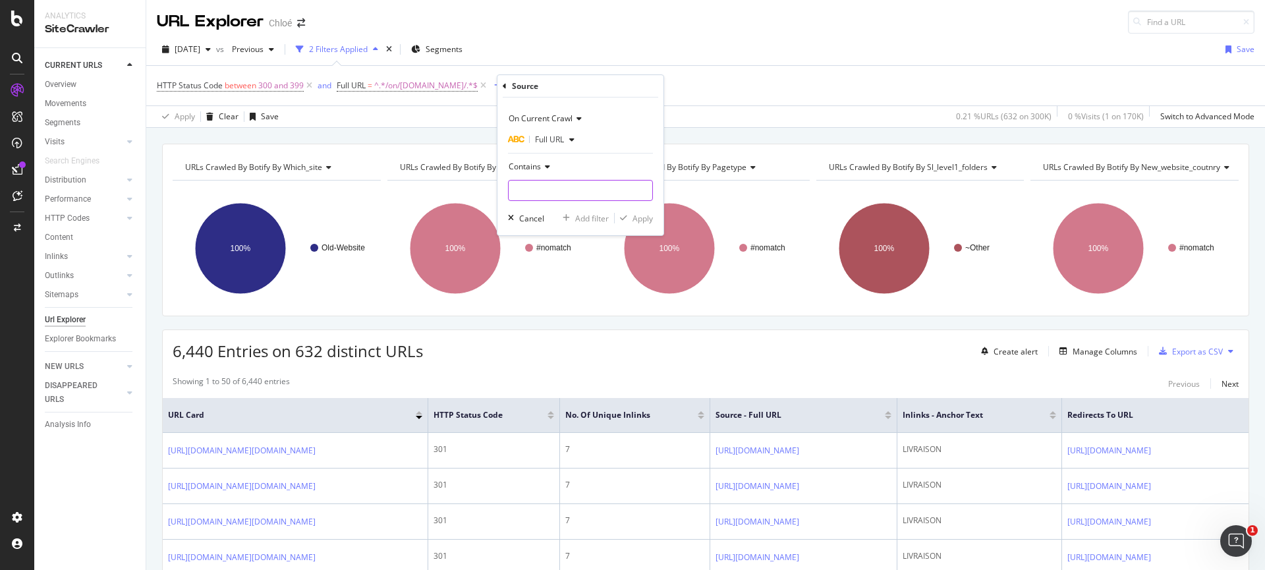
click at [519, 192] on input "text" at bounding box center [581, 190] width 144 height 21
click at [544, 169] on icon at bounding box center [545, 167] width 9 height 8
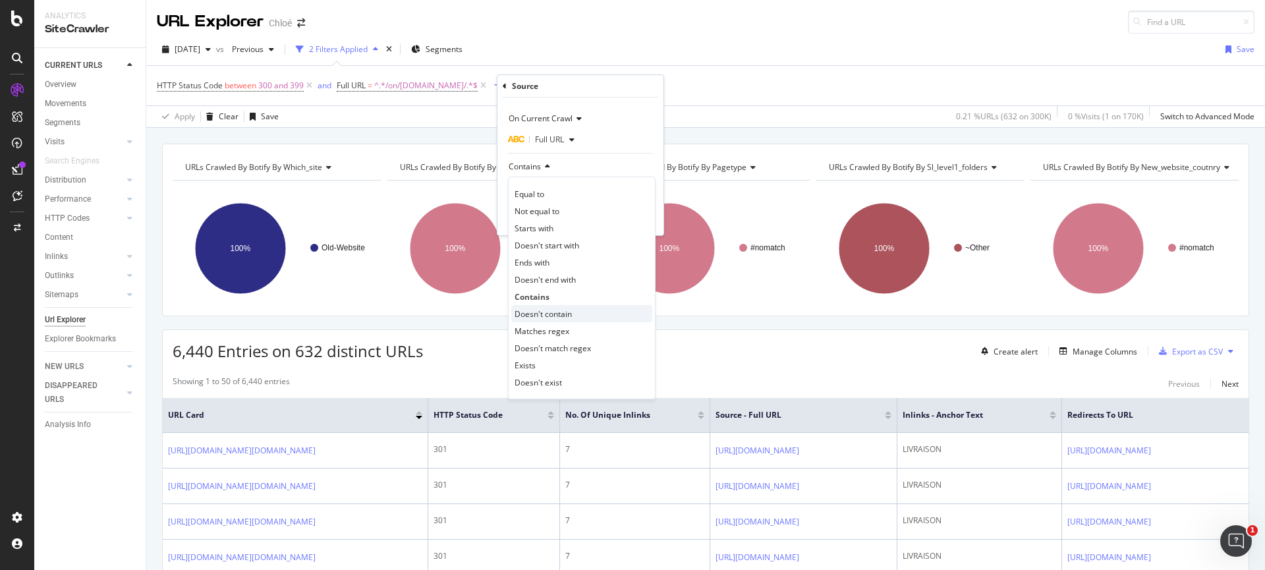
click at [543, 314] on span "Doesn't contain" at bounding box center [542, 313] width 57 height 11
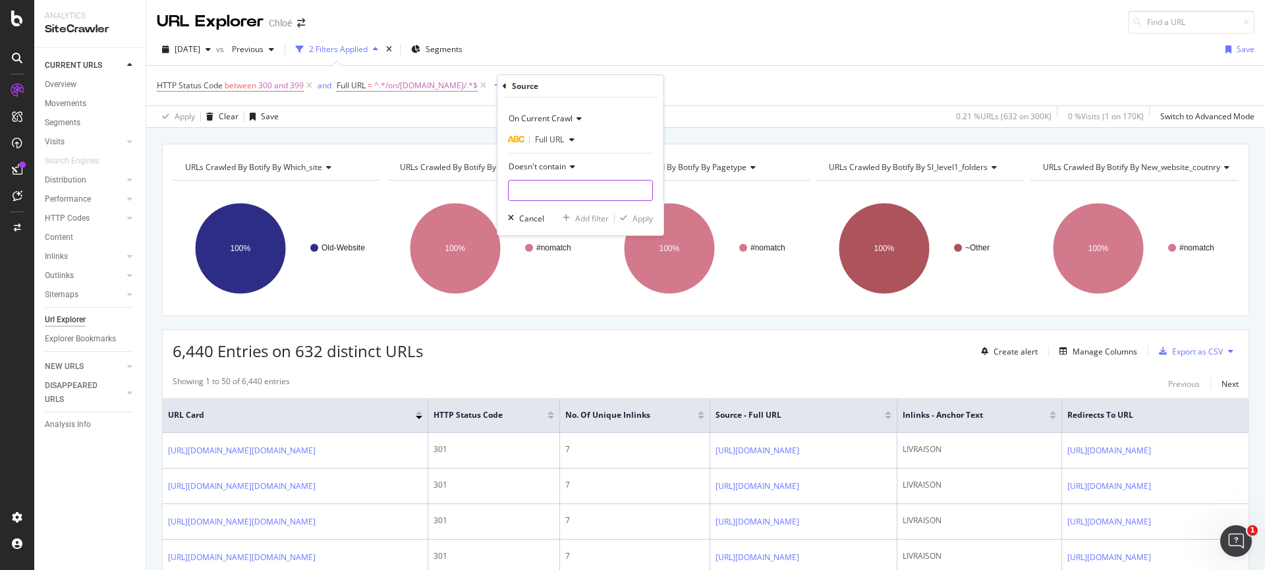
click at [521, 187] on input "text" at bounding box center [581, 190] width 144 height 21
type input "customercare"
click at [643, 218] on div "Apply" at bounding box center [642, 218] width 20 height 11
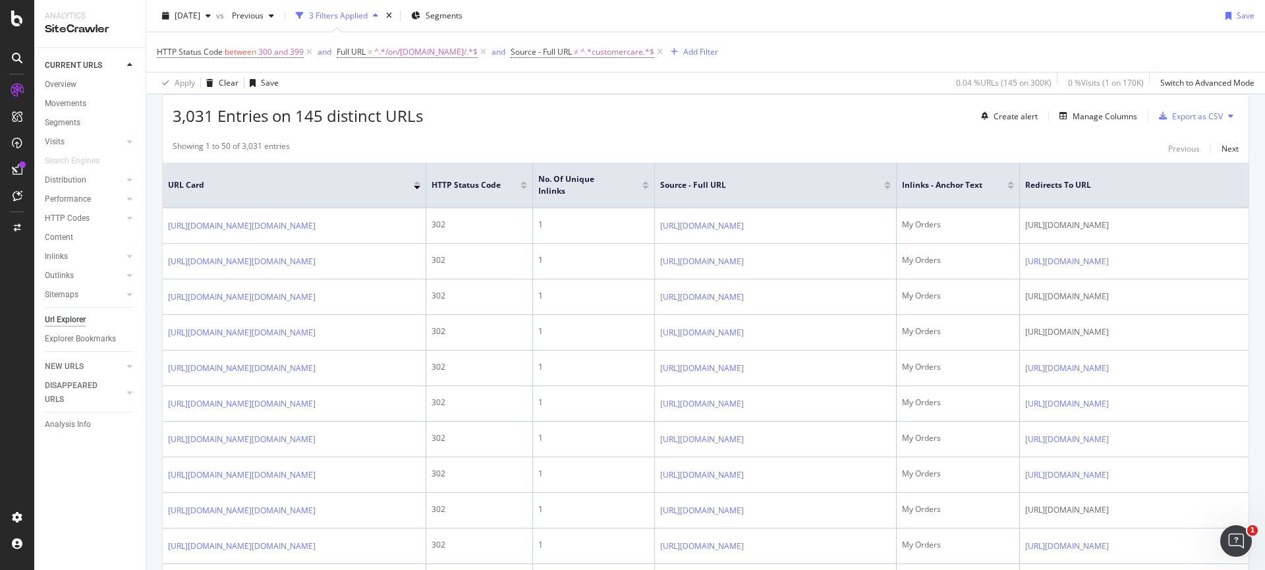
scroll to position [269, 0]
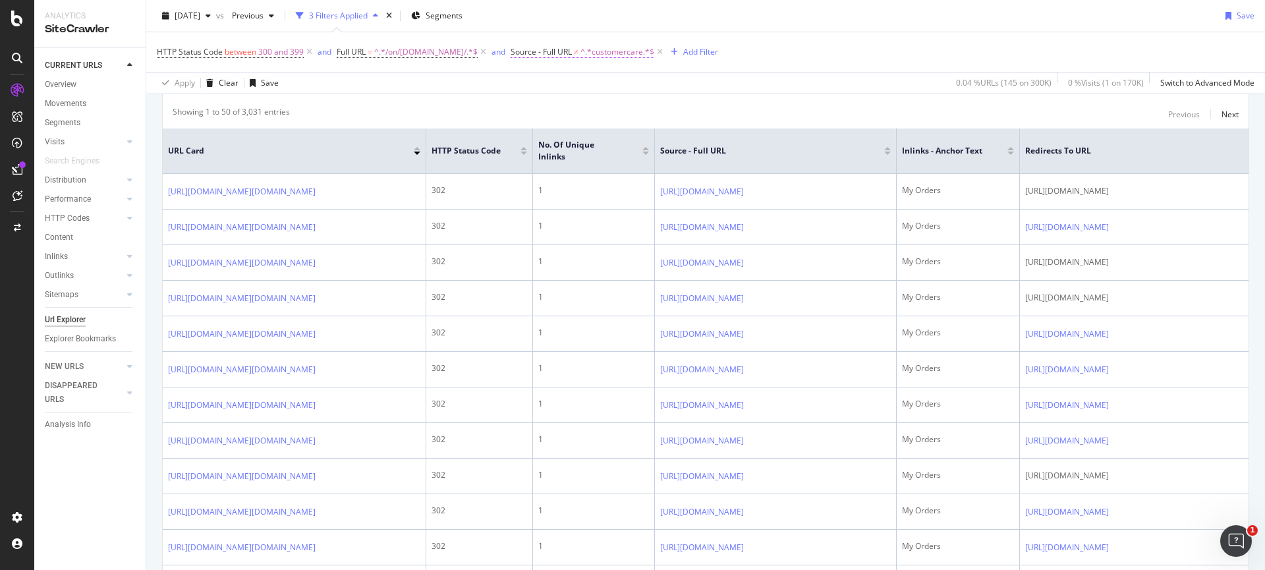
click at [617, 55] on span "^.*customercare.*$" at bounding box center [617, 52] width 74 height 18
click at [788, 128] on th "Source - Full URL" at bounding box center [776, 150] width 242 height 45
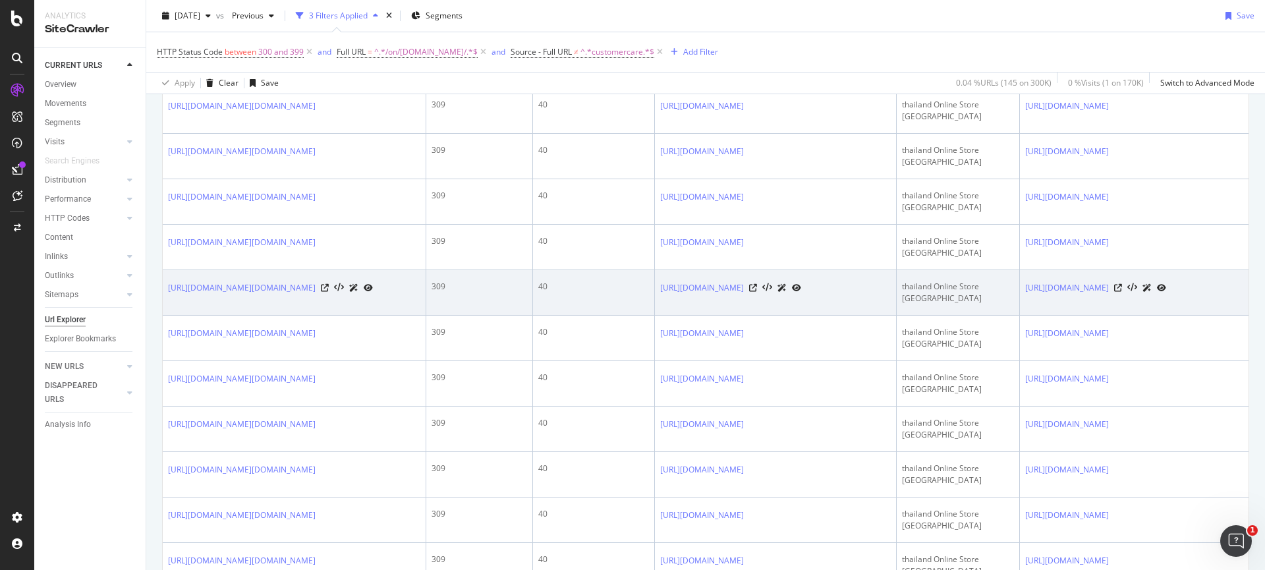
scroll to position [1622, 0]
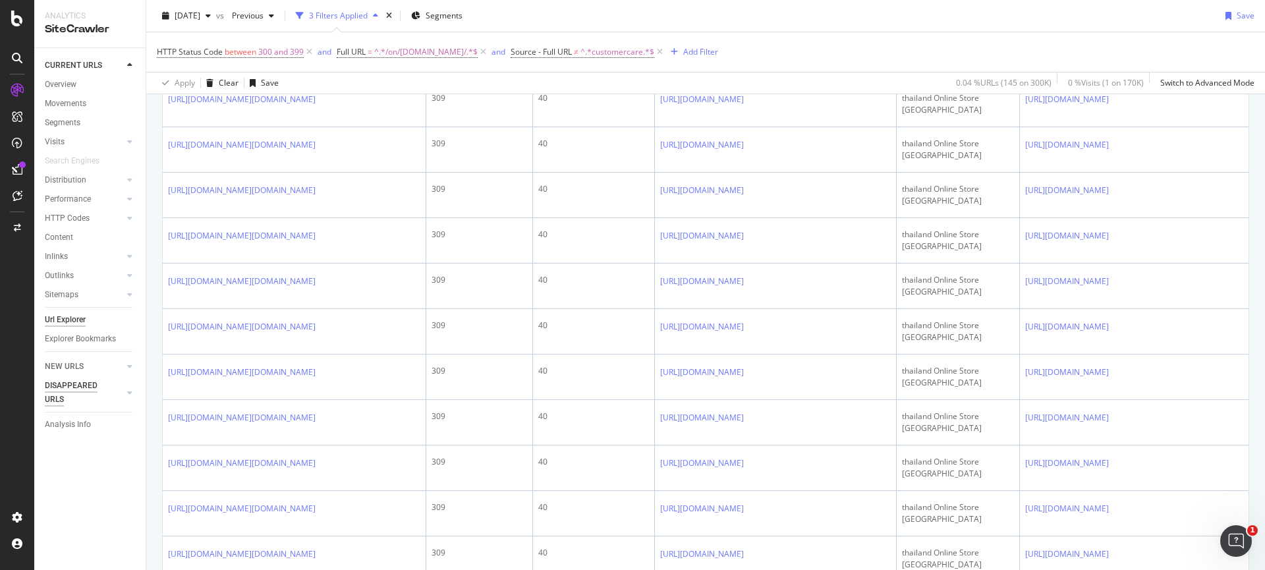
click at [107, 389] on div "DISAPPEARED URLS" at bounding box center [78, 393] width 67 height 28
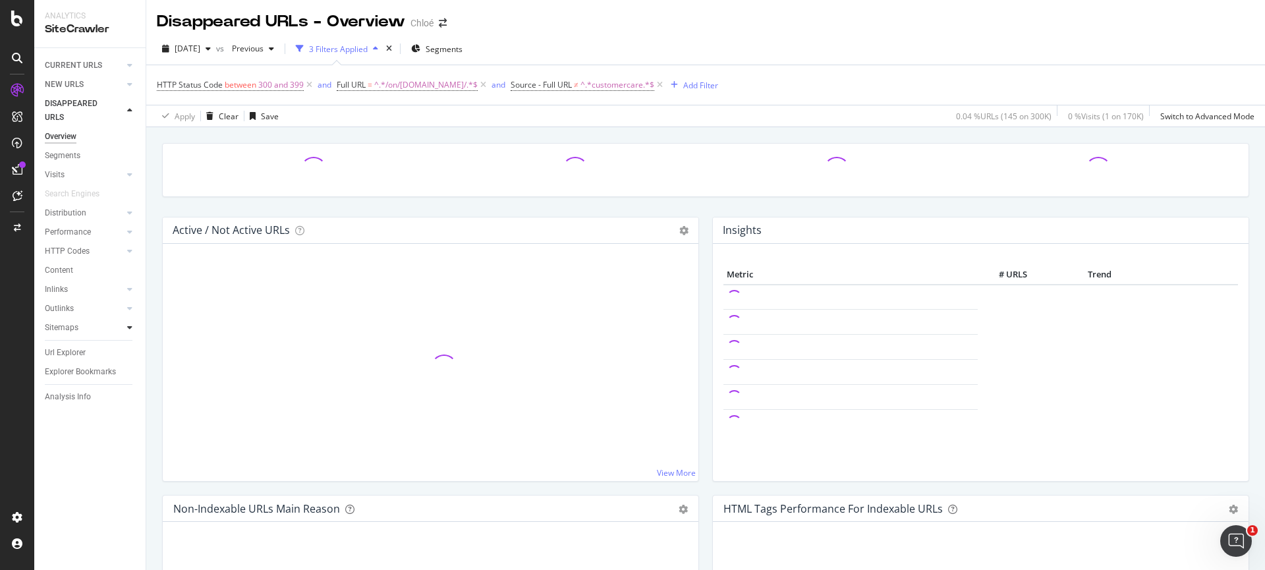
click at [131, 328] on icon at bounding box center [129, 327] width 5 height 8
click at [124, 302] on div "Outlinks" at bounding box center [95, 308] width 101 height 19
click at [130, 290] on icon at bounding box center [129, 289] width 5 height 8
click at [128, 362] on icon at bounding box center [129, 366] width 5 height 8
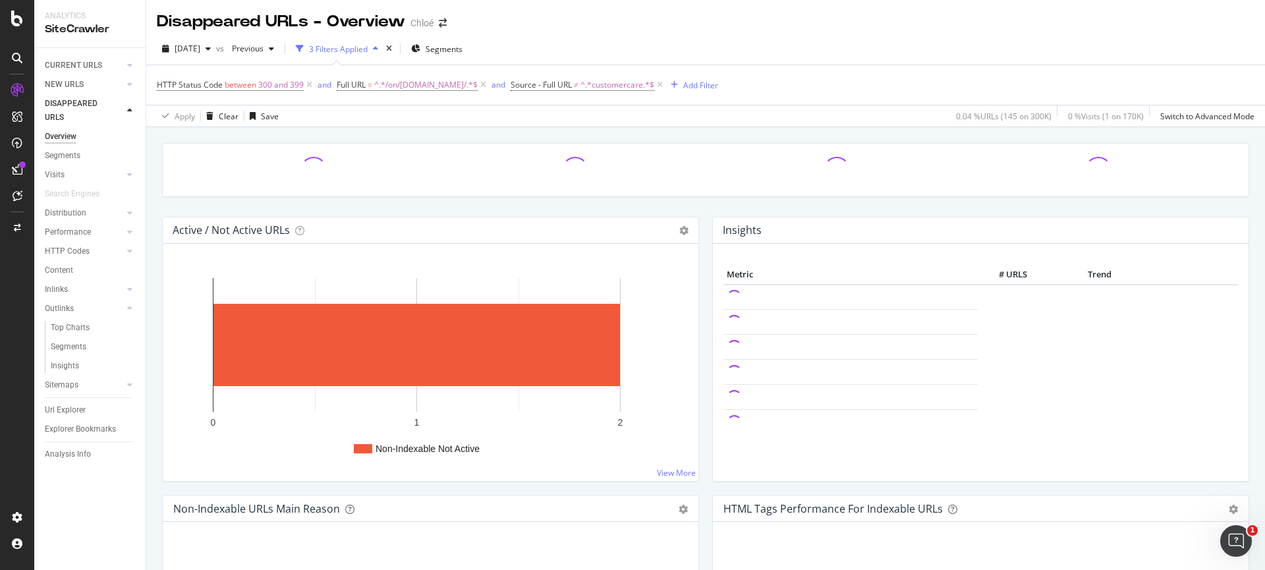
click at [11, 337] on div at bounding box center [17, 293] width 32 height 427
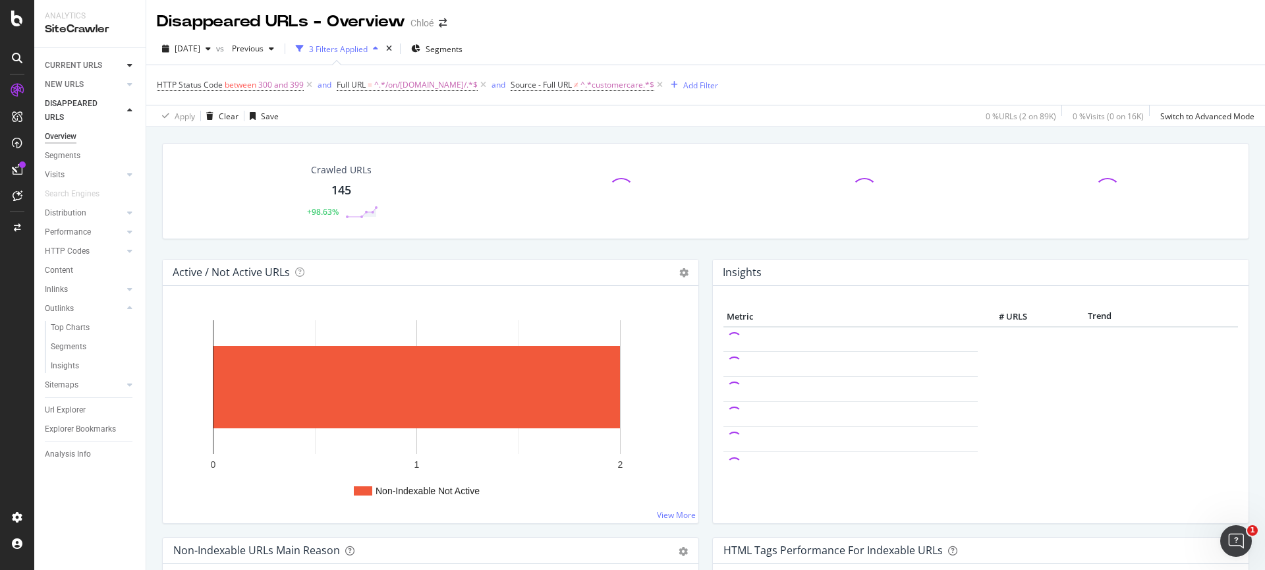
click at [130, 67] on icon at bounding box center [129, 65] width 5 height 8
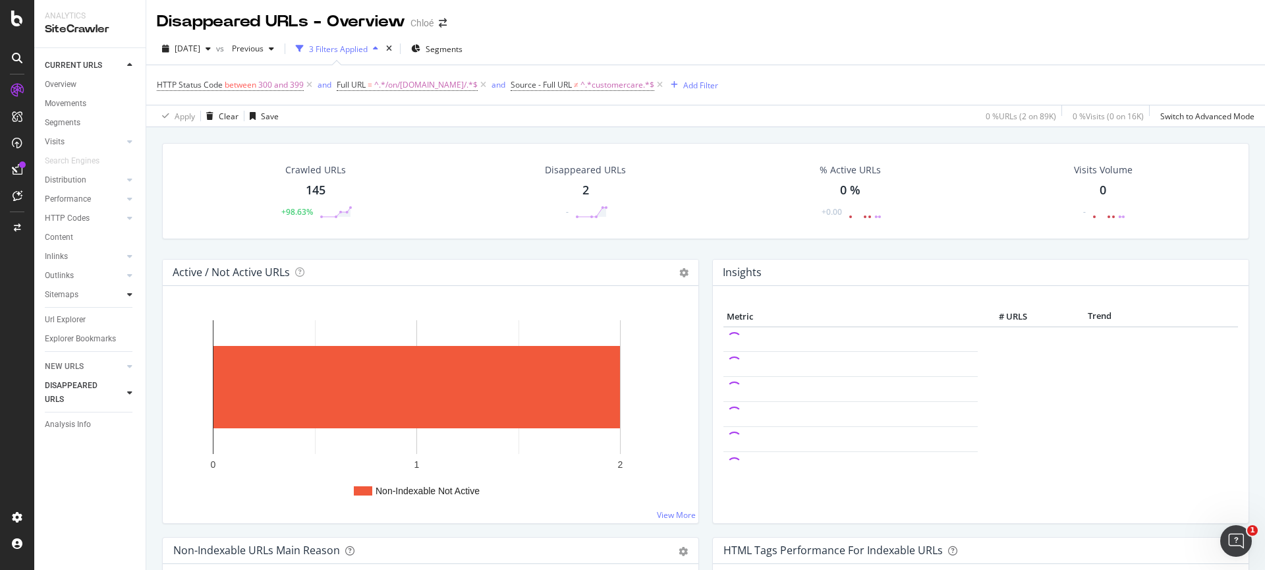
click at [130, 294] on icon at bounding box center [129, 294] width 5 height 8
click at [130, 273] on icon at bounding box center [129, 275] width 5 height 8
click at [131, 256] on icon at bounding box center [129, 256] width 5 height 8
click at [130, 214] on icon at bounding box center [129, 218] width 5 height 8
click at [128, 200] on icon at bounding box center [129, 199] width 5 height 8
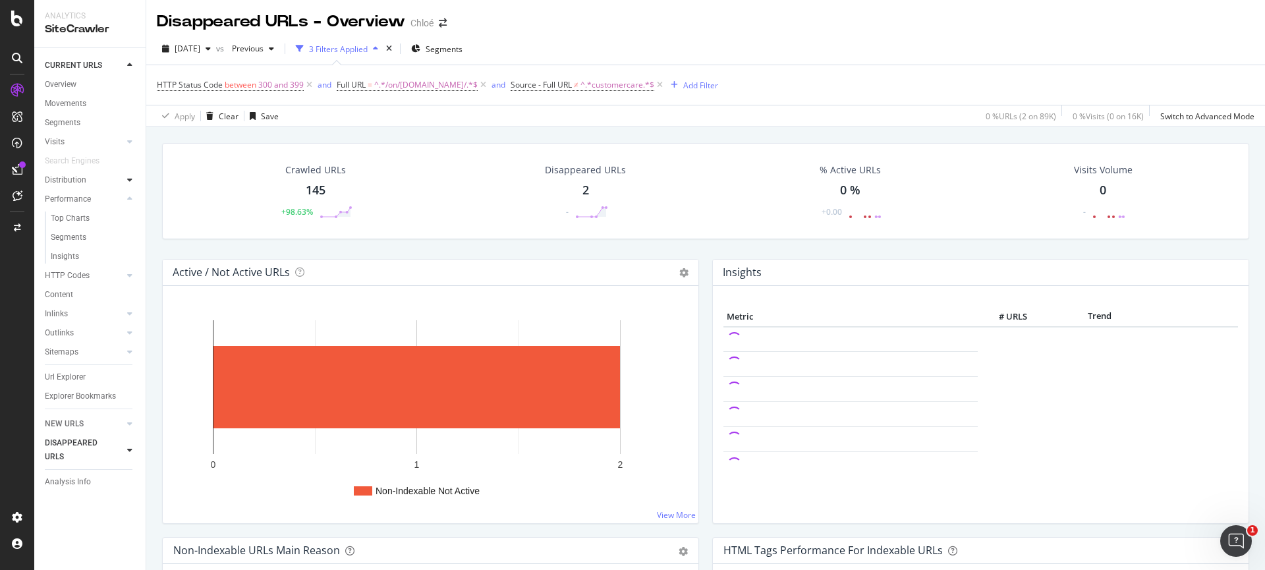
click at [129, 178] on icon at bounding box center [129, 180] width 5 height 8
click at [124, 470] on div at bounding box center [129, 468] width 13 height 13
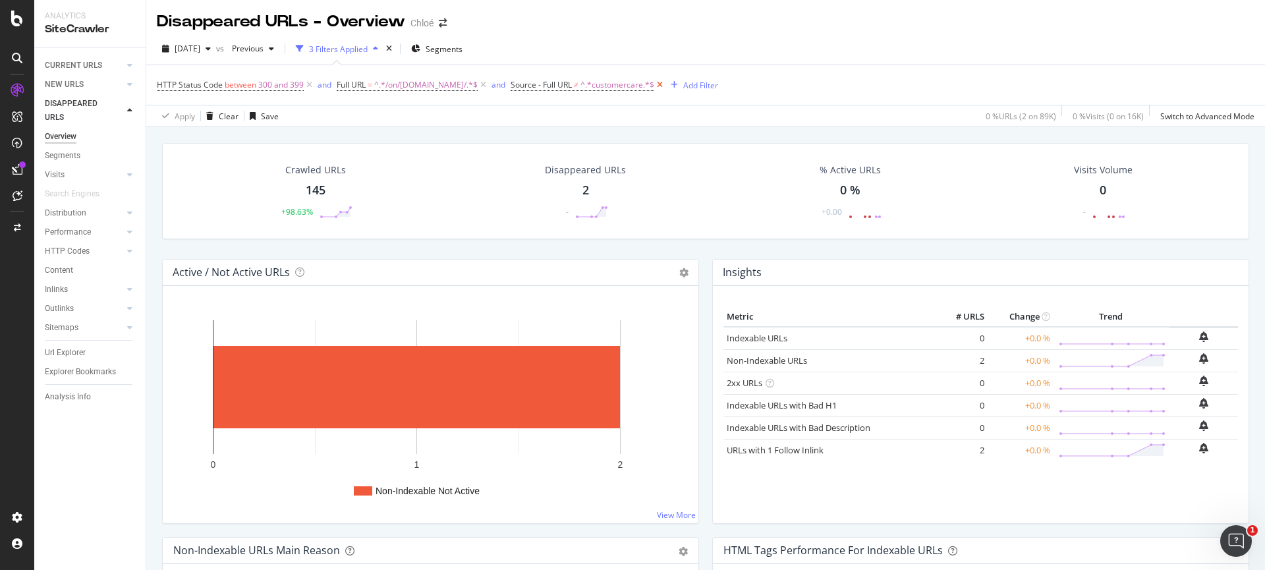
click at [665, 84] on icon at bounding box center [659, 84] width 11 height 13
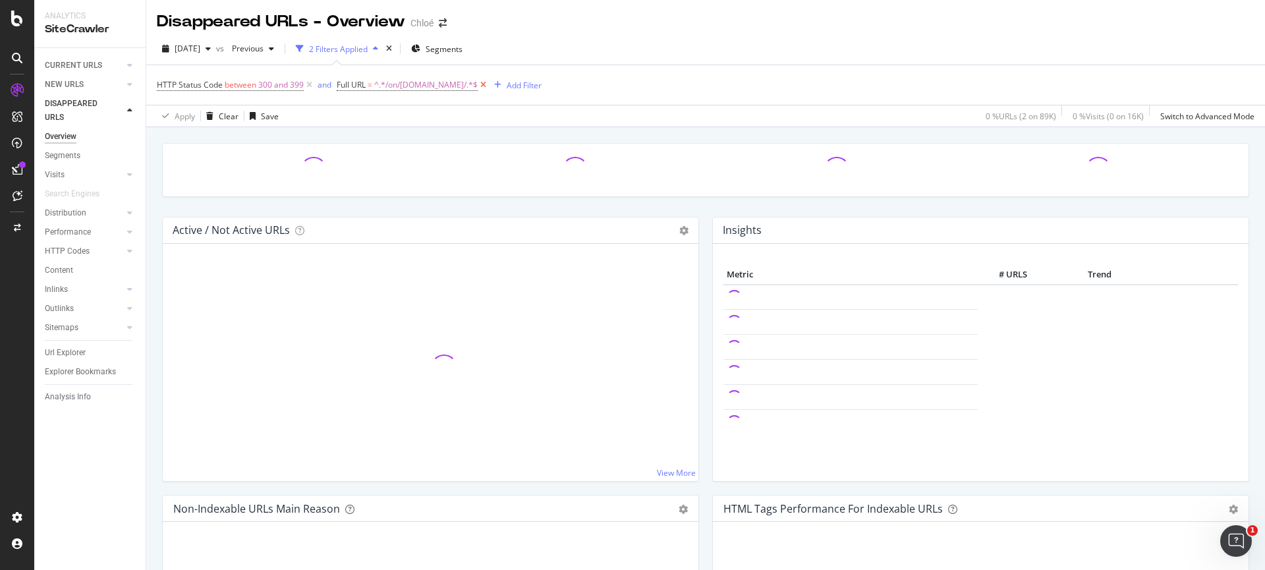
click at [489, 86] on icon at bounding box center [483, 84] width 11 height 13
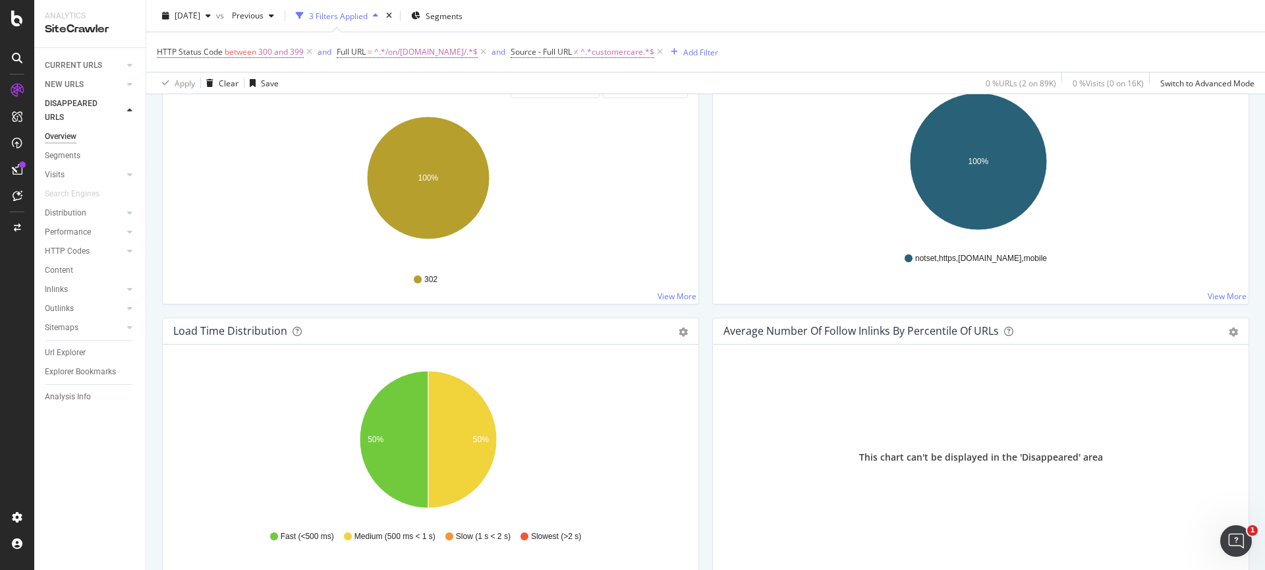
scroll to position [788, 0]
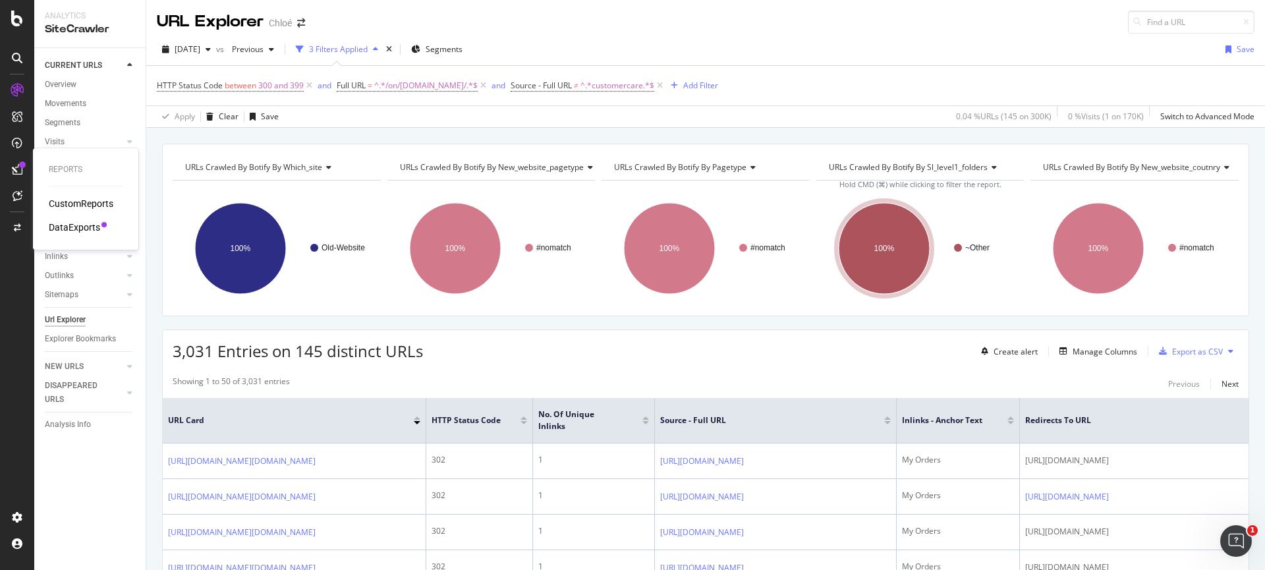
click at [77, 230] on div "DataExports" at bounding box center [74, 227] width 51 height 13
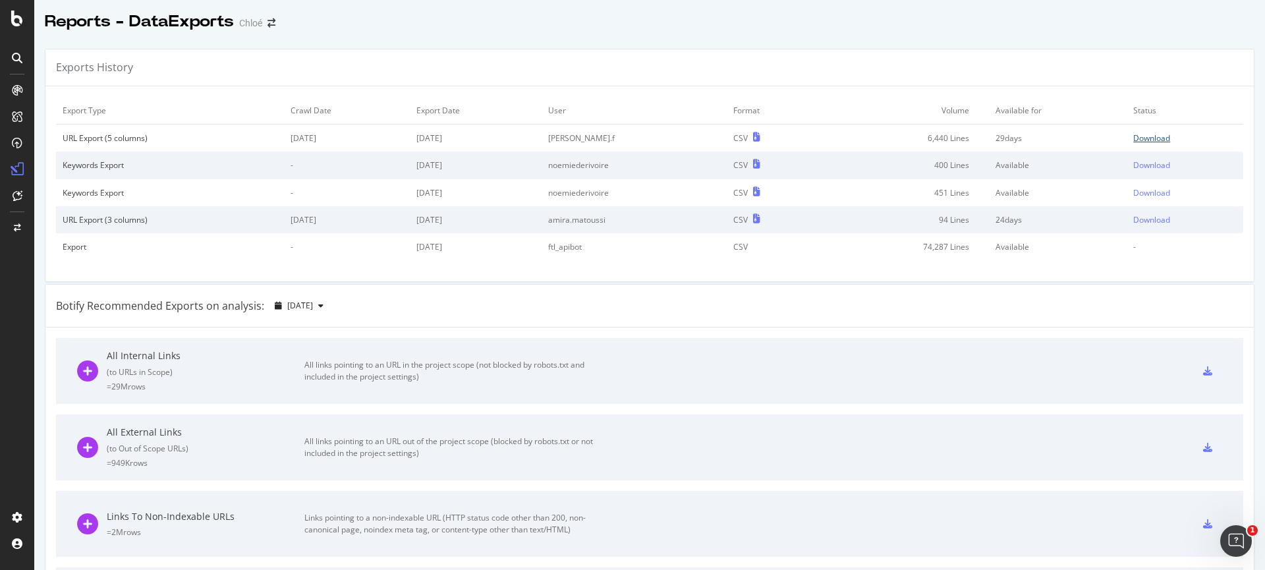
click at [1133, 135] on div "Download" at bounding box center [1151, 137] width 37 height 11
click at [503, 65] on div "Exports History" at bounding box center [649, 67] width 1208 height 37
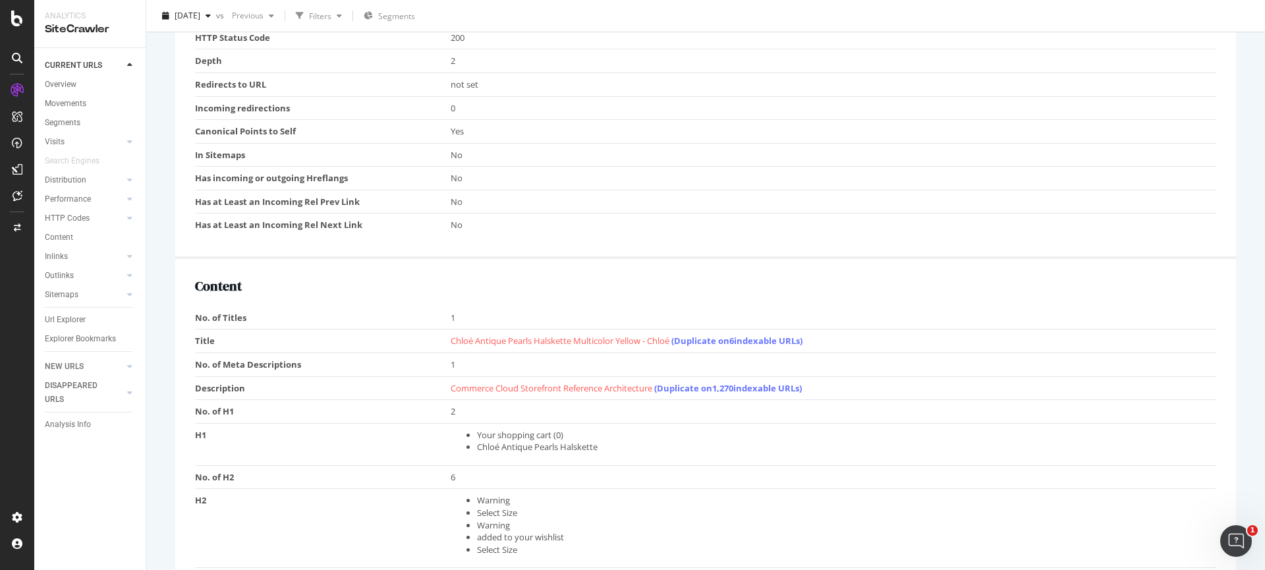
scroll to position [730, 0]
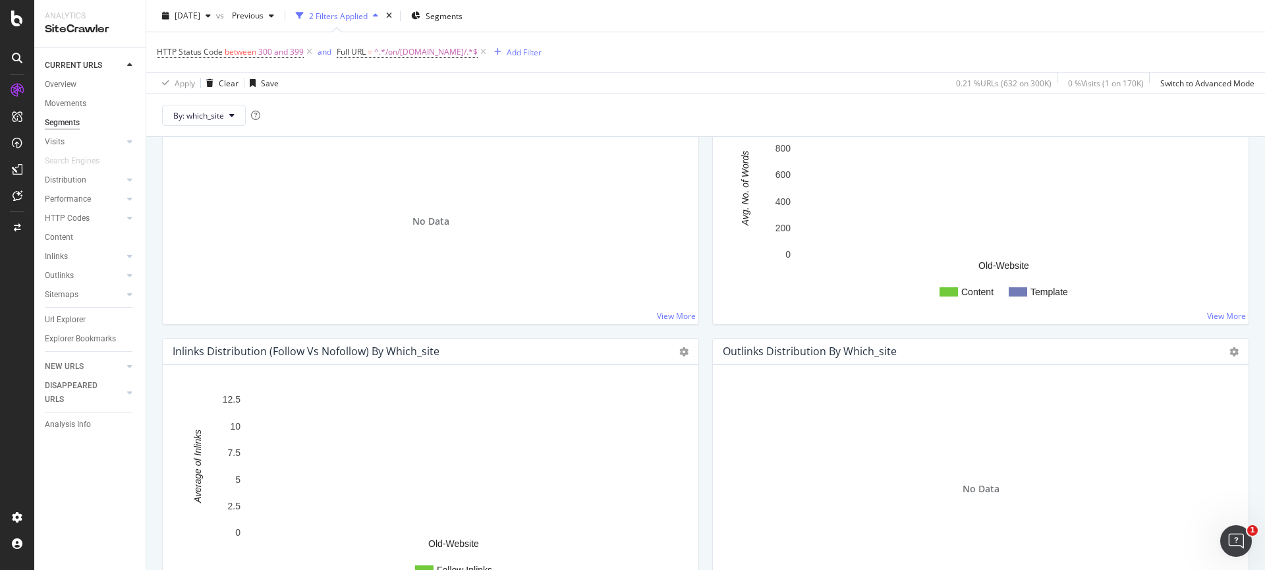
scroll to position [1269, 0]
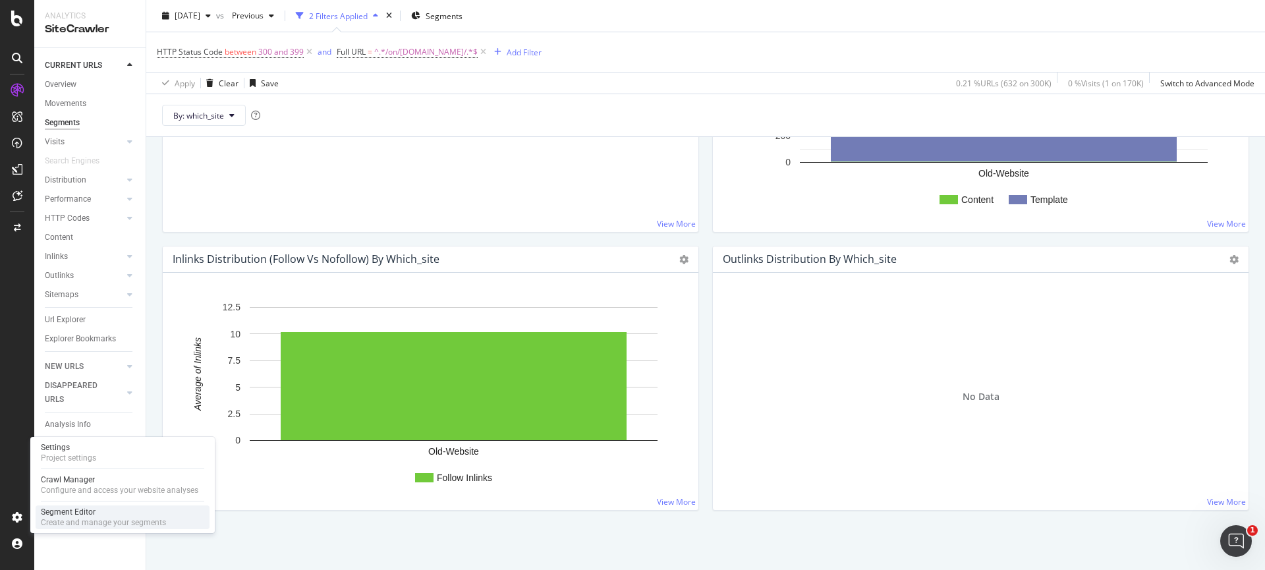
click at [64, 514] on div "Segment Editor" at bounding box center [103, 512] width 125 height 11
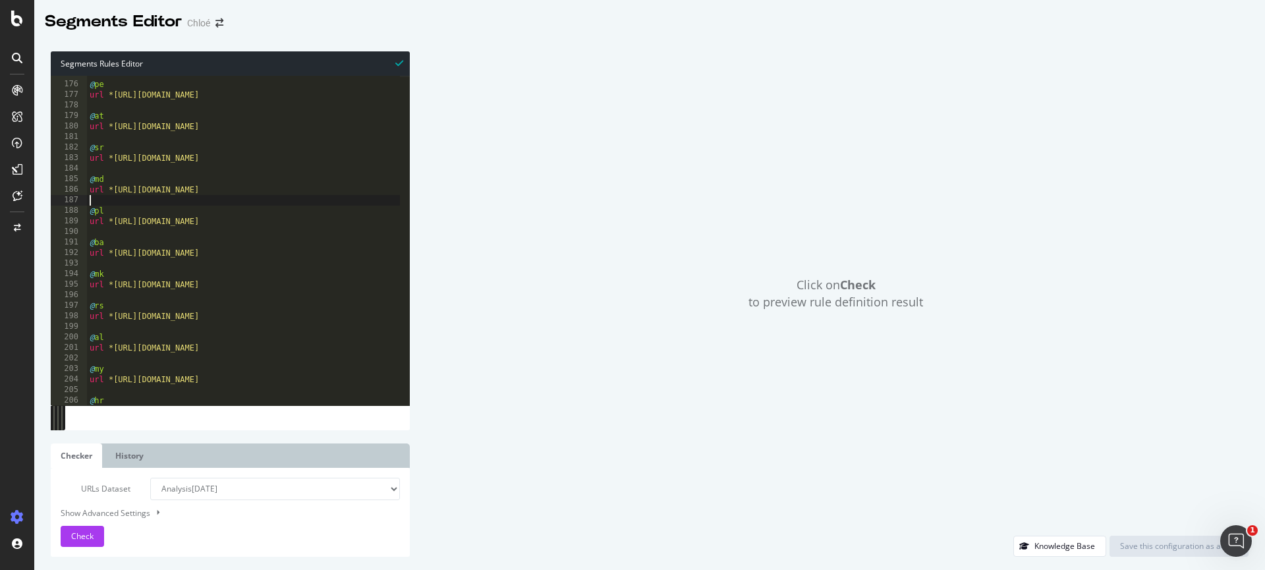
click at [199, 198] on div "@ pe url *[URL][DOMAIN_NAME] @ at url *[URL][DOMAIN_NAME] @ sr url *[URL][DOMAI…" at bounding box center [609, 239] width 1044 height 341
